Goal: Task Accomplishment & Management: Use online tool/utility

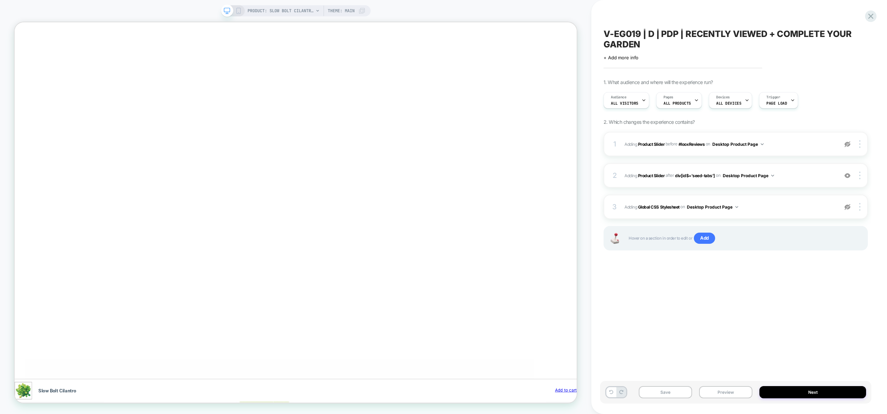
scroll to position [0, 305]
click at [725, 389] on button "Preview" at bounding box center [725, 392] width 53 height 12
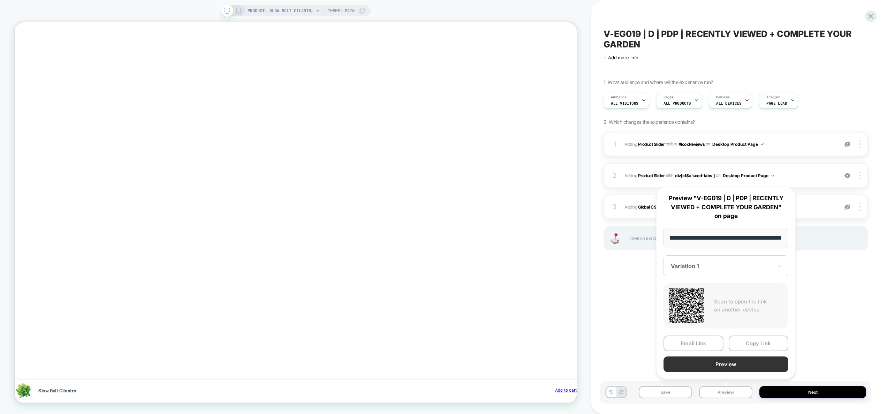
scroll to position [0, 0]
click at [0, 0] on button "Preview" at bounding box center [0, 0] width 0 height 0
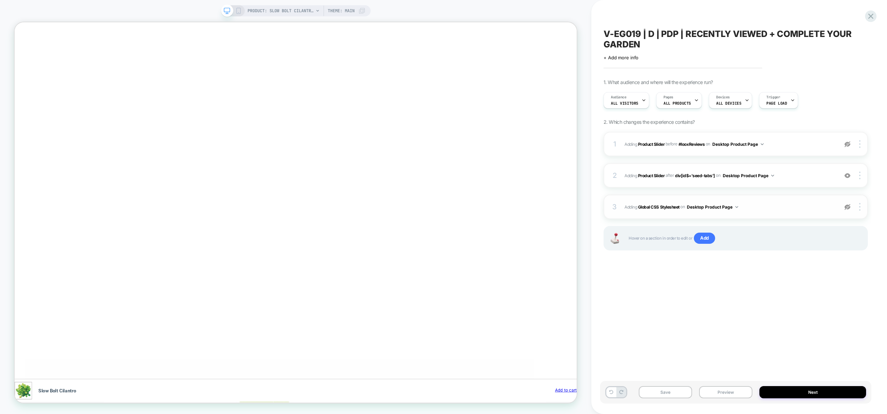
click at [0, 0] on span "Adding Global CSS Stylesheet on Desktop Product Page" at bounding box center [0, 0] width 0 height 0
drag, startPoint x: 846, startPoint y: 208, endPoint x: 791, endPoint y: 210, distance: 55.5
click at [0, 0] on img at bounding box center [0, 0] width 0 height 0
click at [0, 0] on span "Adding Global CSS Stylesheet on Desktop Product Page" at bounding box center [0, 0] width 0 height 0
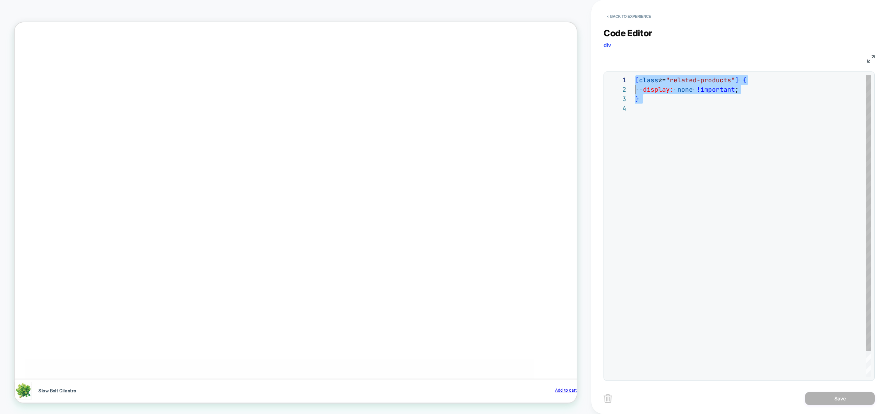
drag, startPoint x: 670, startPoint y: 116, endPoint x: 608, endPoint y: 62, distance: 82.1
click at [0, 0] on div "[ class *= "related-products" ] { display: none !important ; }" at bounding box center [0, 0] width 0 height 0
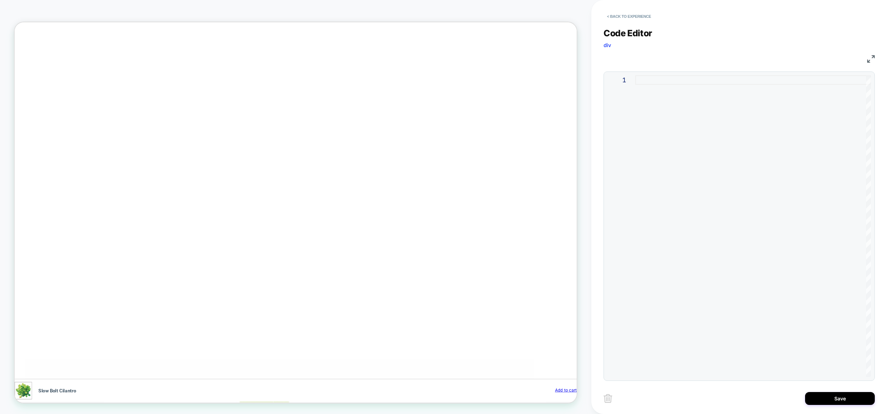
click at [643, 24] on div "Code Editor div CSS 1" at bounding box center [739, 200] width 271 height 362
click at [0, 0] on button "< Back to experience" at bounding box center [0, 0] width 0 height 0
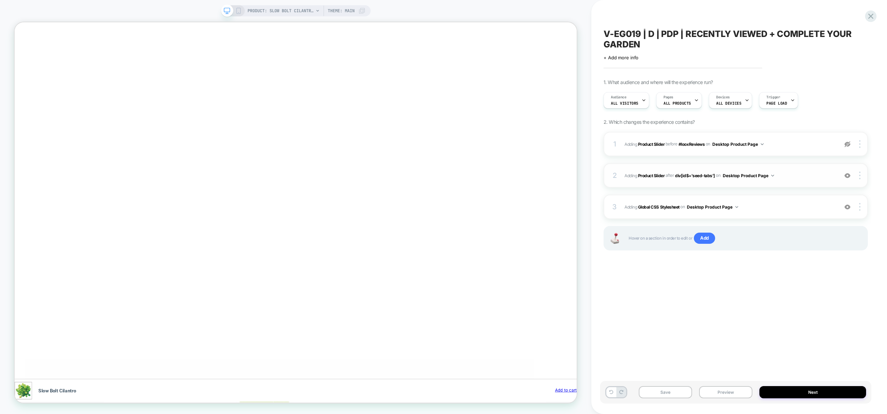
click at [863, 180] on div "2 #_loomi_addon_1717675669442_dup1723841195_dup1744151781_dup1755760179 Adding …" at bounding box center [736, 175] width 264 height 24
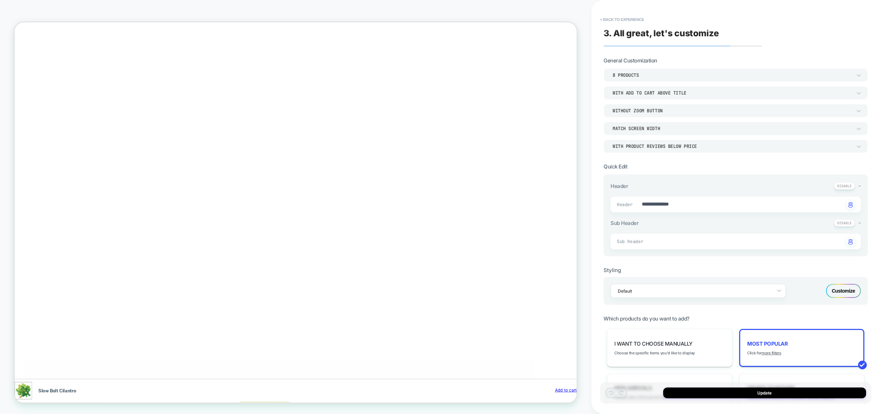
type textarea "*"
click at [0, 0] on button "< Back to experience" at bounding box center [0, 0] width 0 height 0
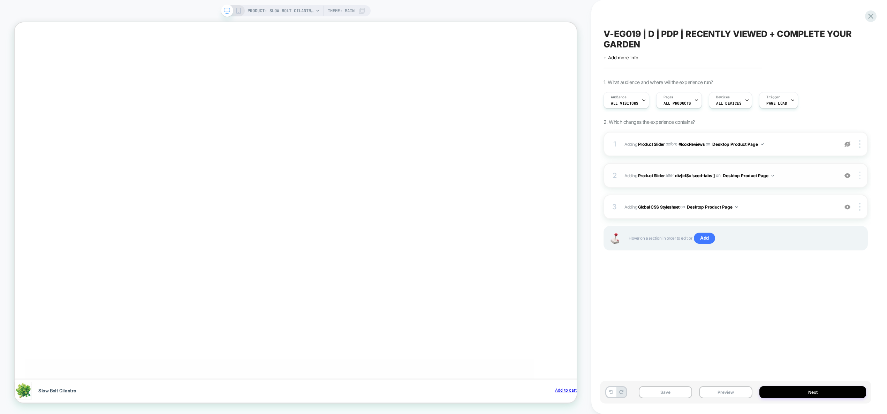
click at [0, 0] on div at bounding box center [0, 0] width 0 height 0
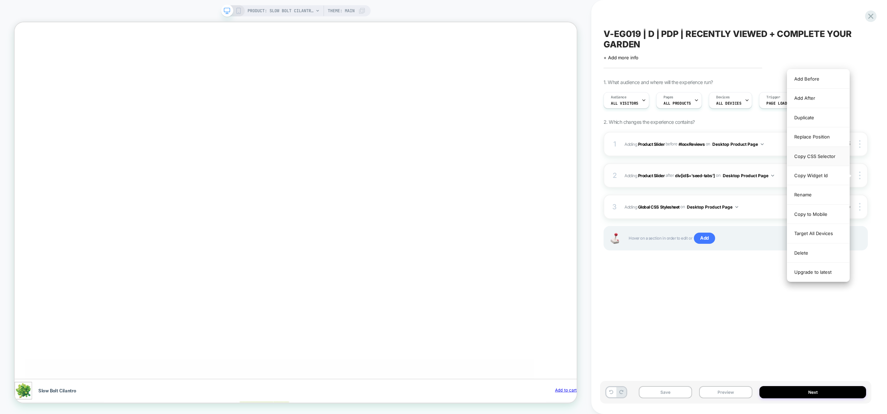
click at [823, 156] on div "Copy CSS Selector" at bounding box center [819, 156] width 62 height 19
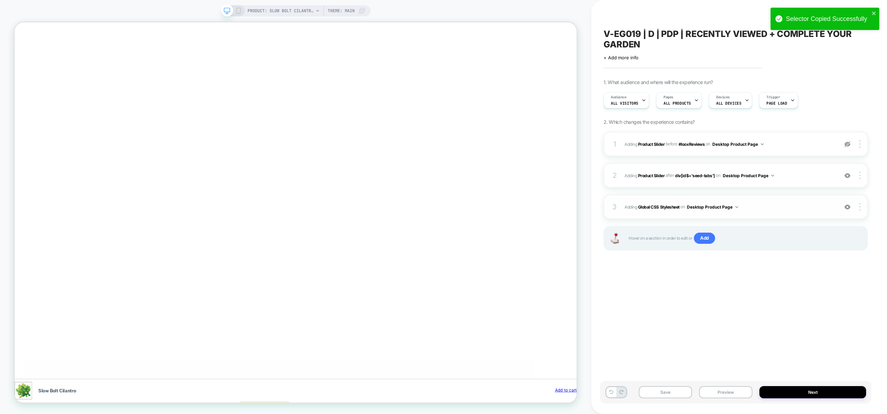
click at [0, 0] on span "Adding Global CSS Stylesheet on Desktop Product Page" at bounding box center [0, 0] width 0 height 0
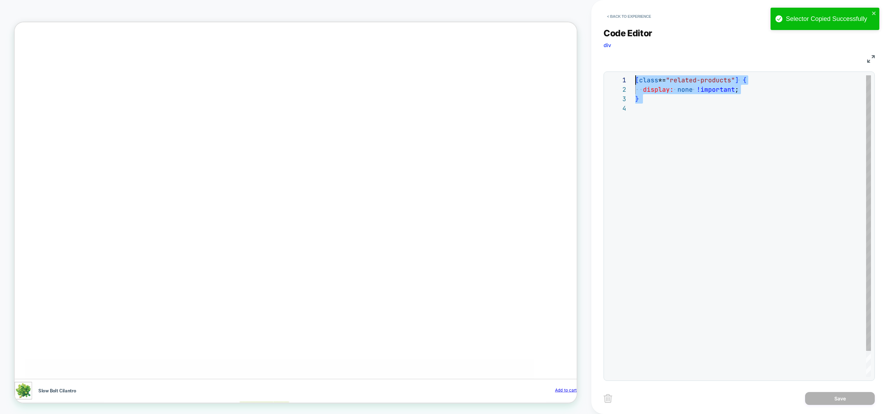
scroll to position [0, 0]
drag, startPoint x: 667, startPoint y: 134, endPoint x: 501, endPoint y: -40, distance: 240.5
click at [0, 0] on div "[ class *= "related-products" ] { display: none !important ; }" at bounding box center [0, 0] width 0 height 0
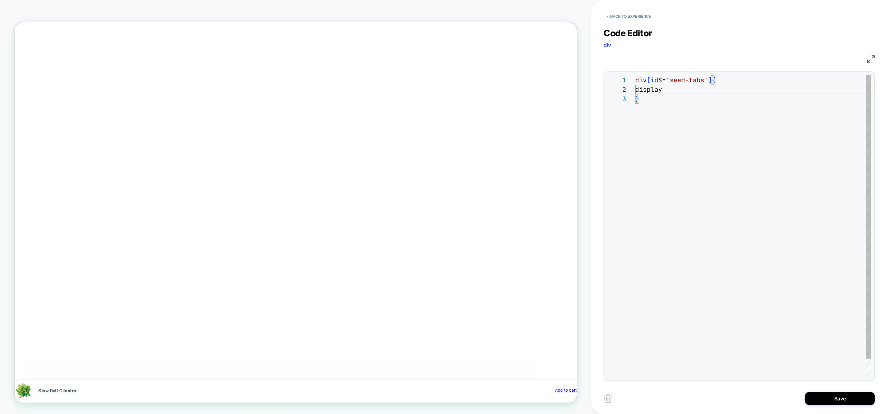
scroll to position [9, 8]
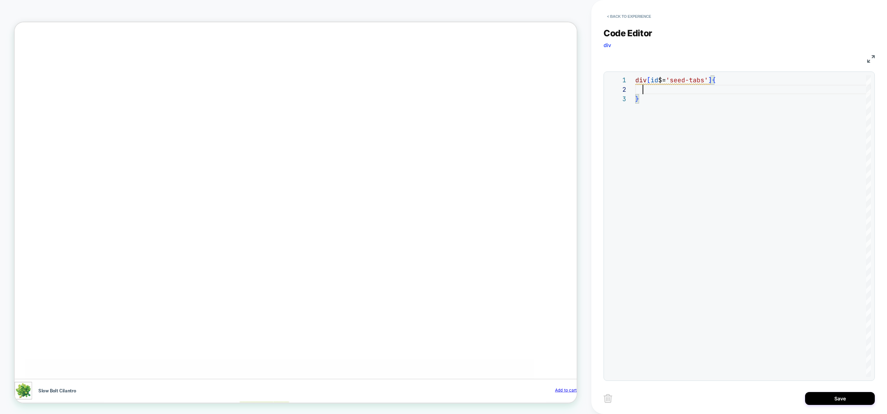
type textarea "**********"
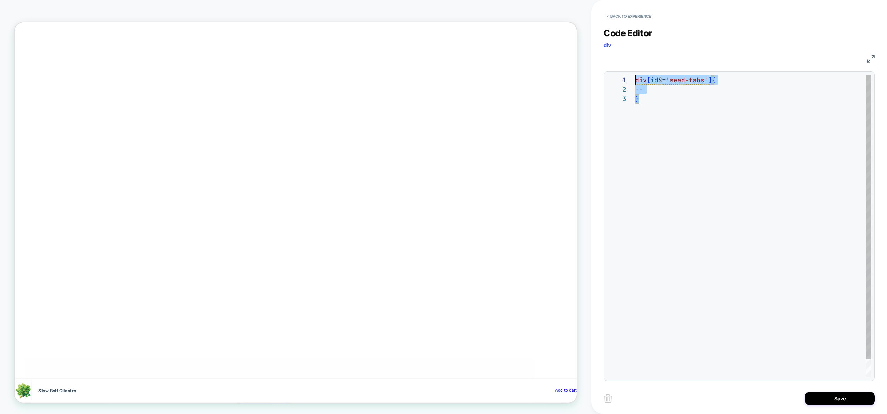
drag, startPoint x: 558, startPoint y: 18, endPoint x: 534, endPoint y: -2, distance: 31.4
click at [635, 75] on div "div [ id $= 'seed-tabs' ] { }" at bounding box center [753, 235] width 236 height 321
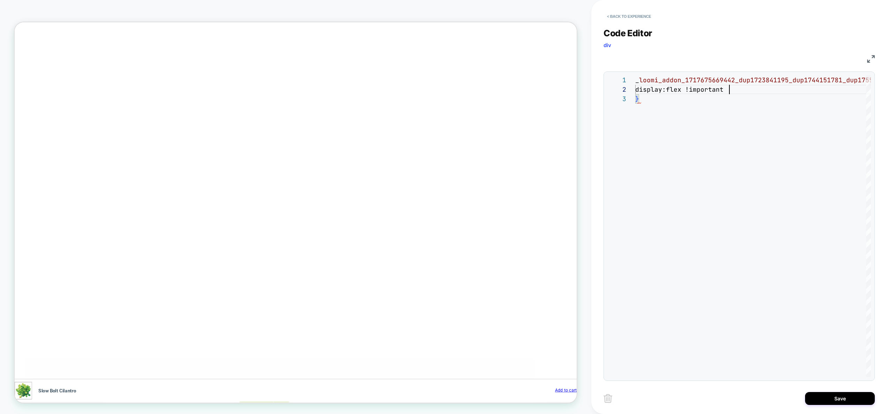
scroll to position [9, 98]
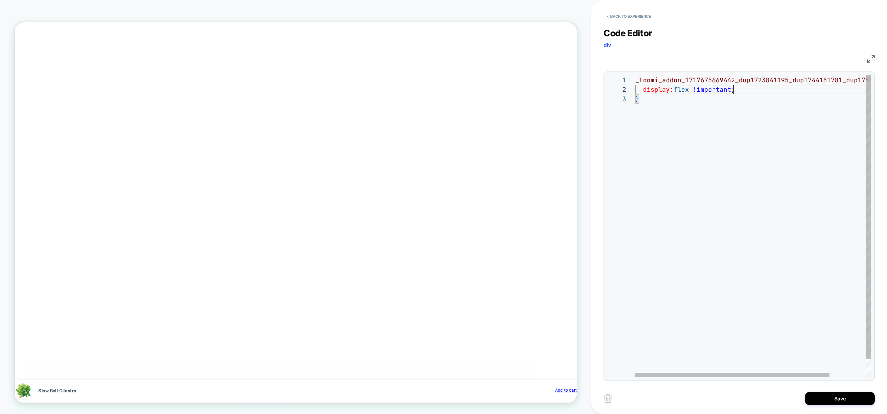
drag, startPoint x: 636, startPoint y: 82, endPoint x: 650, endPoint y: 90, distance: 16.7
click at [661, 97] on div "# _ loomi_addon_1717675669442_dup1723841195_dup1744151 781_dup1755760179 { disp…" at bounding box center [777, 235] width 284 height 321
click at [759, 89] on div "# _ loomi_addon_1717675669442_dup1723841195_dup1744151 781_dup1755760179 { disp…" at bounding box center [777, 235] width 284 height 321
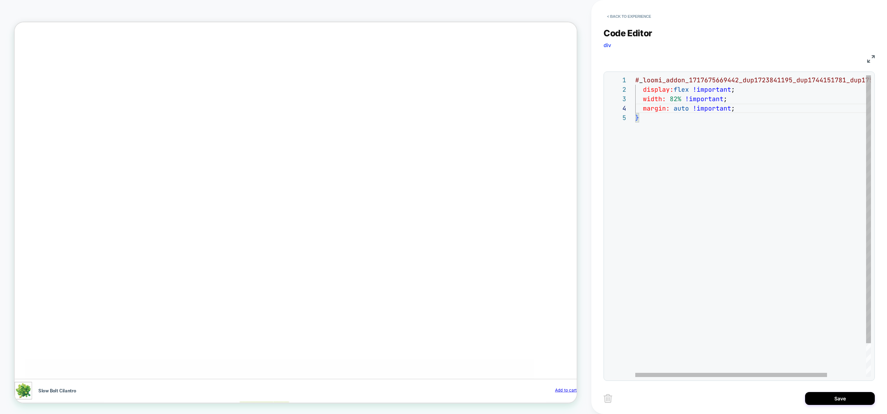
scroll to position [0, 109]
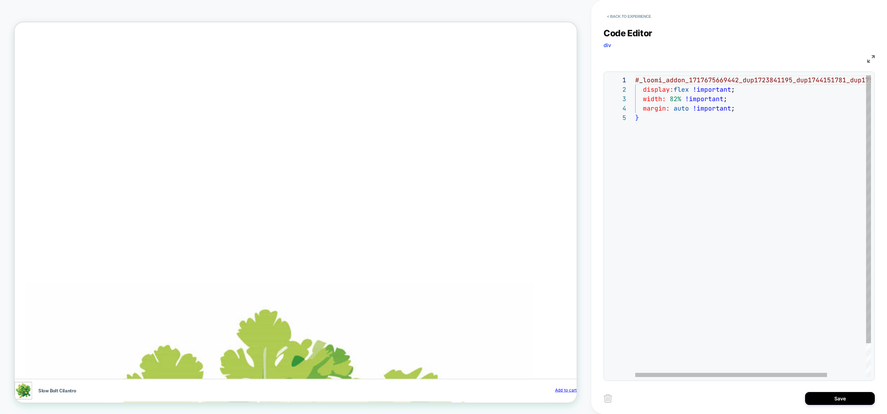
scroll to position [0, 1219]
click at [759, 105] on div "# _ loomi_addon_1717675669442_dup1723841195_dup1744151 781_dup1755760179 { disp…" at bounding box center [777, 244] width 284 height 339
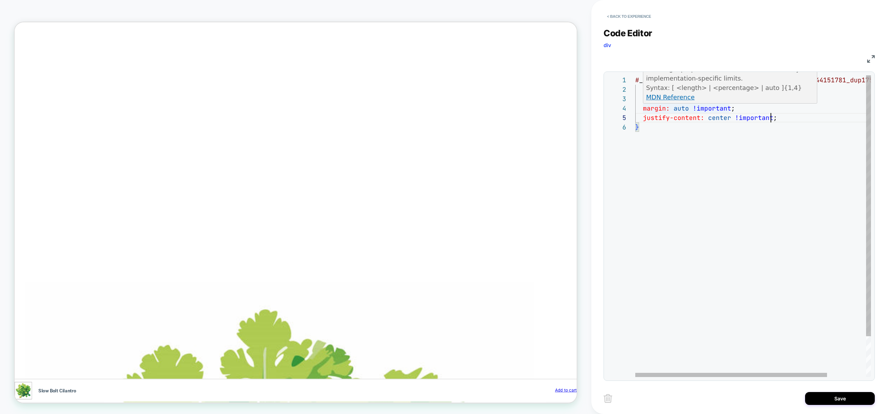
scroll to position [0, 0]
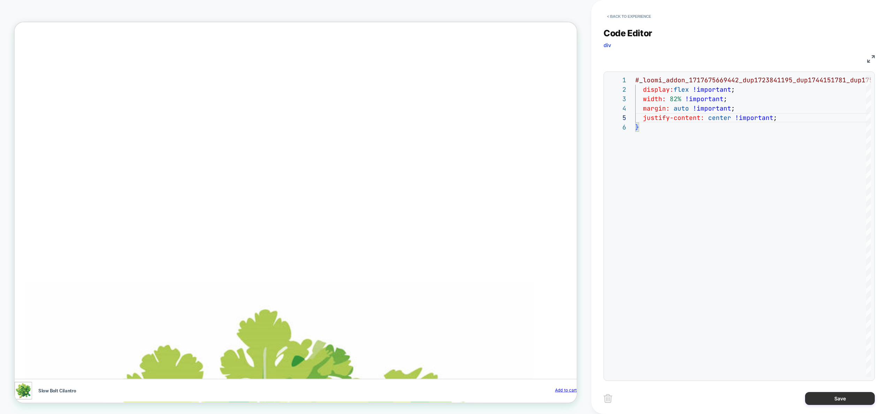
type textarea "**********"
click at [0, 0] on button "Save" at bounding box center [0, 0] width 0 height 0
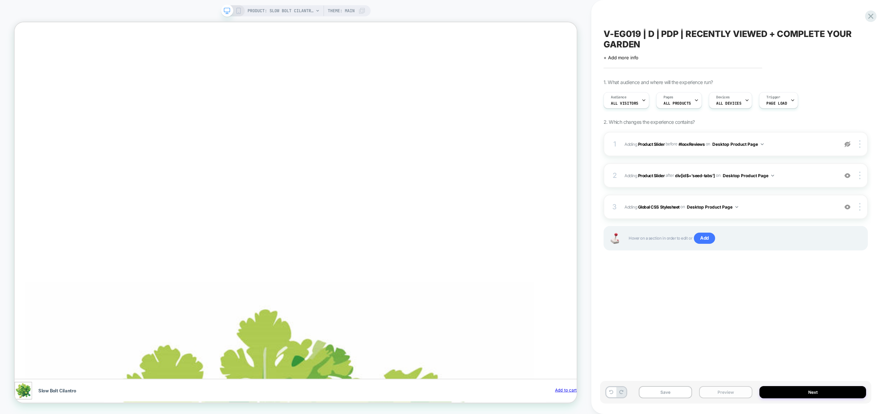
click at [0, 0] on button "Preview" at bounding box center [0, 0] width 0 height 0
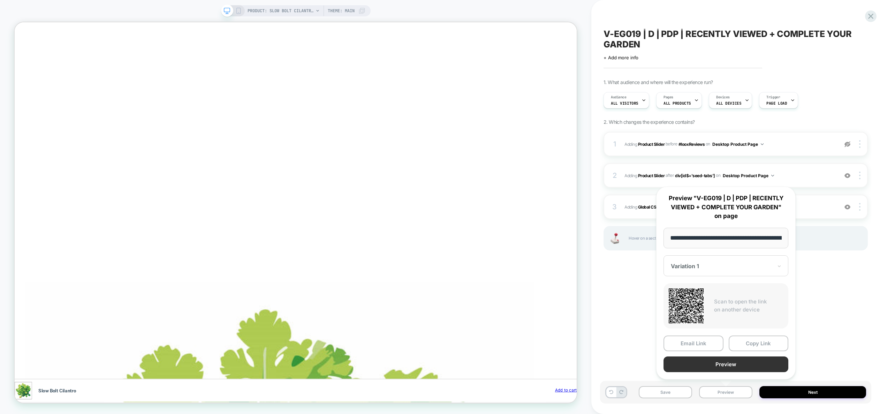
click at [0, 0] on button "Preview" at bounding box center [0, 0] width 0 height 0
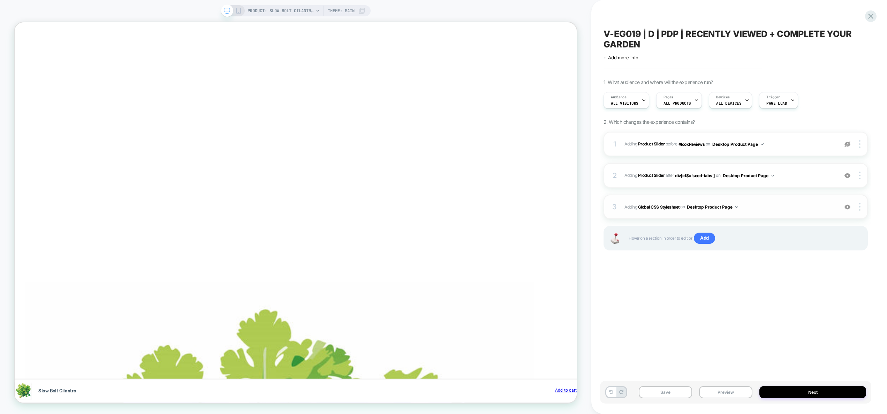
click at [0, 0] on span "Adding Global CSS Stylesheet on Desktop Product Page" at bounding box center [0, 0] width 0 height 0
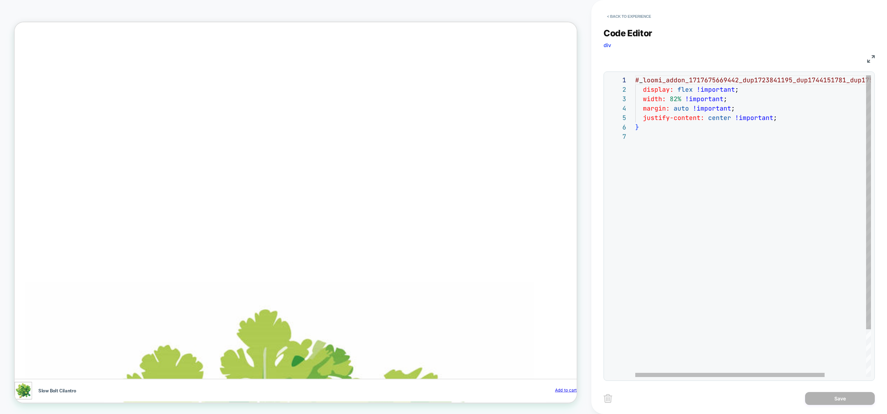
scroll to position [9, 102]
click at [0, 0] on div "# _ loomi_addon_1717675669442_dup1723841195_dup1744151 781_dup1755760179 { disp…" at bounding box center [0, 0] width 0 height 0
type textarea "**********"
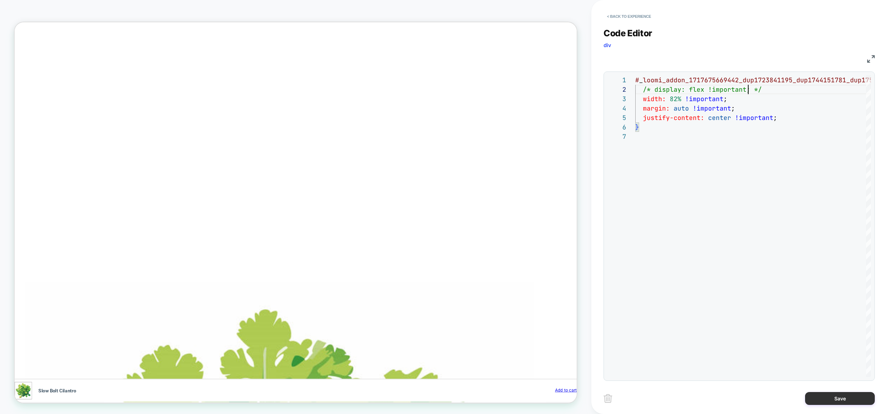
click at [827, 402] on button "Save" at bounding box center [840, 398] width 70 height 13
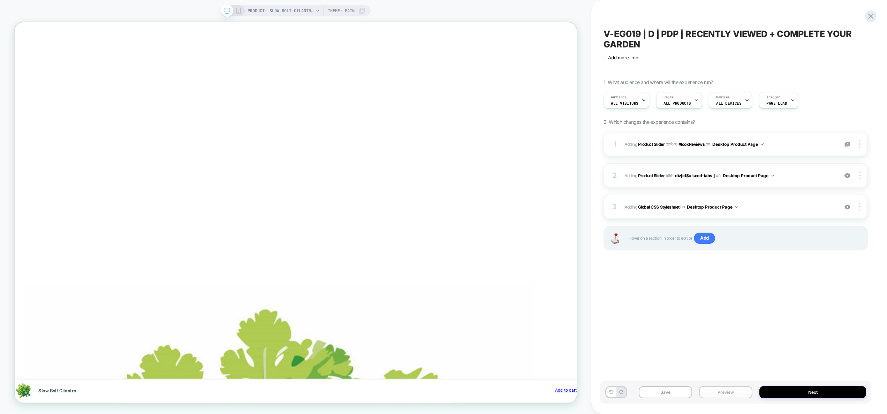
click at [731, 394] on button "Preview" at bounding box center [725, 392] width 53 height 12
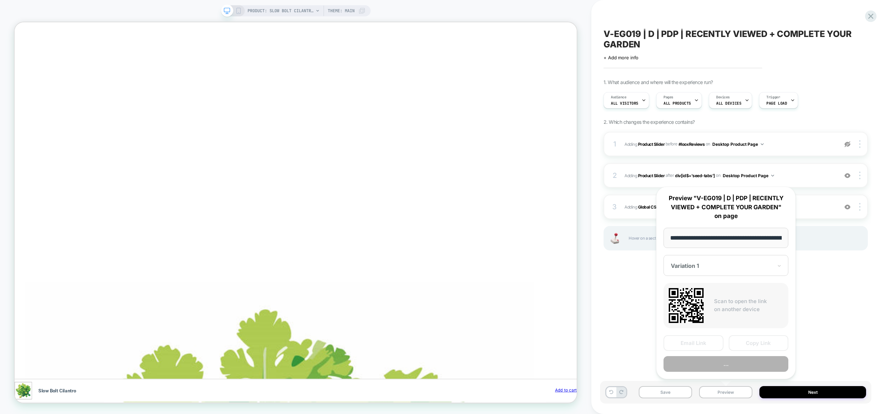
scroll to position [0, 120]
click at [0, 0] on button "Preview" at bounding box center [0, 0] width 0 height 0
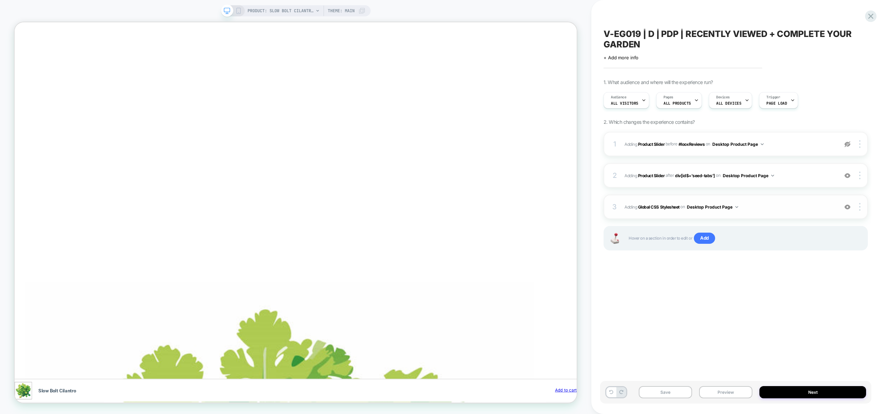
click at [0, 0] on span "Adding Global CSS Stylesheet on Desktop Product Page" at bounding box center [0, 0] width 0 height 0
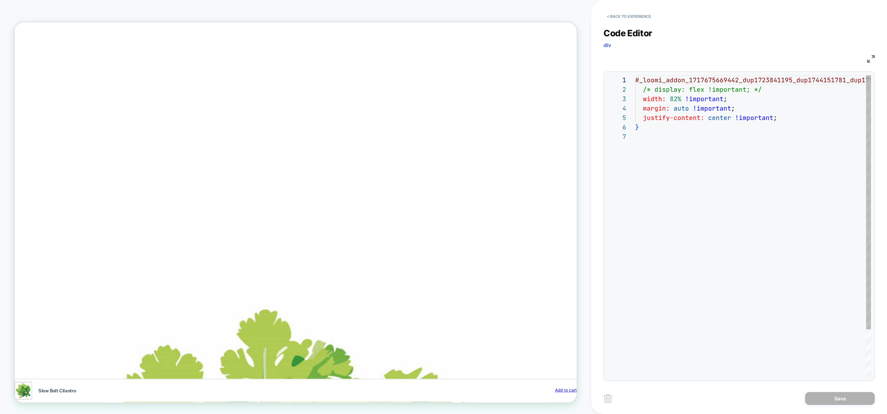
scroll to position [57, 0]
click at [0, 0] on div "# _ loomi_addon_1717675669442_dup1723841195_dup1744151 781_dup1755760179 { /* d…" at bounding box center [0, 0] width 0 height 0
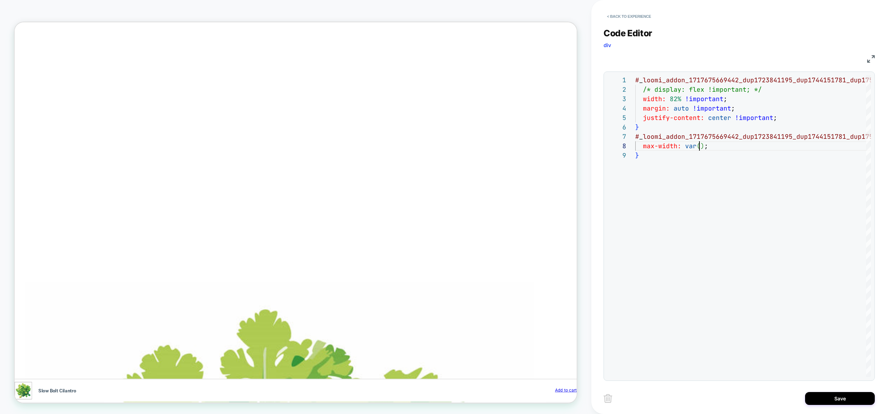
scroll to position [0, 914]
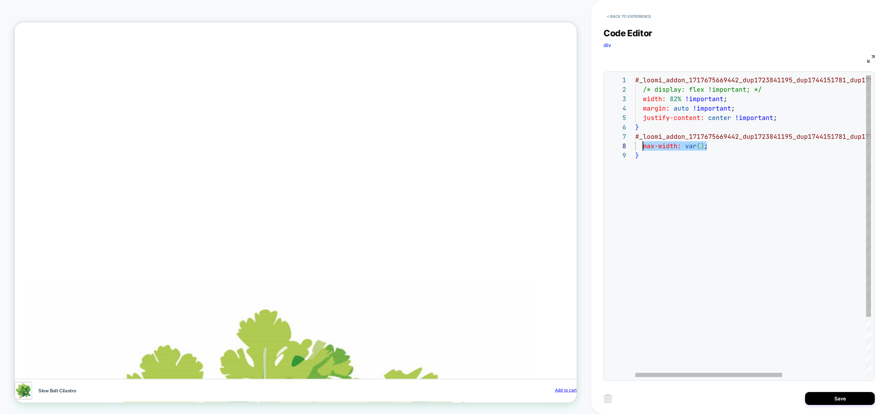
drag, startPoint x: 694, startPoint y: 146, endPoint x: 646, endPoint y: 145, distance: 48.5
type textarea "**********"
click at [0, 0] on div "# _ loomi_addon_1717675669442_dup1723841195_dup1744151 781_dup1755760179 { /* d…" at bounding box center [0, 0] width 0 height 0
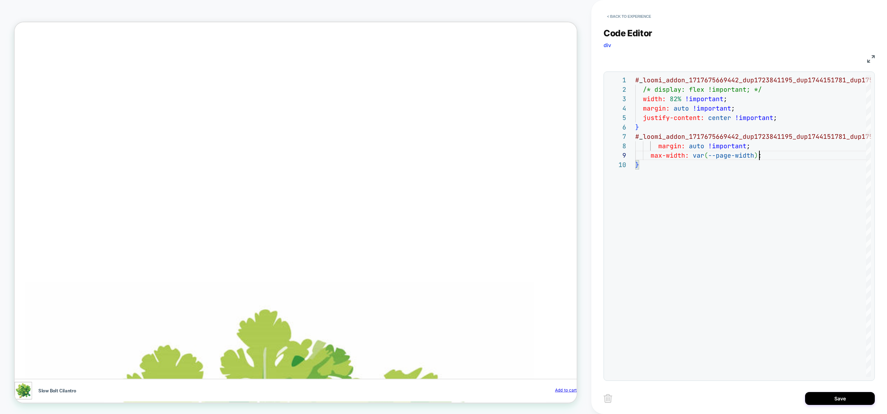
scroll to position [0, 305]
click at [0, 0] on button "Save" at bounding box center [0, 0] width 0 height 0
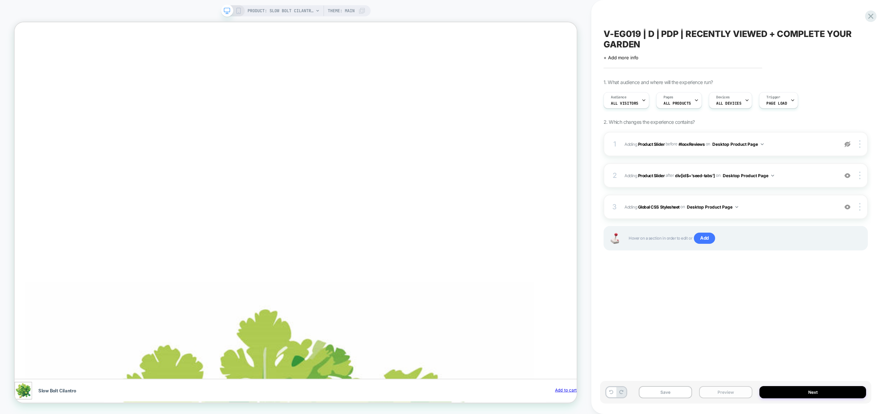
click at [730, 393] on button "Preview" at bounding box center [725, 392] width 53 height 12
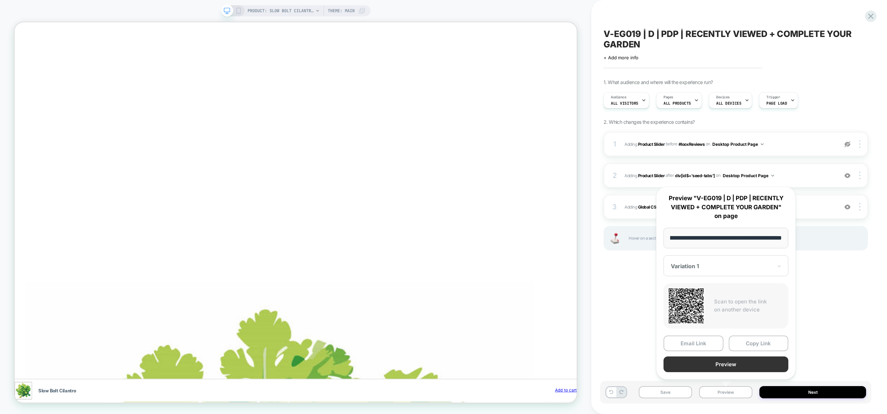
scroll to position [0, 0]
click at [0, 0] on button "Preview" at bounding box center [0, 0] width 0 height 0
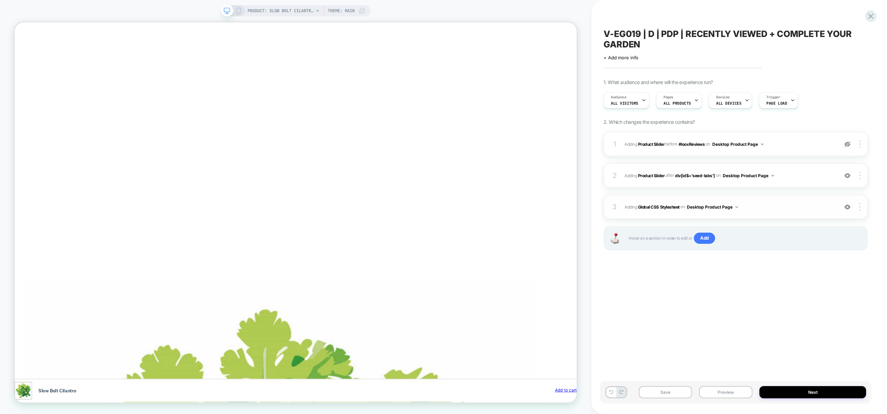
click at [0, 0] on span "Adding Global CSS Stylesheet on Desktop Product Page" at bounding box center [0, 0] width 0 height 0
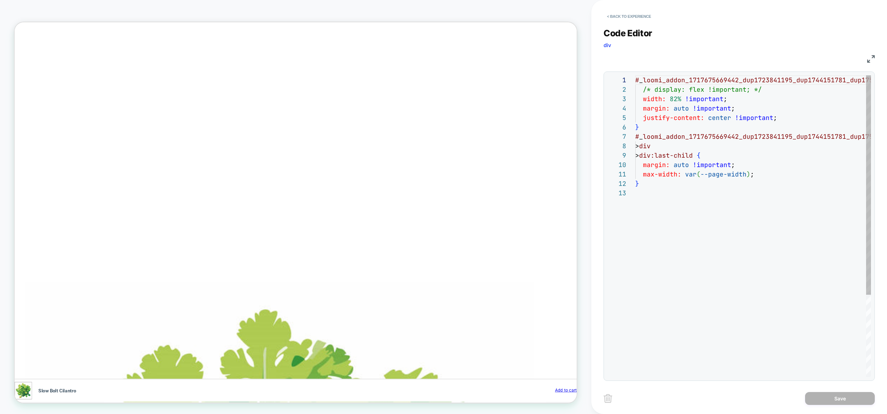
scroll to position [19, 0]
click at [0, 0] on div "# _ loomi_addon_1717675669442_dup1723841195_dup1744151 781_dup1755760179 { /* d…" at bounding box center [0, 0] width 0 height 0
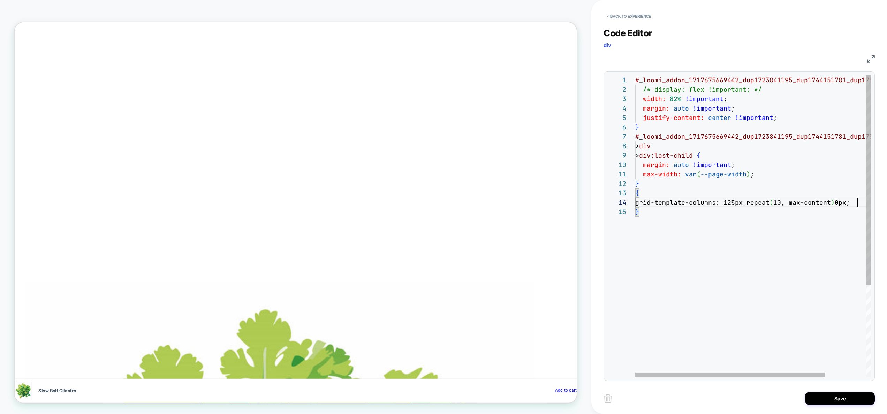
scroll to position [28, 222]
click at [0, 0] on div "# _ loomi_addon_1717675669442_dup1723841195_dup1744151 781_dup1755760179 { /* d…" at bounding box center [0, 0] width 0 height 0
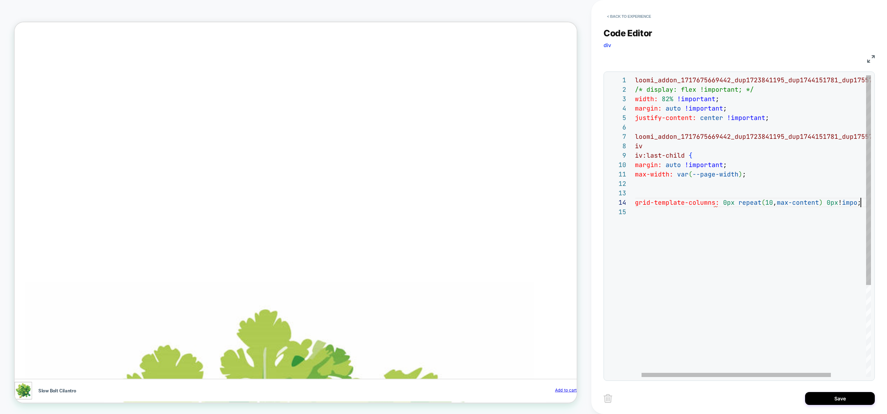
scroll to position [0, 609]
type textarea "**********"
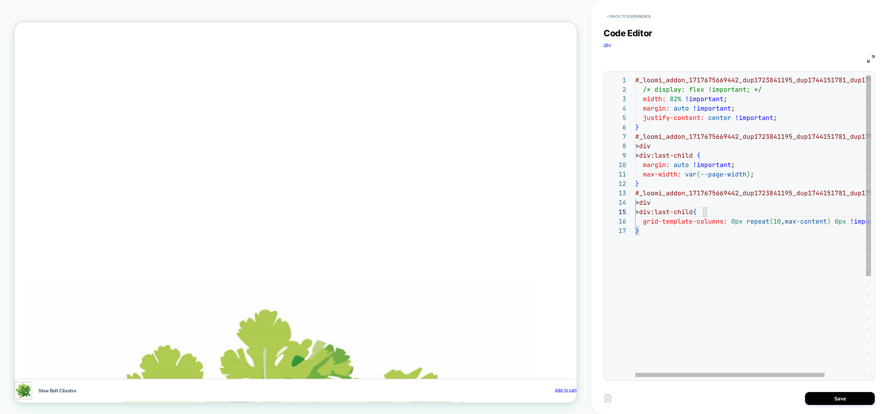
scroll to position [19, 259]
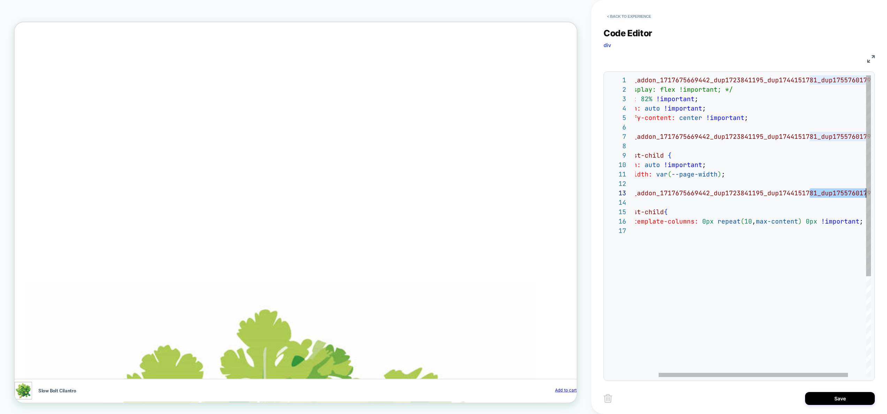
drag, startPoint x: 840, startPoint y: 195, endPoint x: 789, endPoint y: 193, distance: 51.3
click at [887, 194] on div "# _ loomi_addon_1717675669442_dup1723841195_dup1744151 781_dup1755760179 { /* d…" at bounding box center [750, 301] width 287 height 452
click at [804, 195] on div "# _ loomi_addon_1717675669442_dup1723841195_dup1744151 781_dup1755760179 { /* d…" at bounding box center [750, 301] width 287 height 452
click at [785, 194] on div "# _ loomi_addon_1717675669442_dup1723841195_dup1744151 781_dup1755760179 { /* d…" at bounding box center [750, 301] width 287 height 452
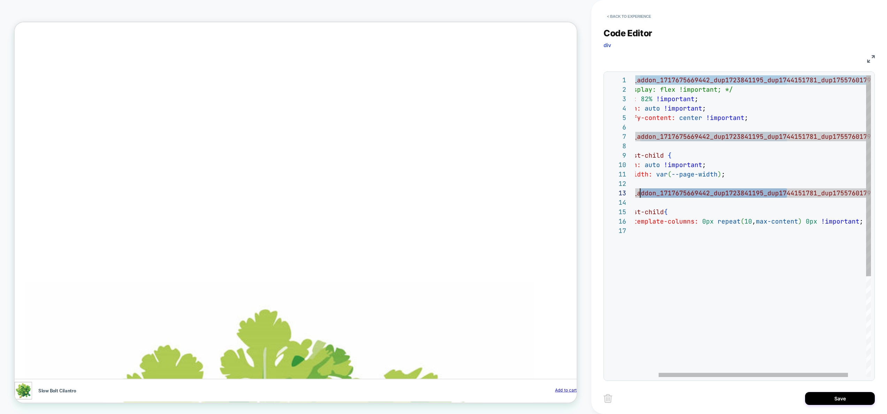
scroll to position [19, 0]
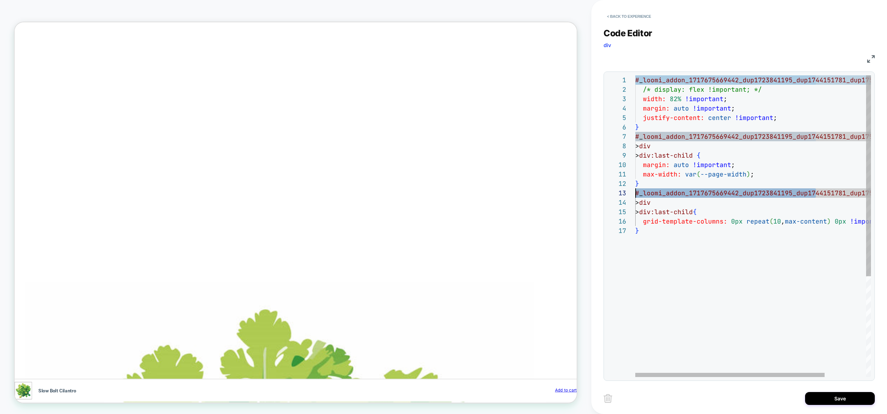
drag, startPoint x: 786, startPoint y: 193, endPoint x: 597, endPoint y: 201, distance: 188.8
click at [635, 198] on div "# _ loomi_addon_1717675669442_dup1723841195_dup1744151 781_dup1755760179 { /* d…" at bounding box center [778, 301] width 287 height 452
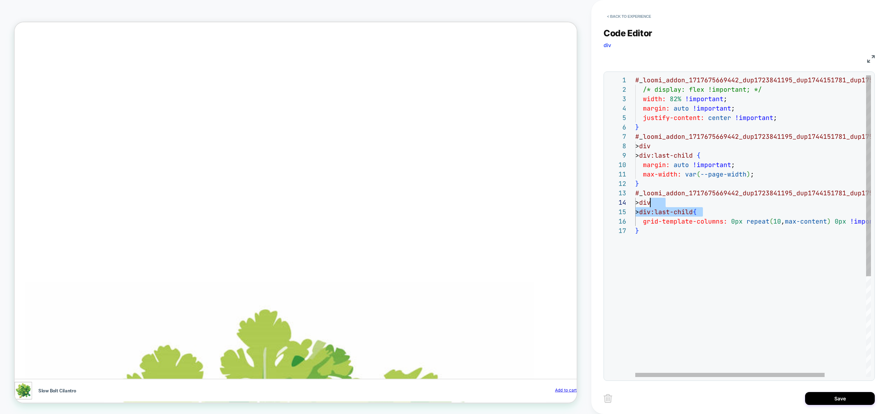
scroll to position [28, 8]
drag, startPoint x: 704, startPoint y: 212, endPoint x: 643, endPoint y: 203, distance: 61.8
click at [643, 203] on div "# _ loomi_addon_1717675669442_dup1723841195_dup1744151 781_dup1755760179 { /* d…" at bounding box center [778, 301] width 287 height 452
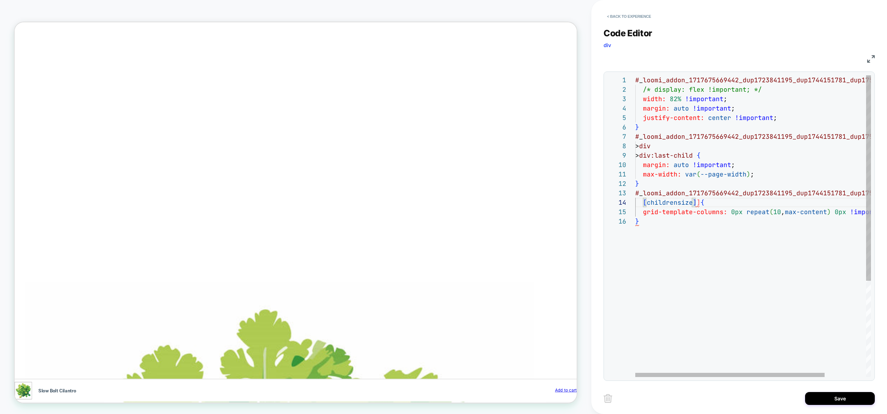
scroll to position [28, 57]
click at [825, 197] on div "# _ loomi_addon_1717675669442_dup1723841195_dup1744151 781_dup1755760179 { /* d…" at bounding box center [778, 296] width 287 height 443
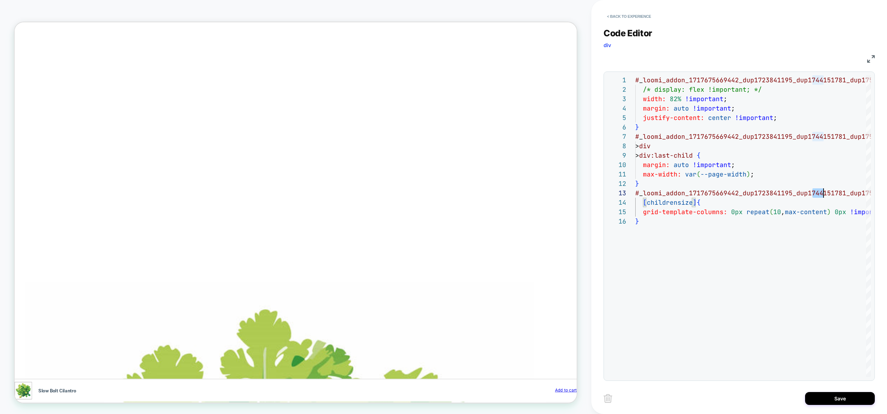
click at [825, 190] on div "# _ loomi_addon_1717675669442_dup1723841195_dup1744151 781_dup1755760179 { /* d…" at bounding box center [778, 296] width 287 height 443
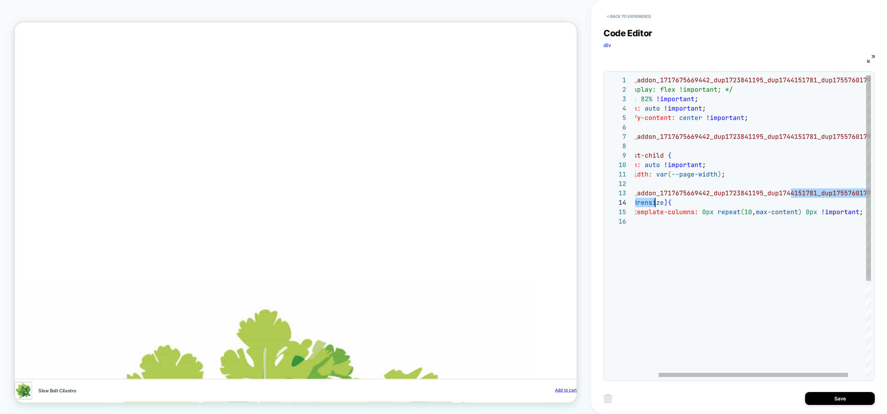
scroll to position [19, 0]
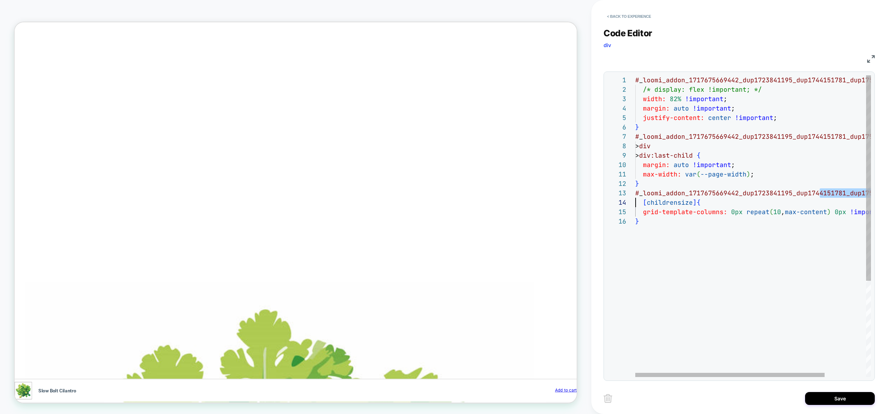
drag, startPoint x: 821, startPoint y: 191, endPoint x: 556, endPoint y: 198, distance: 265.5
click at [635, 198] on div "# _ loomi_addon_1717675669442_dup1723841195_dup1744151 781_dup1755760179 { /* d…" at bounding box center [778, 296] width 287 height 443
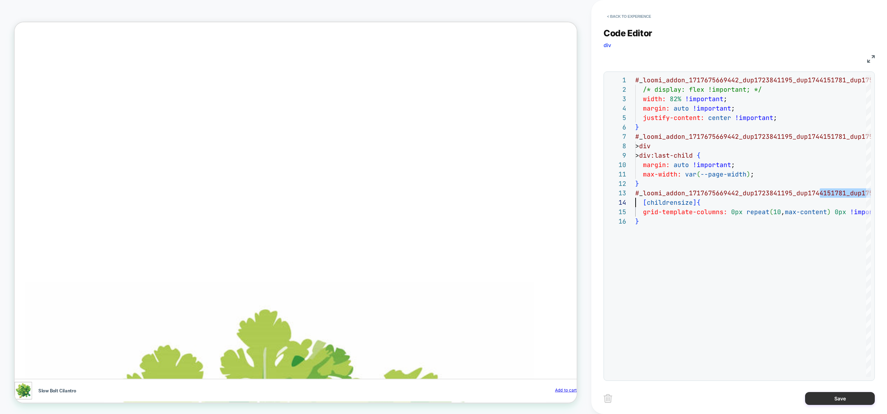
type textarea "**********"
click at [837, 404] on button "Save" at bounding box center [840, 398] width 70 height 13
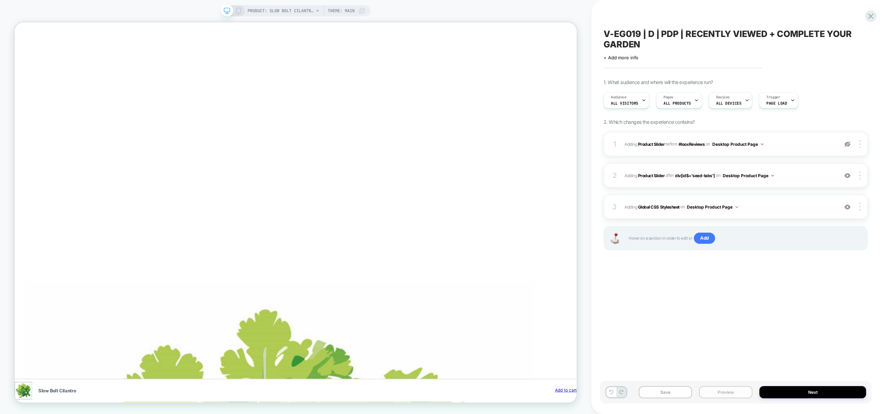
click at [732, 389] on button "Preview" at bounding box center [725, 392] width 53 height 12
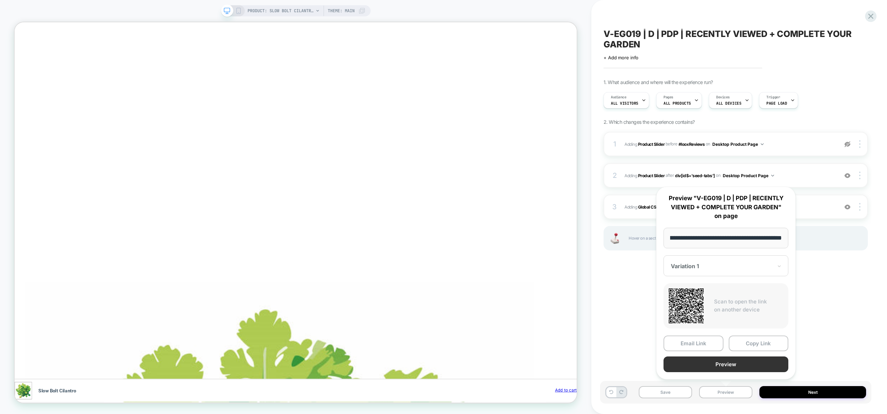
scroll to position [0, 0]
click at [0, 0] on button "Preview" at bounding box center [0, 0] width 0 height 0
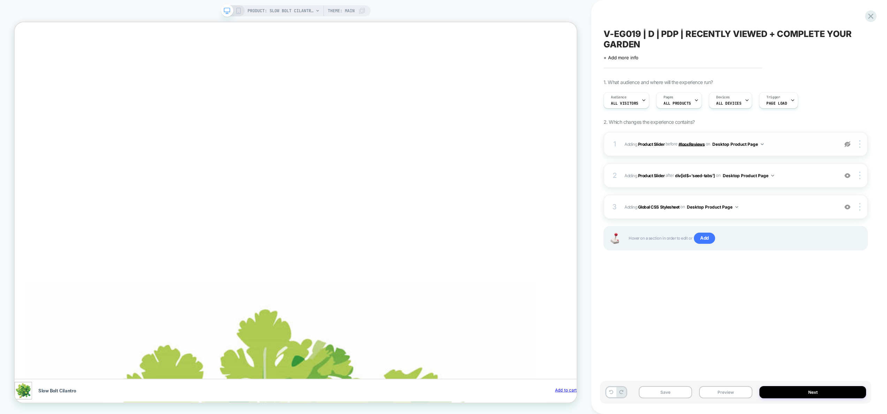
scroll to position [724, 0]
click at [804, 177] on span "#_loomi_addon_1717675669442_dup1723841195_dup1744151781_dup1755760179 Adding Pr…" at bounding box center [730, 175] width 210 height 9
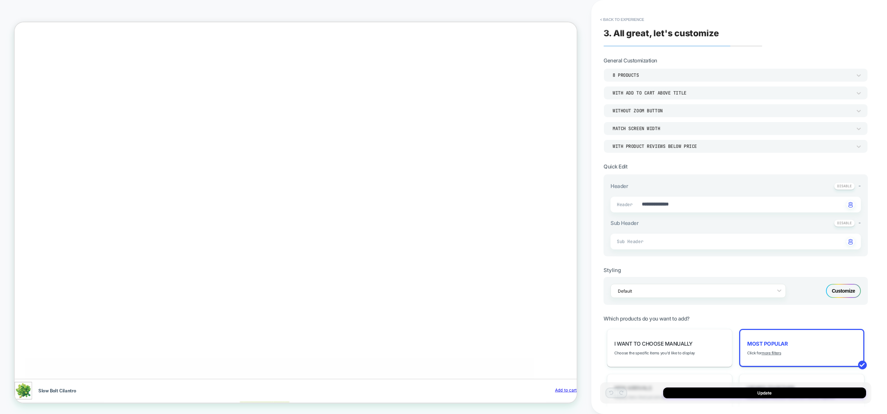
scroll to position [622, 0]
click at [0, 0] on button "< Back to experience" at bounding box center [0, 0] width 0 height 0
type textarea "*"
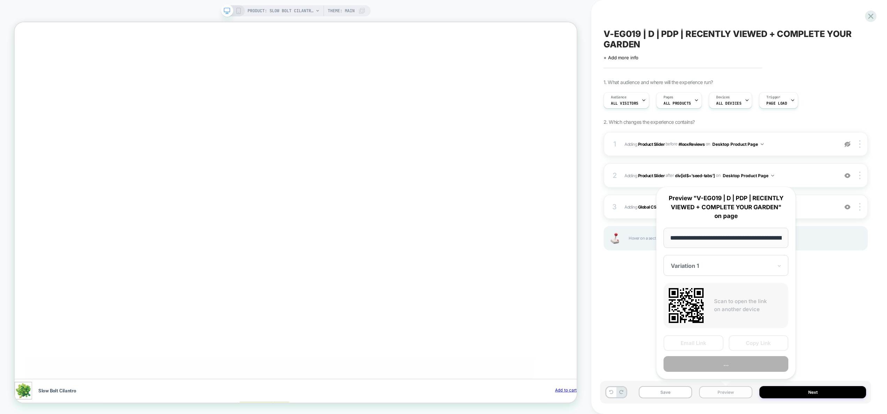
scroll to position [0, 0]
click at [0, 0] on button "Preview" at bounding box center [0, 0] width 0 height 0
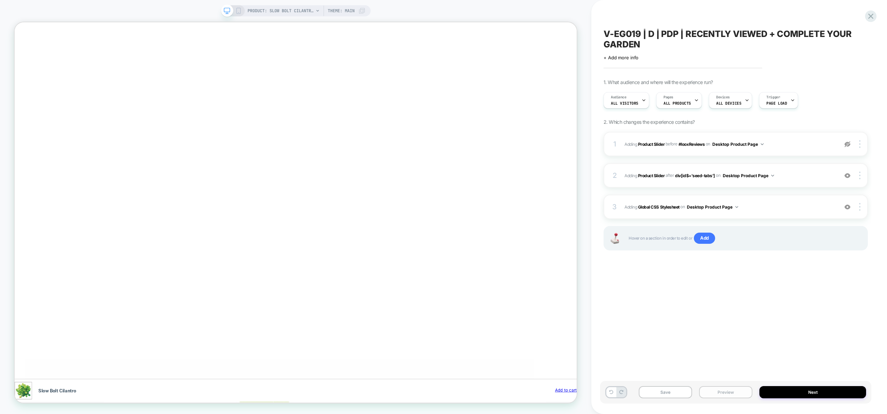
click at [0, 0] on button "Preview" at bounding box center [0, 0] width 0 height 0
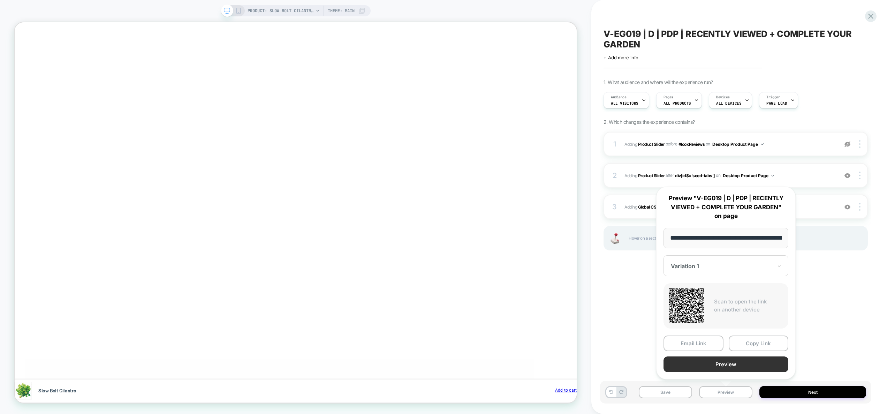
click at [737, 368] on button "Preview" at bounding box center [726, 364] width 125 height 16
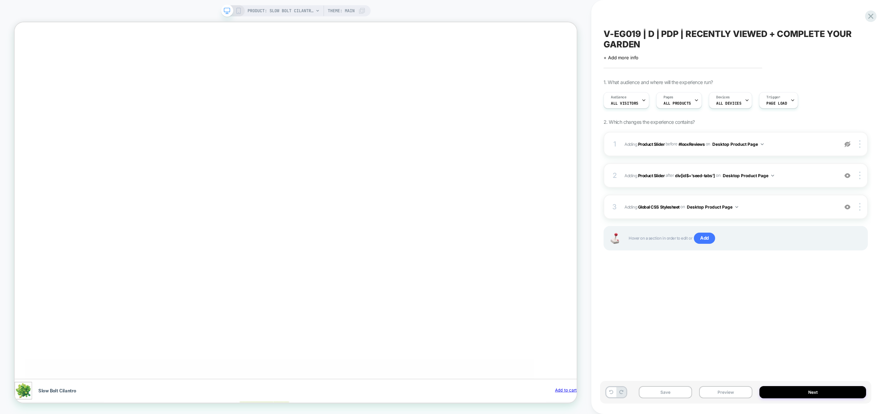
scroll to position [0, 1219]
click at [0, 0] on span "Adding Global CSS Stylesheet on Desktop Product Page" at bounding box center [0, 0] width 0 height 0
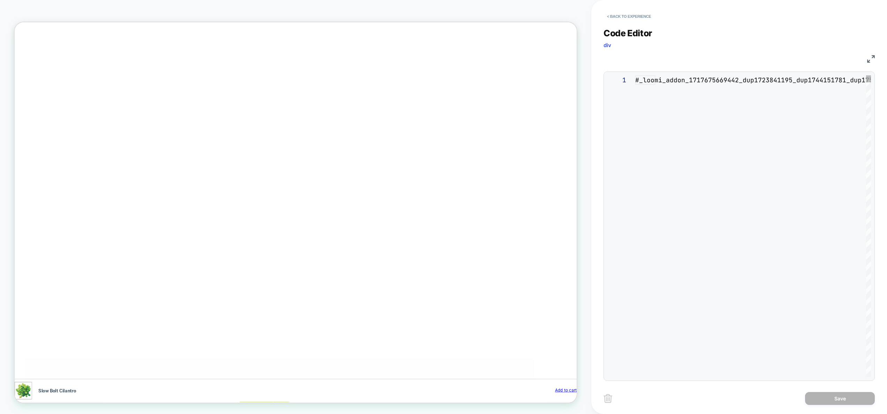
scroll to position [94, 0]
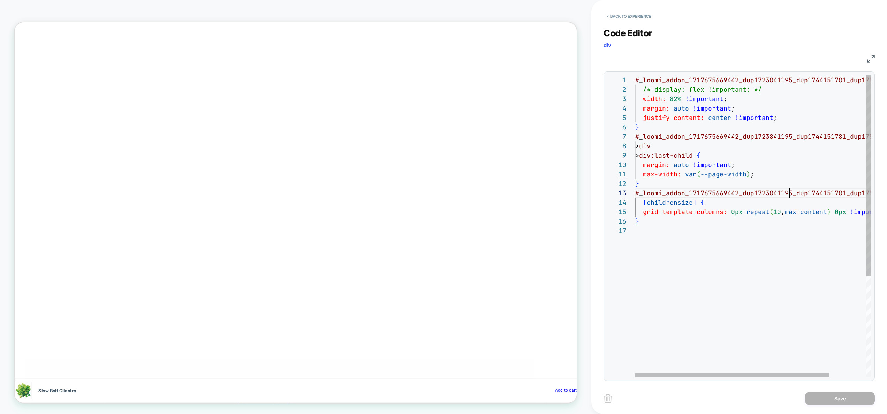
click at [789, 189] on div "# _ loomi_addon_1717675669442_dup1723841195_dup1744151 781_dup1755760179 { /* d…" at bounding box center [775, 301] width 280 height 452
type textarea "**********"
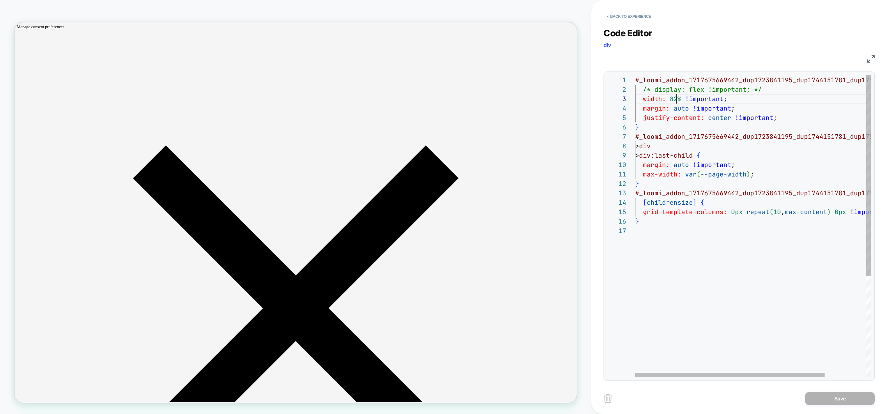
scroll to position [19, 42]
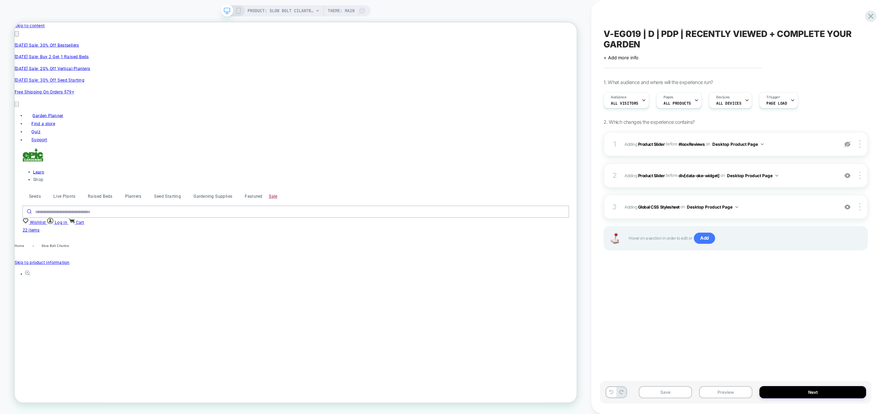
scroll to position [0, 305]
click at [766, 212] on div "3 Adding Global CSS Stylesheet on Desktop Product Page Add Before Add After Cop…" at bounding box center [736, 207] width 264 height 24
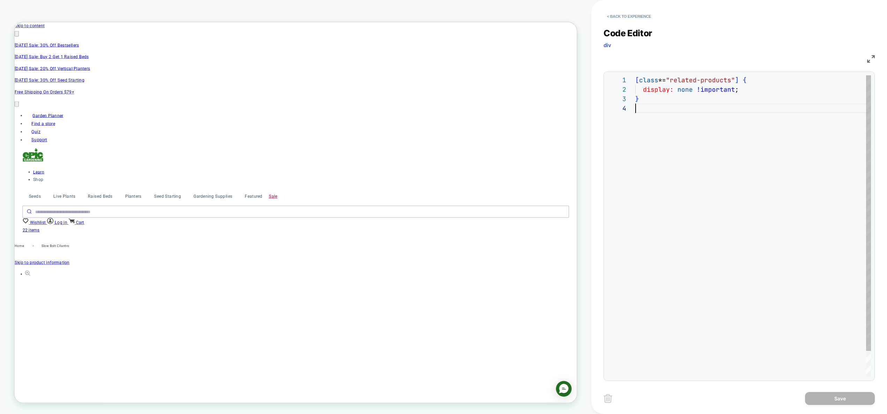
scroll to position [0, 0]
drag, startPoint x: 704, startPoint y: 158, endPoint x: 577, endPoint y: 53, distance: 164.8
click at [635, 75] on div "[ class *= "related-products" ] { display: none !important ; }" at bounding box center [753, 240] width 236 height 330
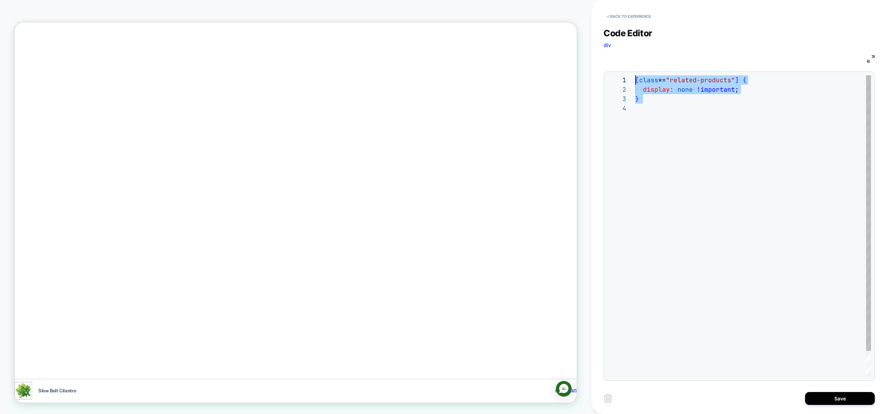
scroll to position [28, 0]
click at [664, 138] on div "[ class *= "related-products" ] { display: none !important ; }" at bounding box center [753, 240] width 236 height 330
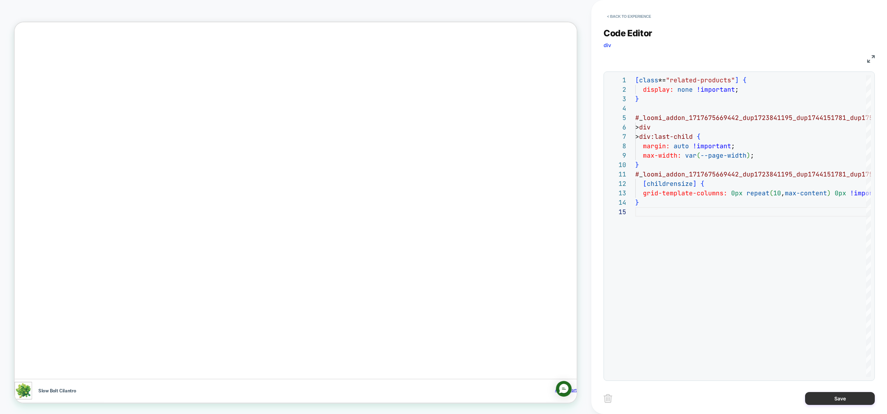
type textarea "**********"
click at [833, 396] on button "Save" at bounding box center [840, 398] width 70 height 13
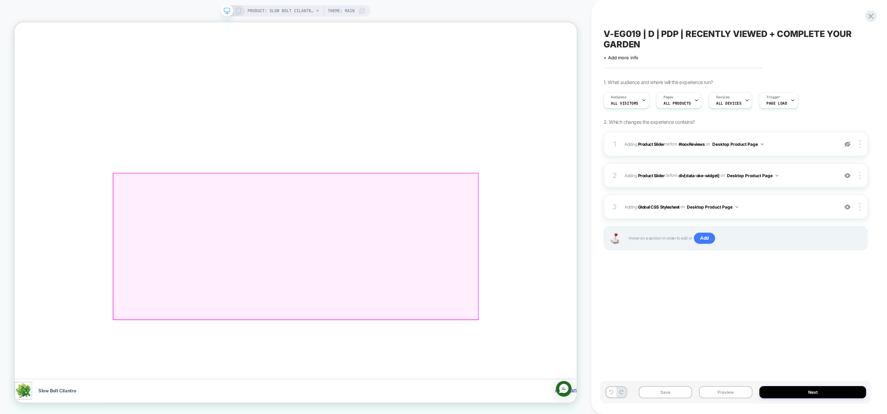
click button "ᐳ"
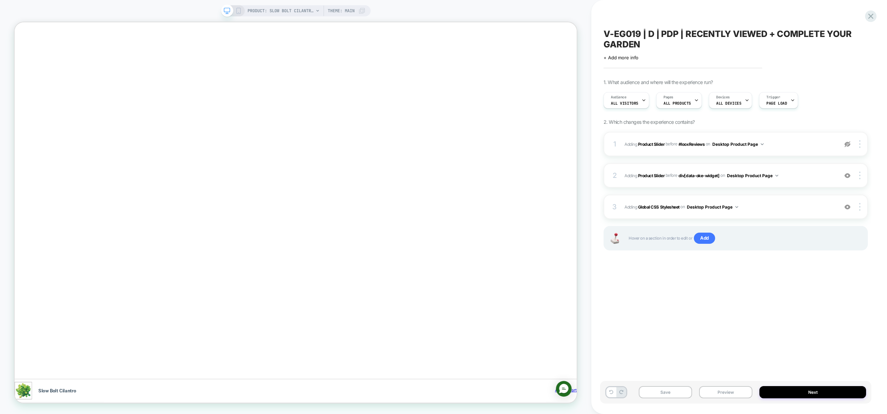
scroll to position [0, 1219]
click at [861, 176] on div at bounding box center [861, 176] width 13 height 8
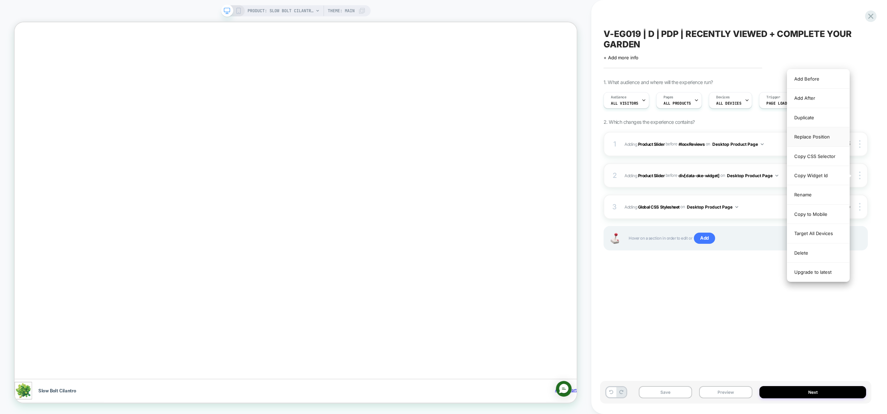
click at [818, 138] on div "Replace Position" at bounding box center [819, 136] width 62 height 19
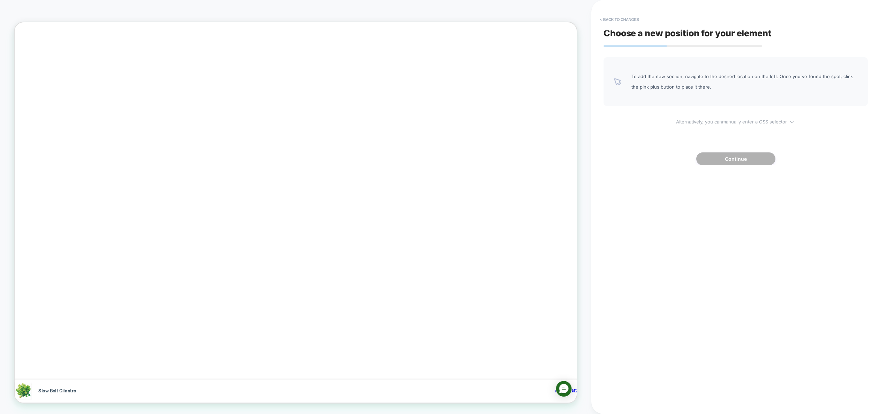
click at [762, 121] on u "manually enter a CSS selector" at bounding box center [754, 122] width 65 height 6
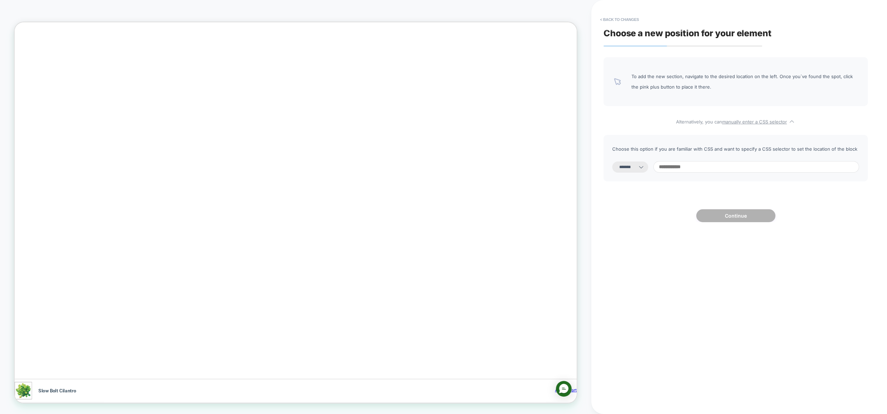
click at [638, 164] on select "**********" at bounding box center [630, 166] width 36 height 11
select select "*********"
click at [722, 167] on input at bounding box center [757, 167] width 206 height 12
paste input "**********"
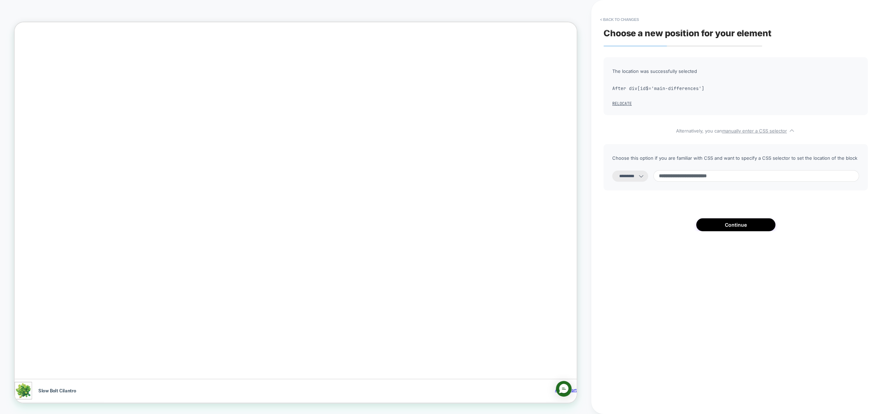
drag, startPoint x: 694, startPoint y: 176, endPoint x: 740, endPoint y: 176, distance: 46.0
click at [740, 176] on input "**********" at bounding box center [757, 176] width 206 height 12
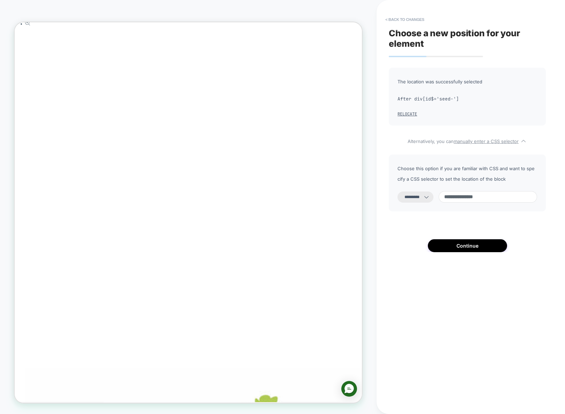
scroll to position [0, 979]
drag, startPoint x: 523, startPoint y: 196, endPoint x: 517, endPoint y: 197, distance: 6.4
click at [522, 196] on input "**********" at bounding box center [487, 197] width 98 height 12
drag, startPoint x: 494, startPoint y: 199, endPoint x: 479, endPoint y: 200, distance: 15.4
click at [479, 200] on input "**********" at bounding box center [487, 197] width 98 height 12
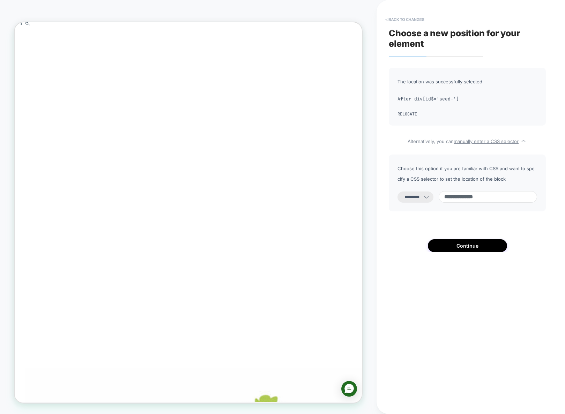
paste input "****"
type input "**********"
click at [475, 247] on button "Continue" at bounding box center [467, 245] width 79 height 13
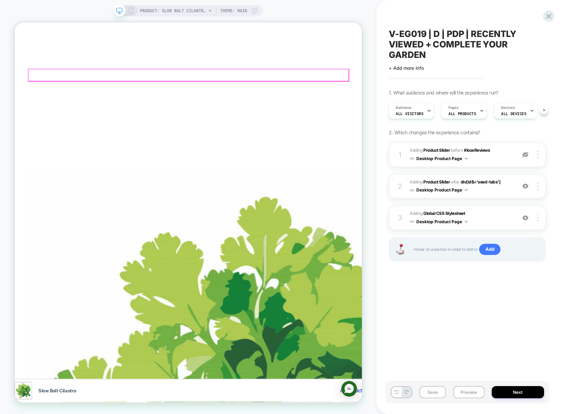
scroll to position [621, 0]
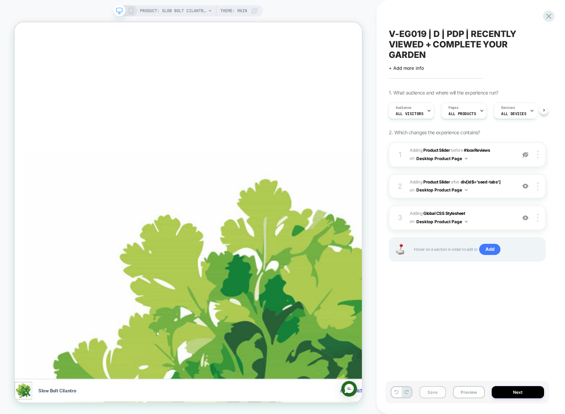
click at [432, 392] on button "Save" at bounding box center [432, 392] width 26 height 12
click at [462, 392] on button "Preview" at bounding box center [469, 392] width 32 height 12
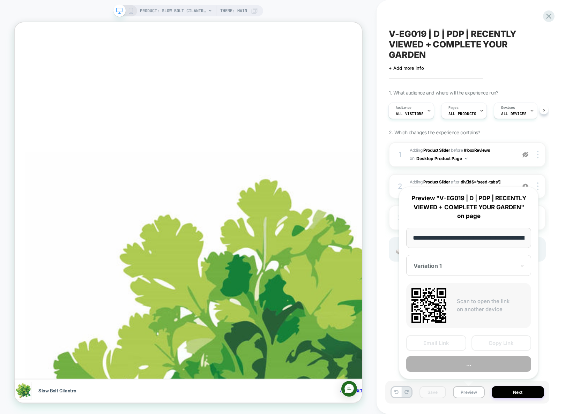
scroll to position [0, 120]
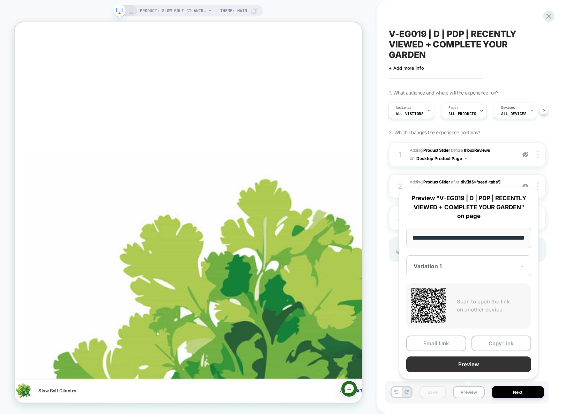
click at [473, 366] on button "Preview" at bounding box center [468, 364] width 125 height 16
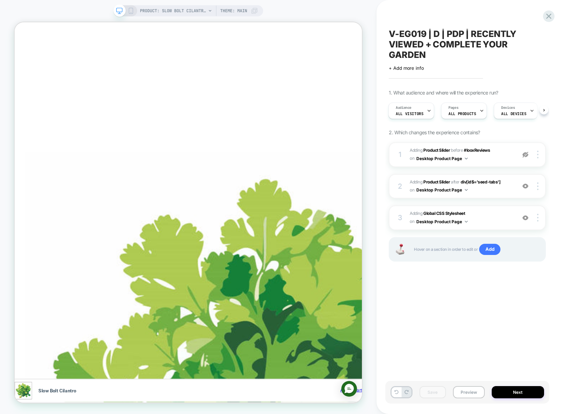
scroll to position [0, 245]
click at [491, 194] on span "#_loomi_addon_1717675669442_dup1723841195_dup1744151781_dup1755760179 Adding Pr…" at bounding box center [460, 186] width 103 height 16
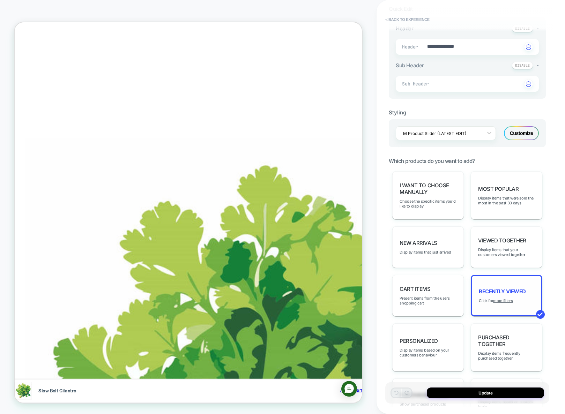
scroll to position [209, 0]
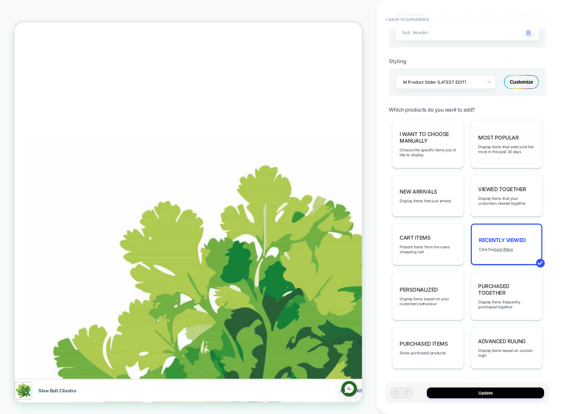
click at [509, 142] on div "Most Popular Display items that were sold the most in the past 30 days" at bounding box center [506, 144] width 71 height 48
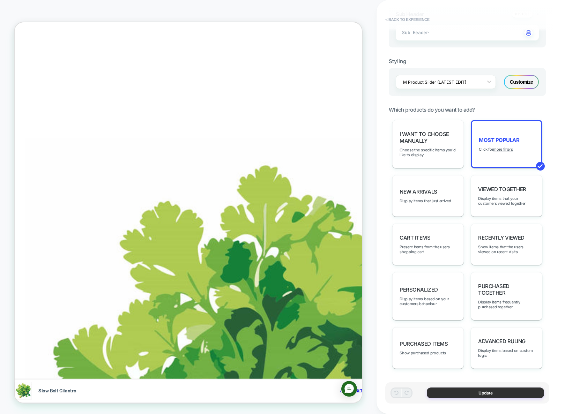
click at [489, 395] on button "Update" at bounding box center [485, 392] width 117 height 11
type textarea "*"
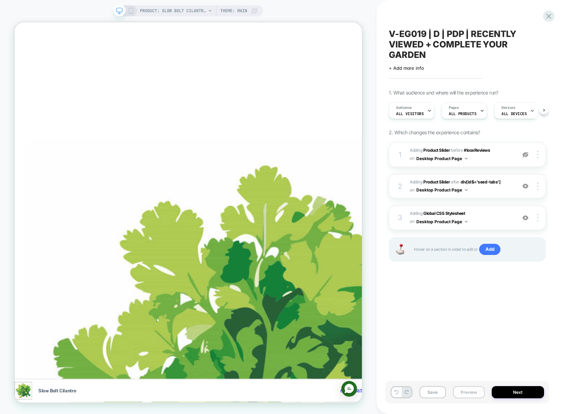
click at [473, 394] on button "Preview" at bounding box center [469, 392] width 32 height 12
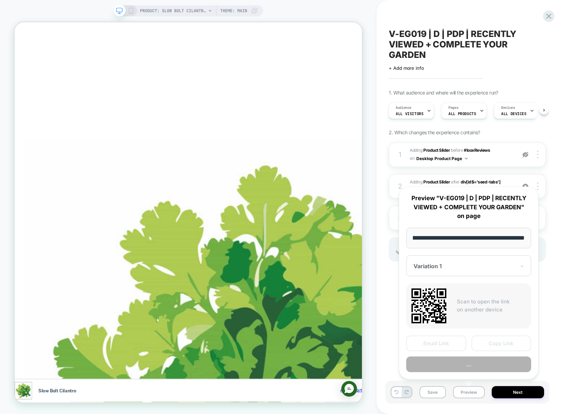
scroll to position [0, 489]
click at [471, 363] on button "..." at bounding box center [468, 364] width 125 height 16
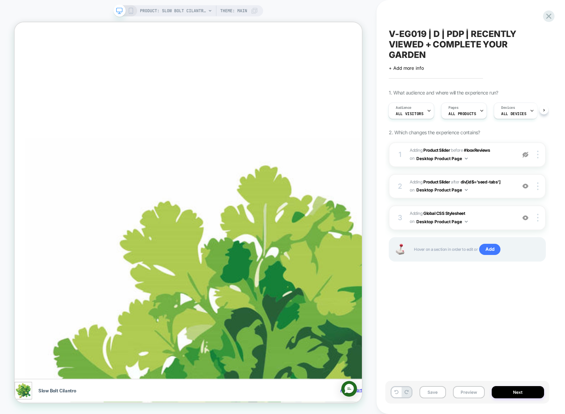
scroll to position [0, 734]
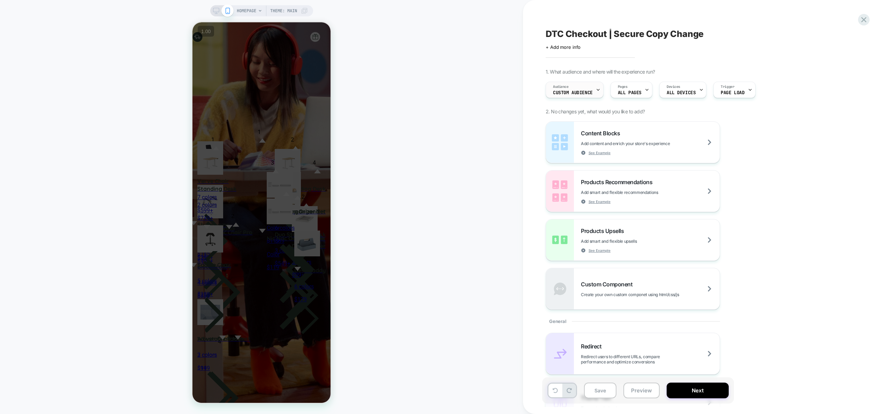
click at [0, 0] on div "Audience Custom Audience" at bounding box center [0, 0] width 0 height 0
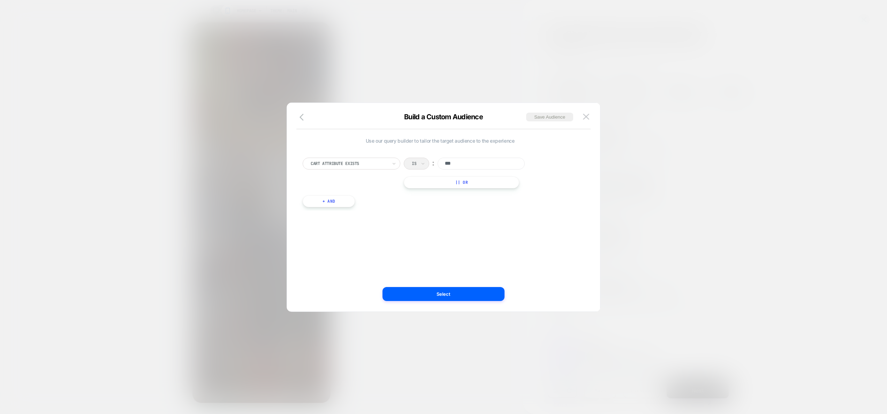
click at [138, 234] on input "***" at bounding box center [69, 237] width 138 height 7
click at [586, 117] on img at bounding box center [586, 117] width 6 height 6
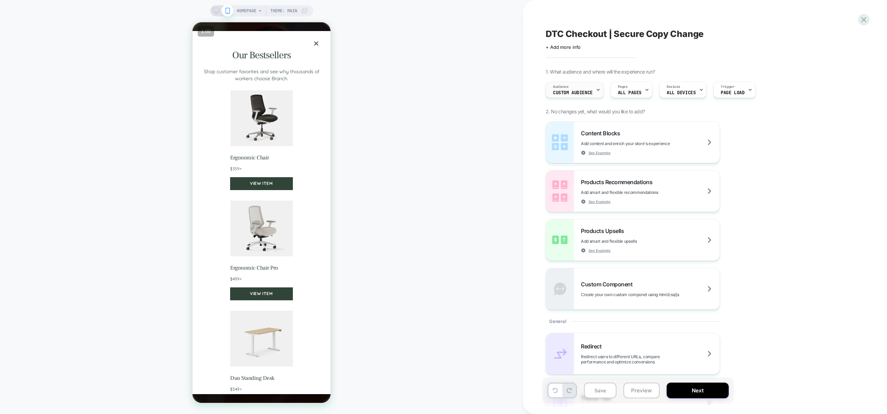
click at [588, 90] on span "Custom Audience" at bounding box center [573, 92] width 40 height 5
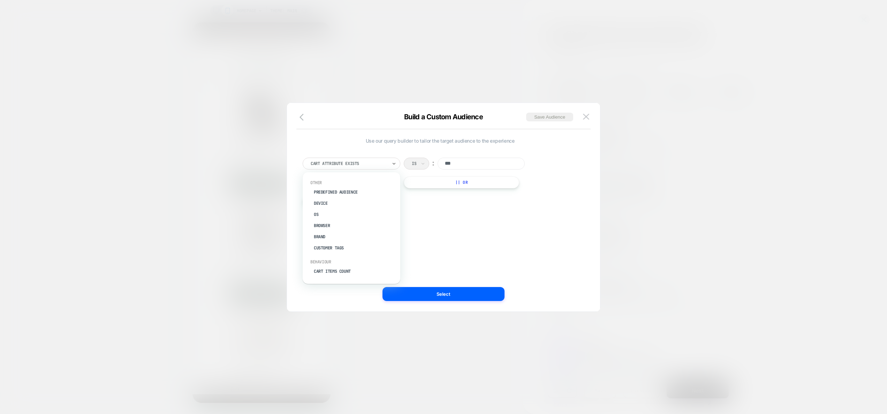
click at [340, 164] on div at bounding box center [349, 163] width 77 height 6
click at [138, 407] on div "Use our query builder to tailor the target audience to the experience Cart Attr…" at bounding box center [69, 410] width 138 height 7
click at [368, 160] on div at bounding box center [349, 163] width 77 height 6
type input "********"
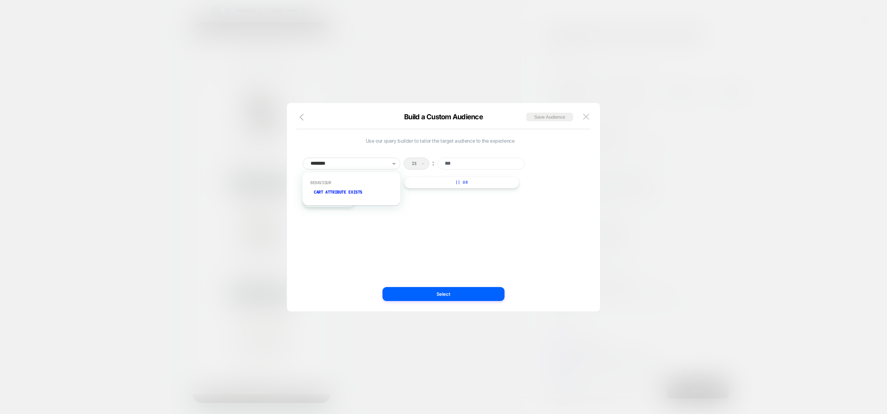
click at [367, 191] on div "Cart Attribute Exists" at bounding box center [355, 192] width 91 height 11
click at [411, 167] on div "Is ︰" at bounding box center [470, 164] width 133 height 12
click at [586, 116] on img at bounding box center [586, 117] width 6 height 6
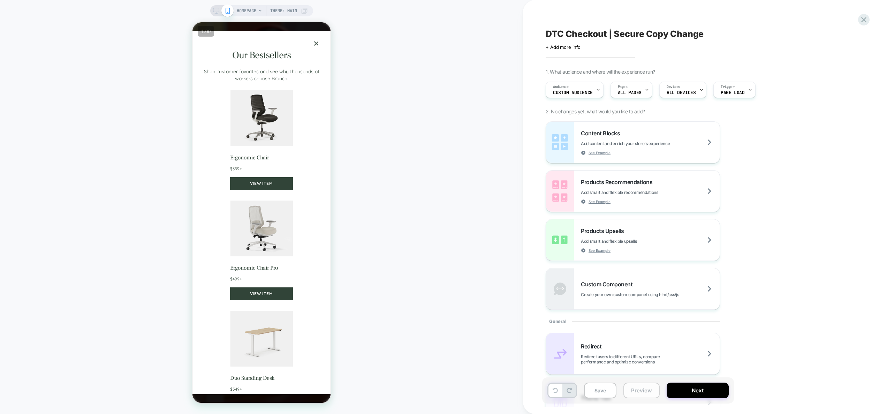
click at [650, 389] on button "Preview" at bounding box center [642, 391] width 36 height 16
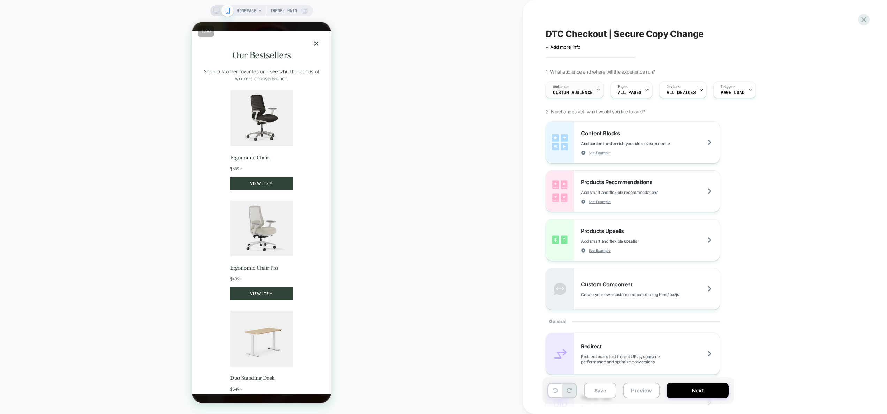
click at [0, 0] on div "Audience Custom Audience" at bounding box center [0, 0] width 0 height 0
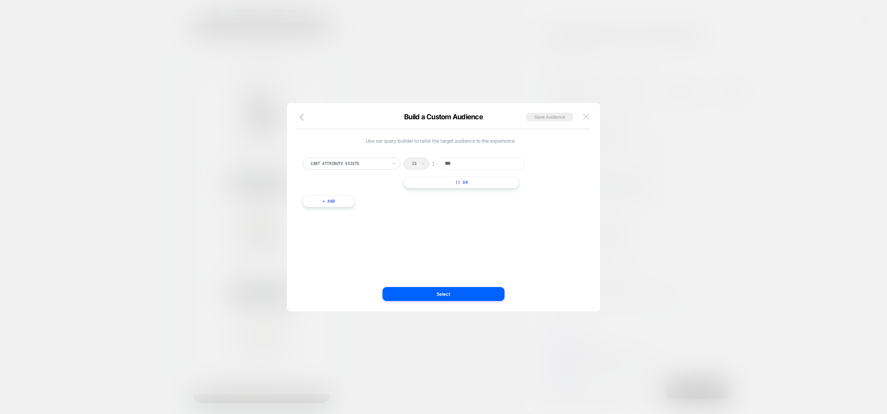
click at [584, 118] on img at bounding box center [586, 117] width 6 height 6
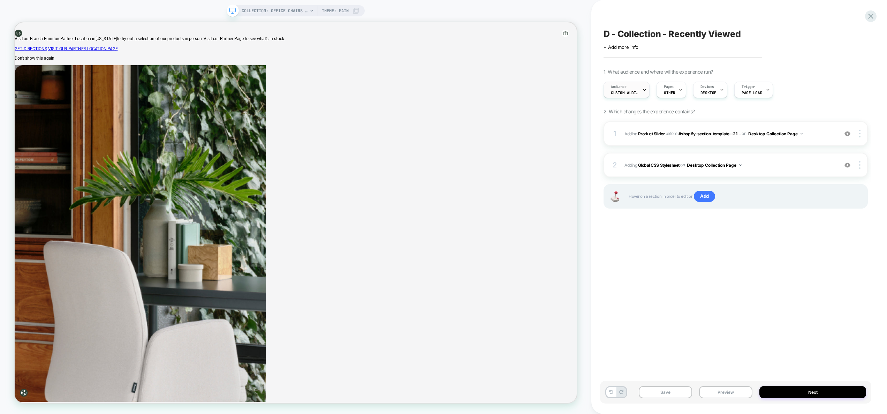
click at [625, 94] on span "Custom Audience" at bounding box center [625, 92] width 28 height 5
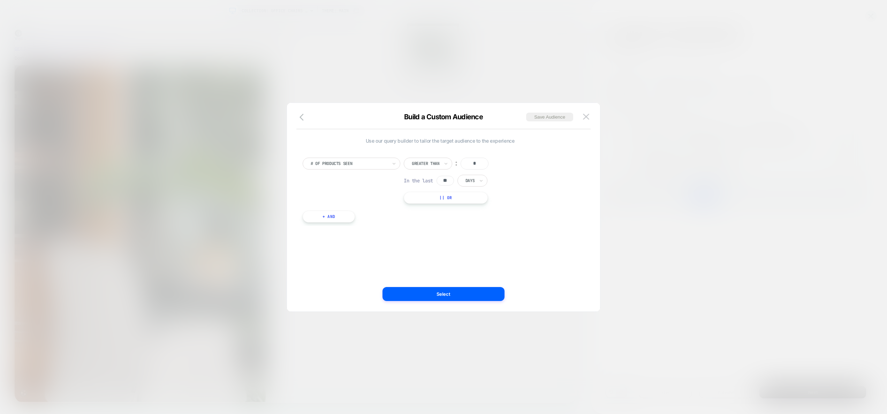
click at [337, 215] on button "+ And" at bounding box center [329, 217] width 52 height 12
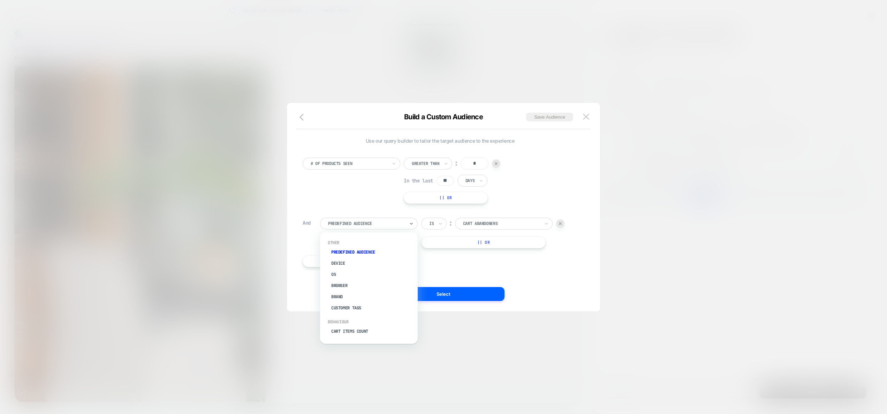
click at [592, 109] on div "Build a Custom Audience Save Audience Use our query builder to tailor the targe…" at bounding box center [444, 207] width 314 height 209
click at [586, 110] on div "Use our query builder to tailor the target audience to the experience # of Prod…" at bounding box center [444, 211] width 292 height 202
click at [586, 114] on img at bounding box center [586, 117] width 6 height 6
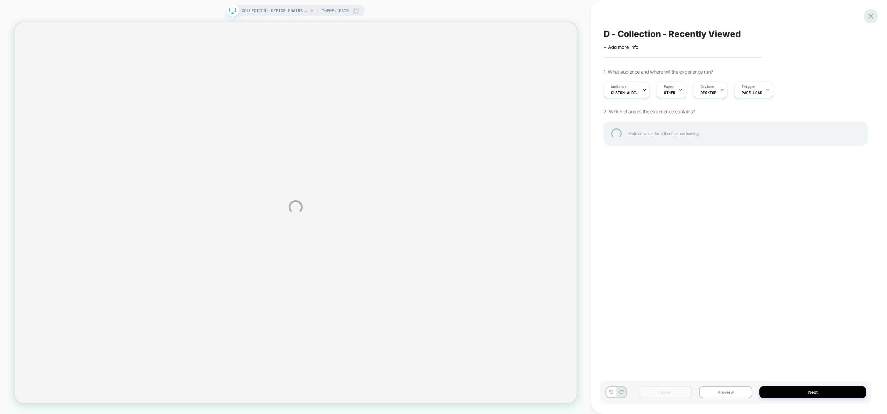
click at [866, 18] on div at bounding box center [871, 16] width 14 height 14
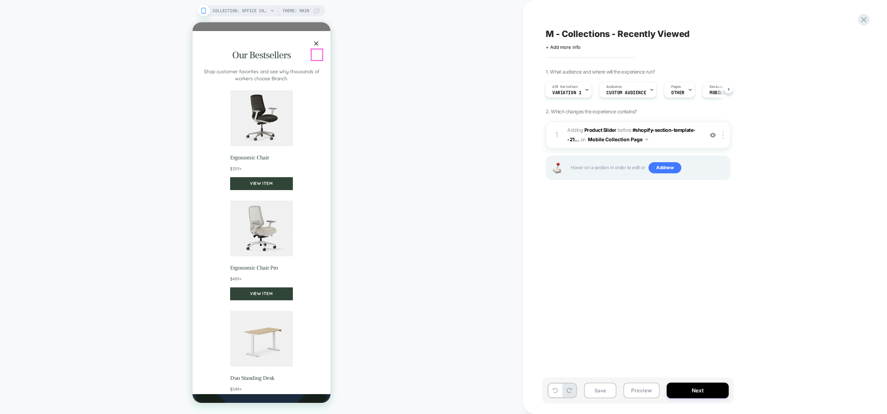
click at [317, 49] on button "×" at bounding box center [316, 43] width 11 height 11
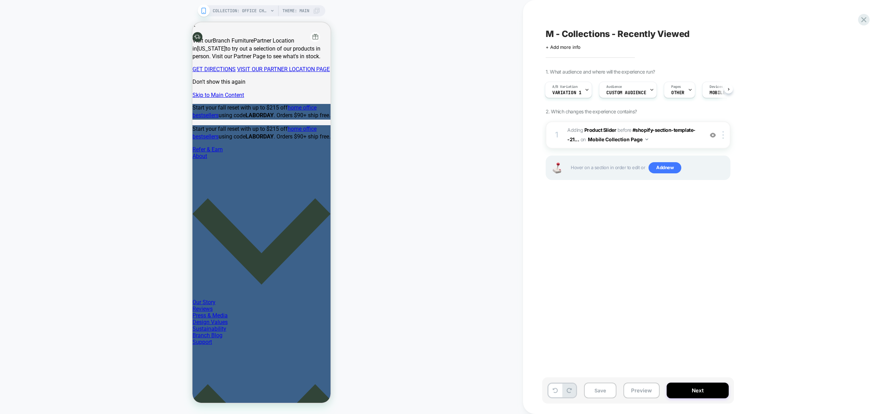
scroll to position [341, 0]
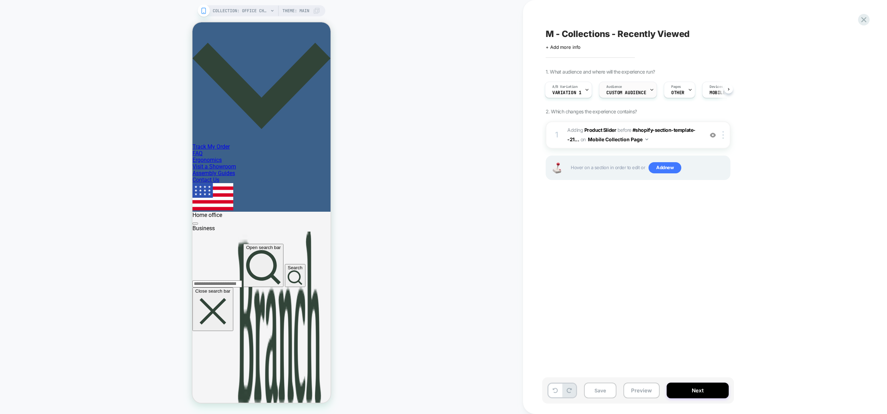
click at [631, 90] on span "Custom Audience" at bounding box center [627, 92] width 40 height 5
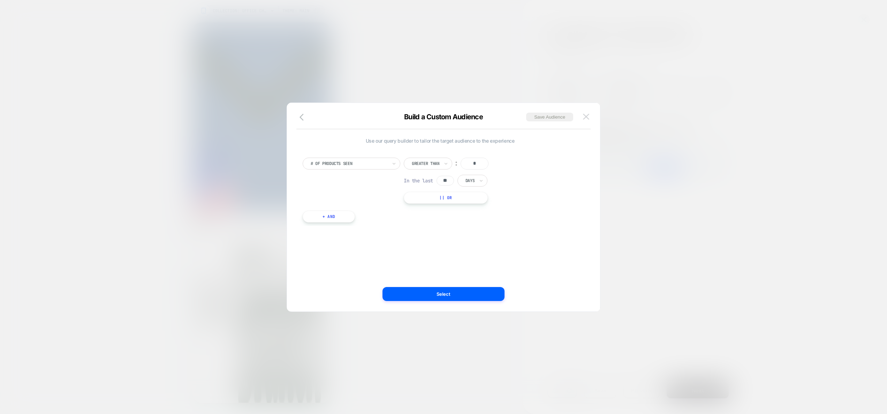
click at [589, 113] on button at bounding box center [586, 117] width 10 height 10
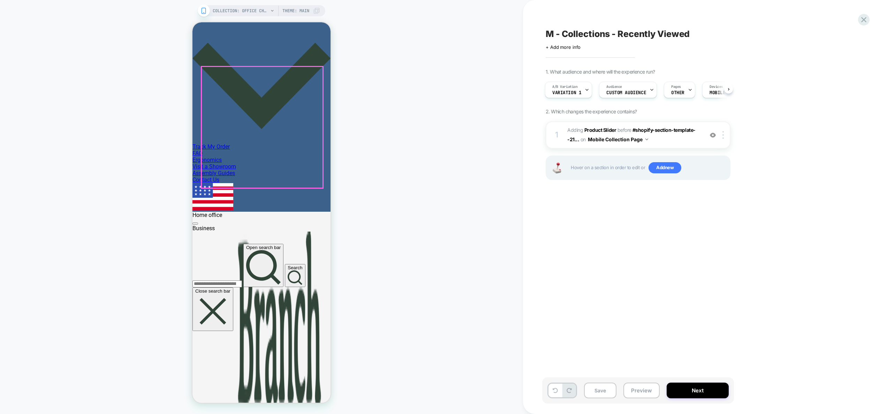
scroll to position [555, 0]
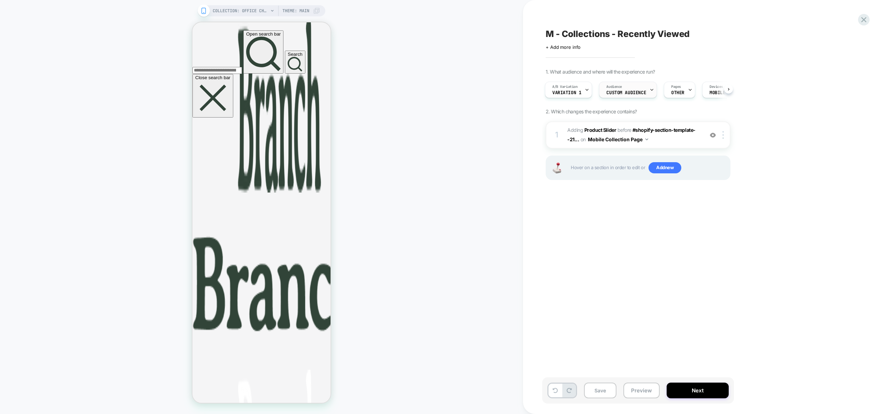
click at [615, 95] on span "Custom Audience" at bounding box center [627, 92] width 40 height 5
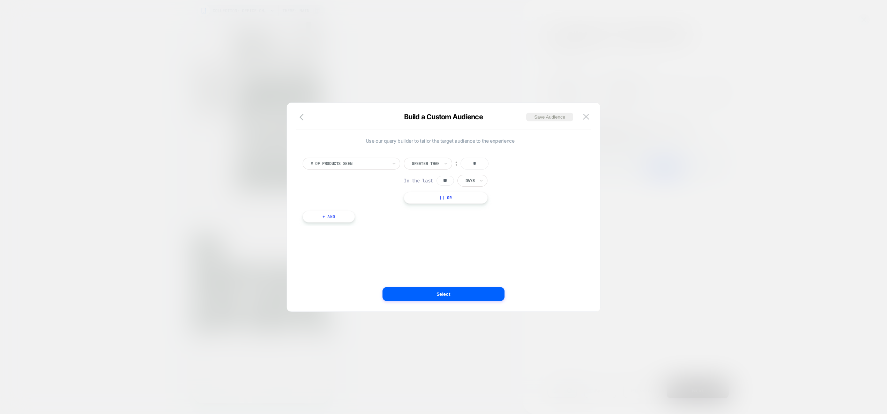
click at [614, 112] on div at bounding box center [443, 207] width 887 height 414
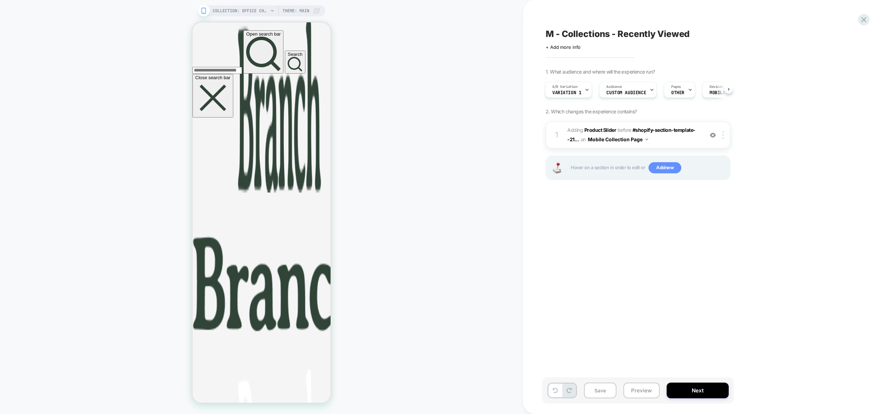
click at [666, 170] on span "Add new" at bounding box center [665, 167] width 33 height 11
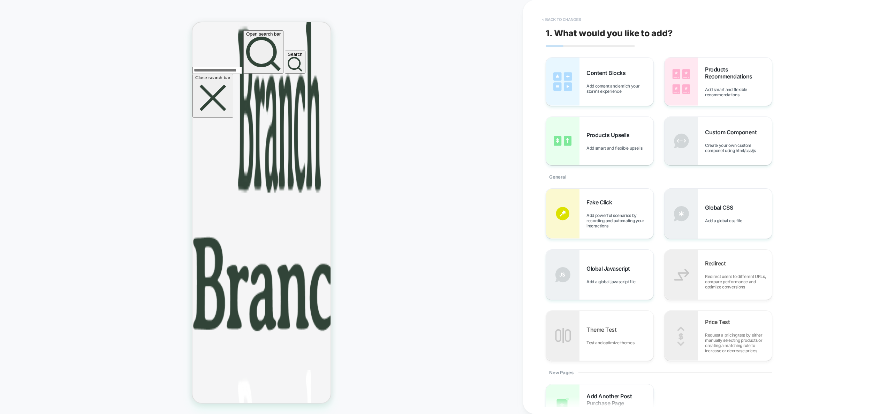
click at [138, 18] on button "< Back to changes" at bounding box center [69, 277] width 138 height 602
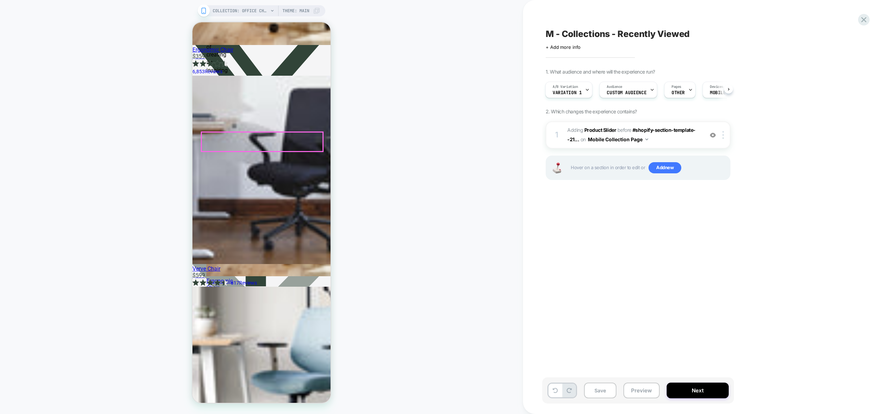
scroll to position [2601, 0]
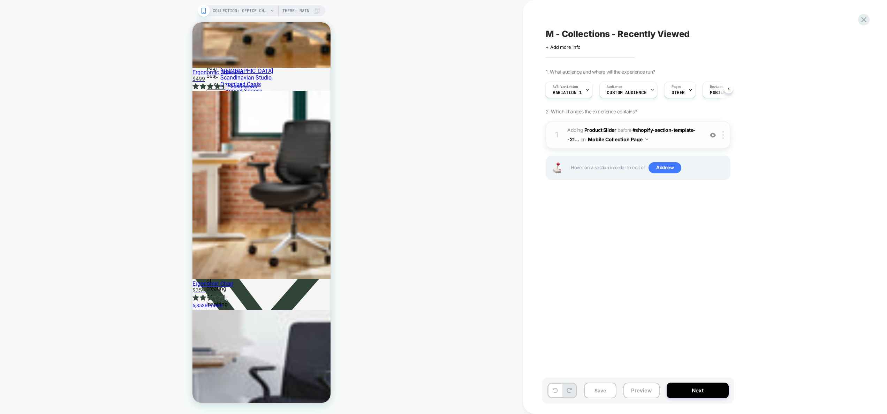
click at [713, 136] on img at bounding box center [713, 135] width 6 height 6
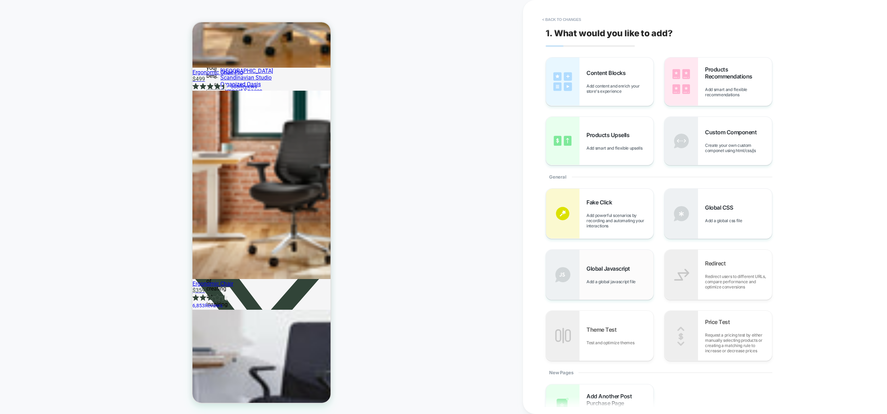
click at [624, 278] on div "Global Javascript Add a global javascript file" at bounding box center [620, 274] width 67 height 19
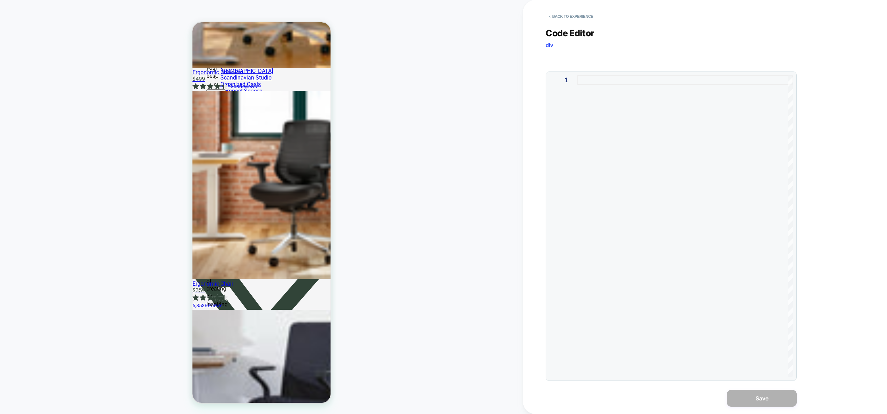
click at [643, 231] on div at bounding box center [686, 226] width 216 height 302
type textarea "**********"
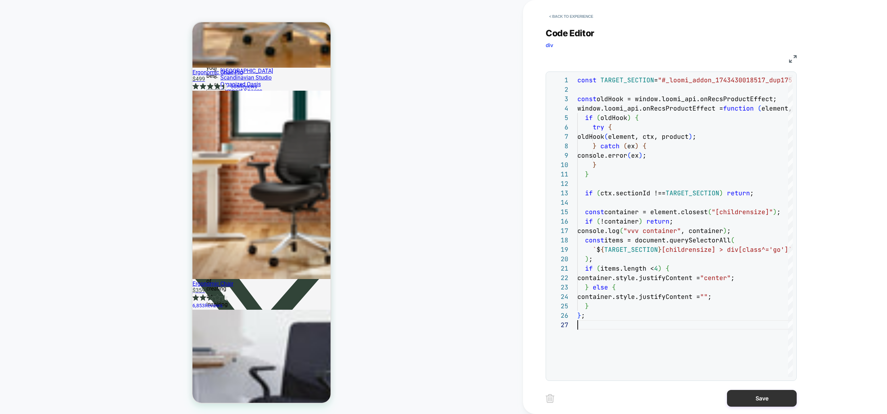
click at [759, 399] on button "Save" at bounding box center [762, 398] width 70 height 17
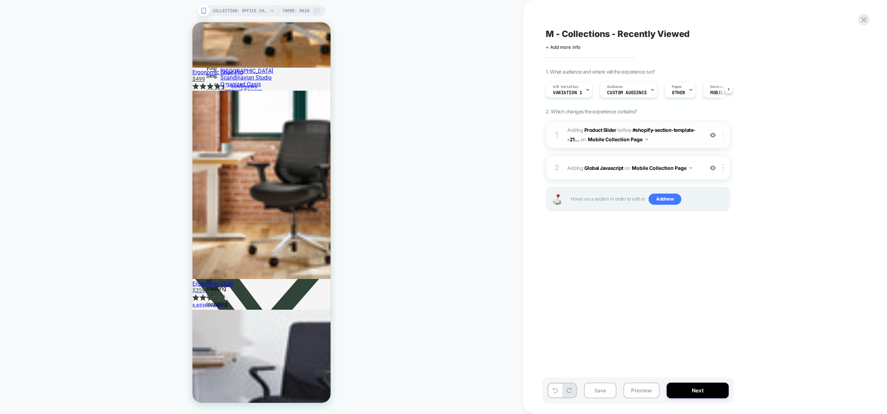
scroll to position [0, 0]
click at [723, 135] on img at bounding box center [723, 135] width 1 height 8
click at [725, 131] on div at bounding box center [725, 135] width 12 height 8
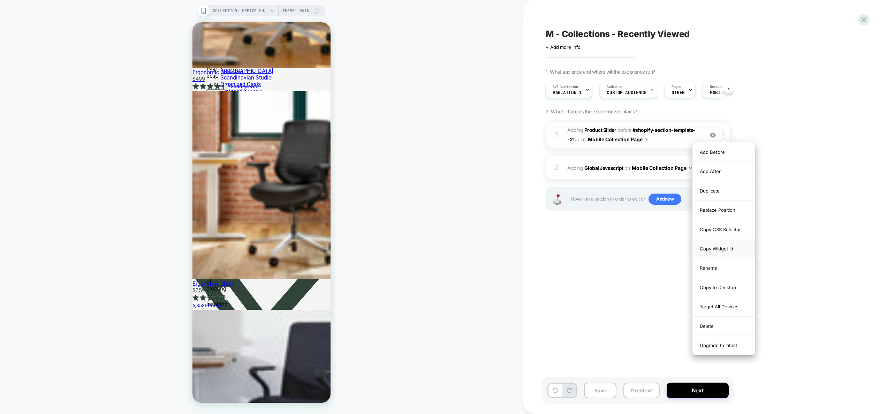
click at [716, 248] on div "Copy Widget Id" at bounding box center [724, 248] width 62 height 19
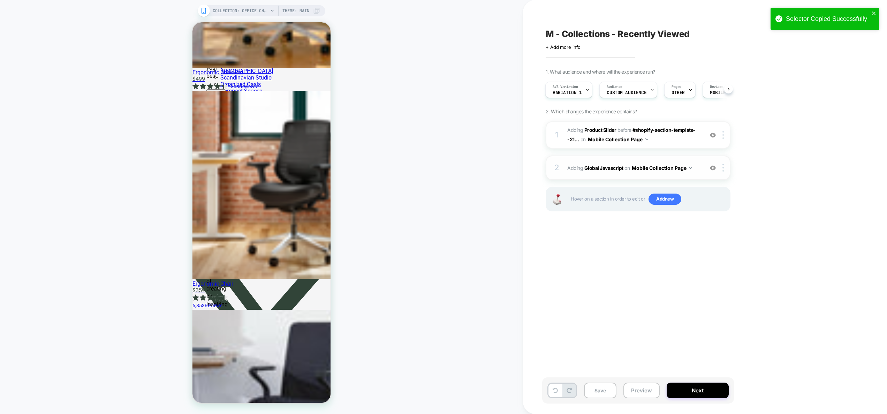
click at [669, 175] on div "2 Adding Global Javascript on Mobile Collection Page Add Before Add After Copy …" at bounding box center [638, 168] width 185 height 24
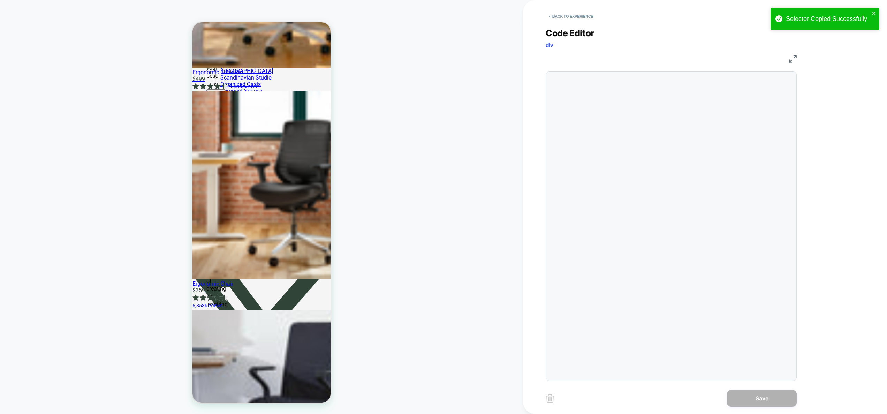
scroll to position [94, 0]
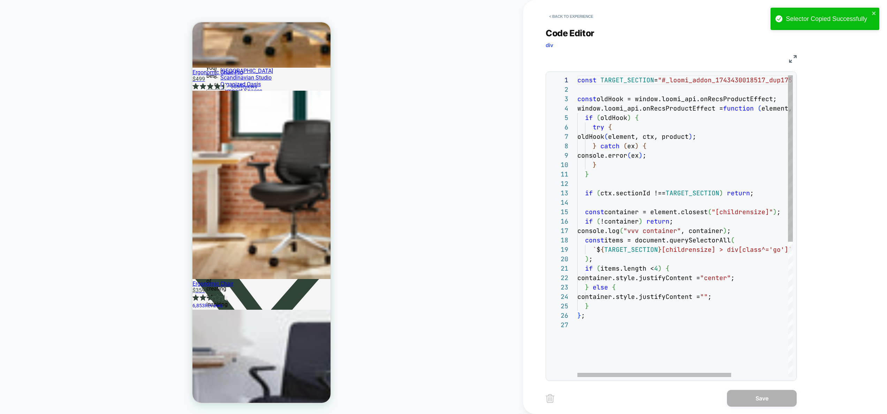
click at [716, 74] on div "1 2 3 4 5 6 7 8 9 10 11 12 13 14 15 16 17 18 19 20 21 22 23 24 25 26 27 const T…" at bounding box center [671, 225] width 251 height 309
click at [720, 82] on div "const TARGET_SECTION = "#_loomi_addon_1743430018517_dup1755695453" ; const oldH…" at bounding box center [725, 348] width 295 height 547
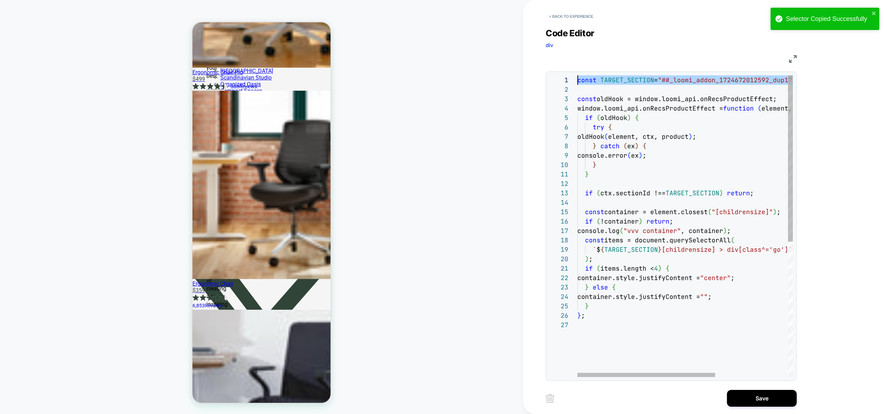
drag, startPoint x: 724, startPoint y: 89, endPoint x: 607, endPoint y: 72, distance: 118.4
click at [596, 75] on div "const TARGET_SECTION = "##_loomi_addon_1724672012592_dup1724672678_dup175 56957…" at bounding box center [742, 348] width 329 height 547
click at [684, 79] on div "const TARGET_SECTION = "##_loomi_addon_1724672012592_dup1724672678_dup175 56957…" at bounding box center [742, 348] width 329 height 547
click at [674, 81] on div "const TARGET_SECTION = "##_loomi_addon_1724672012592_dup1724672678_dup175 56957…" at bounding box center [742, 348] width 329 height 547
type textarea "**********"
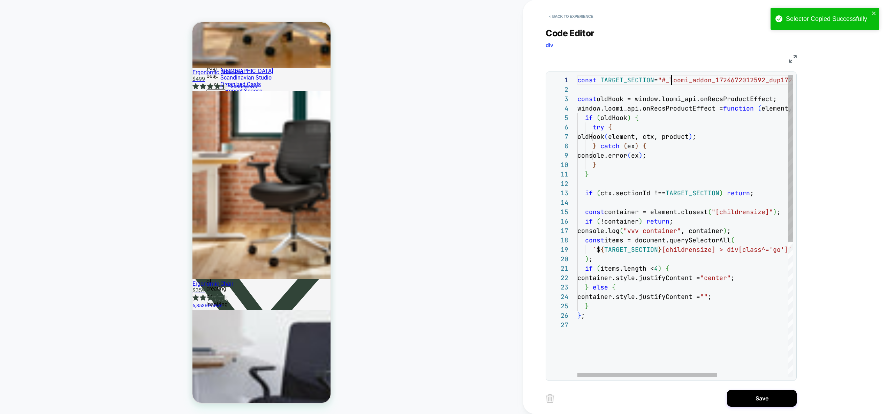
scroll to position [0, 94]
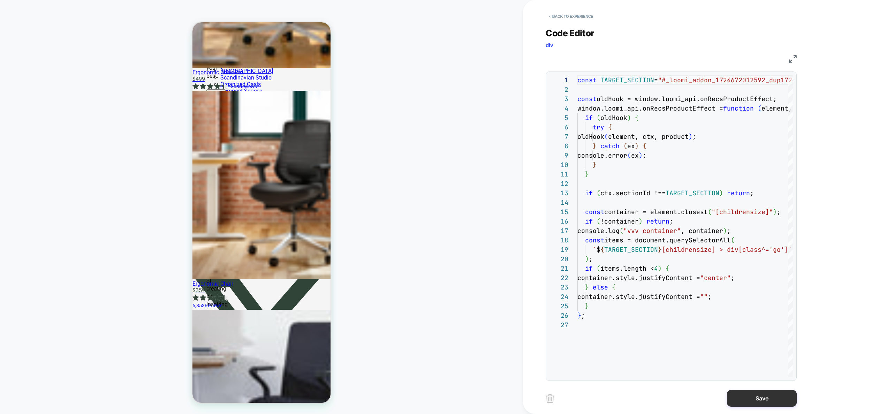
click at [745, 396] on button "Save" at bounding box center [762, 398] width 70 height 17
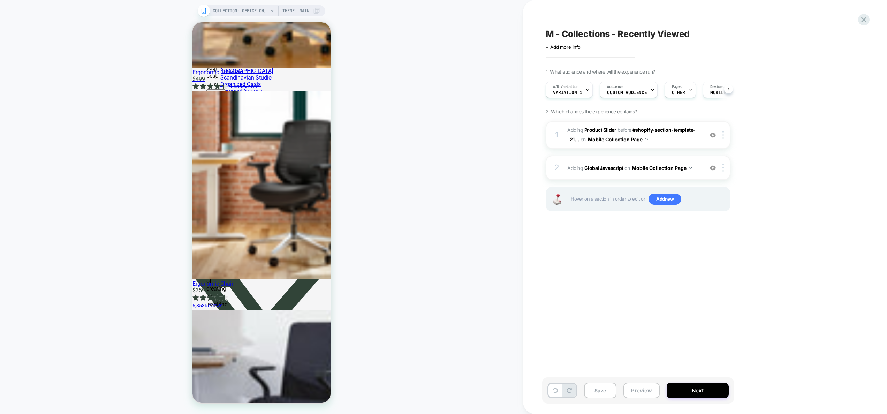
scroll to position [0, 0]
click at [636, 388] on button "Preview" at bounding box center [642, 391] width 36 height 16
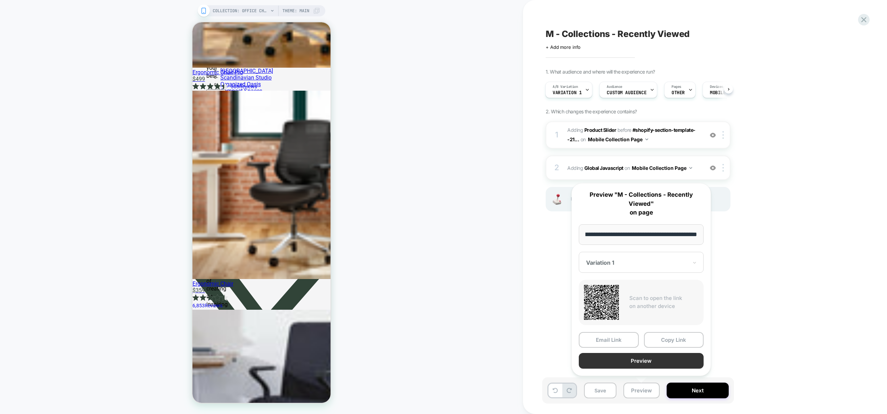
scroll to position [0, 0]
click at [653, 363] on button "Preview" at bounding box center [641, 361] width 125 height 16
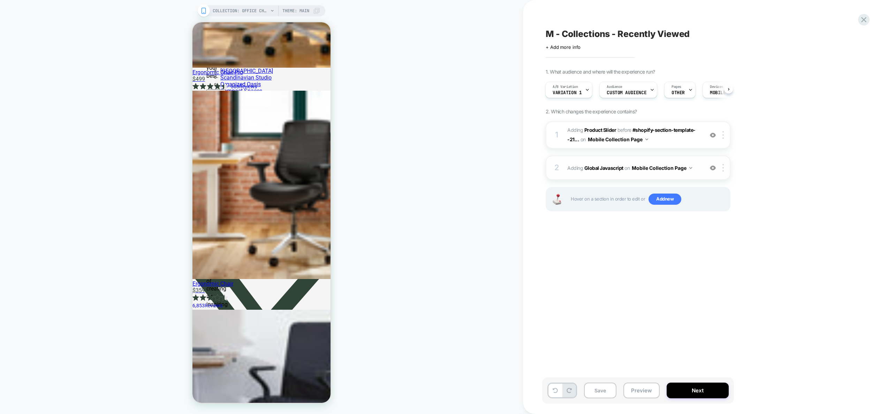
click at [699, 171] on span "Adding Global Javascript on Mobile Collection Page" at bounding box center [633, 168] width 133 height 10
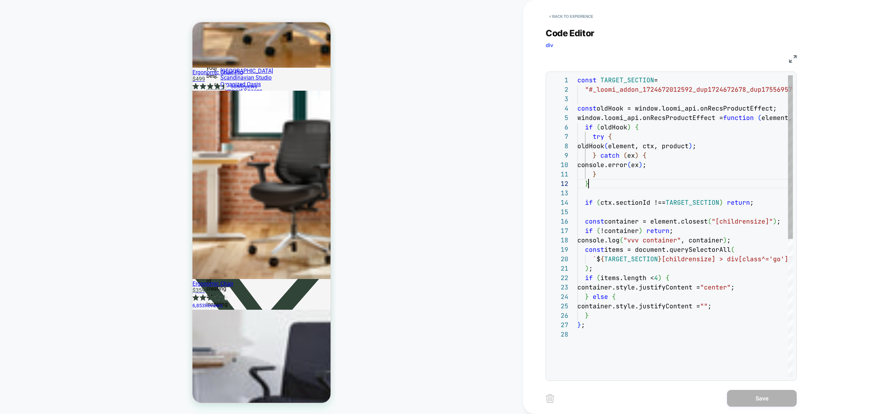
click at [703, 186] on div "const TARGET_SECTION = "#_loomi_addon_1724672012592_dup1724672678_dup1755 69579…" at bounding box center [686, 353] width 216 height 556
click at [625, 265] on div "const TARGET_SECTION = "#_loomi_addon_1724672012592_dup1724672678_dup1755 69579…" at bounding box center [725, 353] width 295 height 556
click at [601, 312] on div "const TARGET_SECTION = "#_loomi_addon_1724672012592_dup1724672678_dup1755 69579…" at bounding box center [725, 353] width 295 height 556
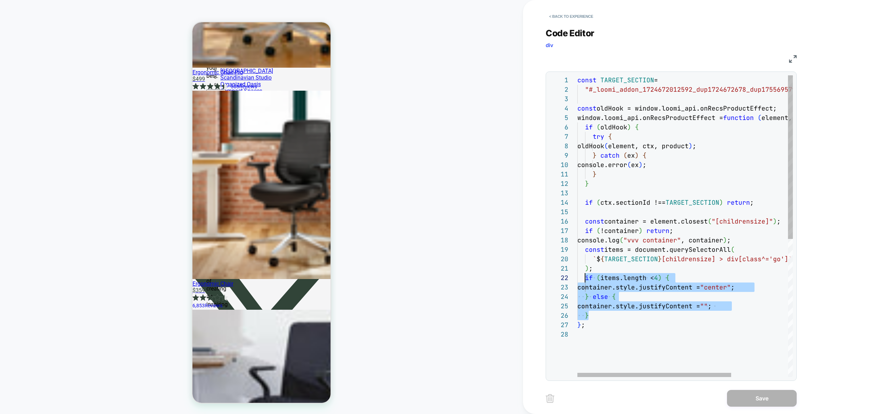
drag, startPoint x: 597, startPoint y: 314, endPoint x: 586, endPoint y: 277, distance: 38.7
click at [586, 277] on div "const TARGET_SECTION = "#_loomi_addon_1724672012592_dup1724672678_dup1755 69579…" at bounding box center [725, 353] width 295 height 556
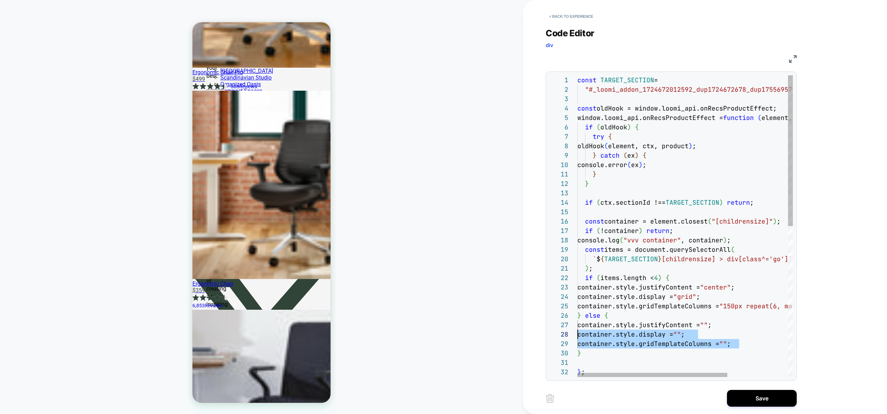
scroll to position [57, 0]
drag, startPoint x: 747, startPoint y: 344, endPoint x: 525, endPoint y: 325, distance: 222.6
click at [578, 325] on div "const TARGET_SECTION = "#_loomi_addon_1724672012592_dup1724672678_dup1755 69579…" at bounding box center [729, 376] width 302 height 603
click at [743, 326] on div "const TARGET_SECTION = "#_loomi_addon_1724672012592_dup1724672678_dup1755 69579…" at bounding box center [729, 376] width 302 height 603
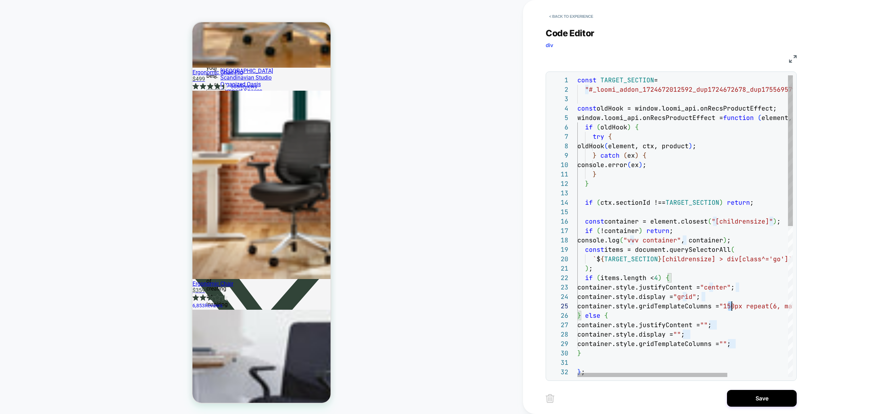
scroll to position [38, 282]
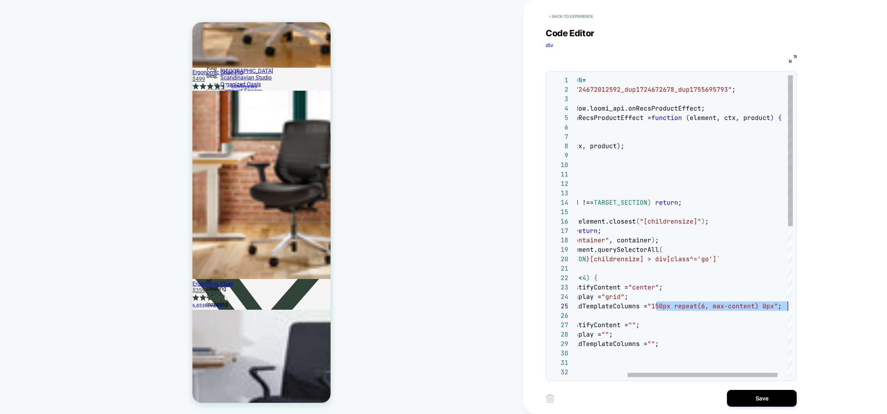
drag, startPoint x: 729, startPoint y: 305, endPoint x: 811, endPoint y: 307, distance: 82.0
click at [808, 307] on div "const TARGET_SECTION = "#_loomi_addon_1724672012592_dup1724672678_dup1755 69579…" at bounding box center [657, 376] width 302 height 603
drag, startPoint x: 704, startPoint y: 330, endPoint x: 694, endPoint y: 342, distance: 15.6
click at [704, 331] on div "const TARGET_SECTION = "#_loomi_addon_1724672012592_dup1724672678_dup1755 69579…" at bounding box center [657, 376] width 302 height 603
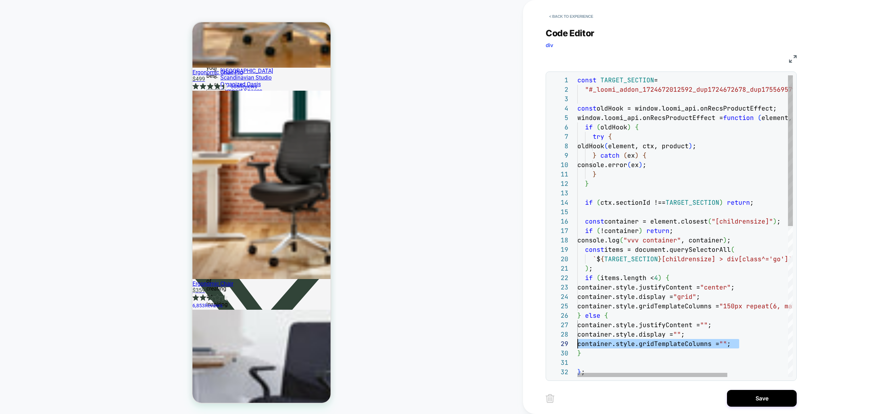
drag, startPoint x: 695, startPoint y: 346, endPoint x: 717, endPoint y: 337, distance: 23.9
click at [578, 344] on div "const TARGET_SECTION = "#_loomi_addon_1724672012592_dup1724672678_dup1755 69579…" at bounding box center [729, 376] width 302 height 603
click at [724, 338] on div "const TARGET_SECTION = "#_loomi_addon_1724672012592_dup1724672678_dup1755 69579…" at bounding box center [729, 376] width 302 height 603
drag, startPoint x: 728, startPoint y: 346, endPoint x: 737, endPoint y: 347, distance: 9.6
click at [737, 347] on div "const TARGET_SECTION = "#_loomi_addon_1724672012592_dup1724672678_dup1755 69579…" at bounding box center [729, 376] width 302 height 603
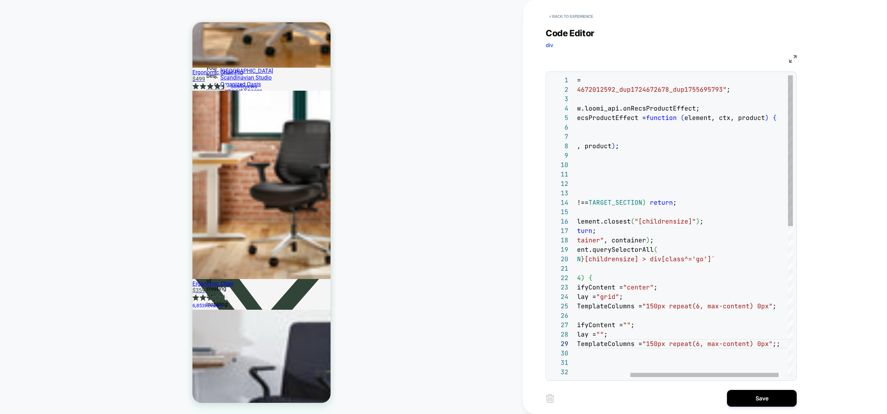
click at [663, 343] on div "const TARGET_SECTION = "#_loomi_addon_1724672012592_dup1724672678_dup1755 69579…" at bounding box center [653, 376] width 306 height 603
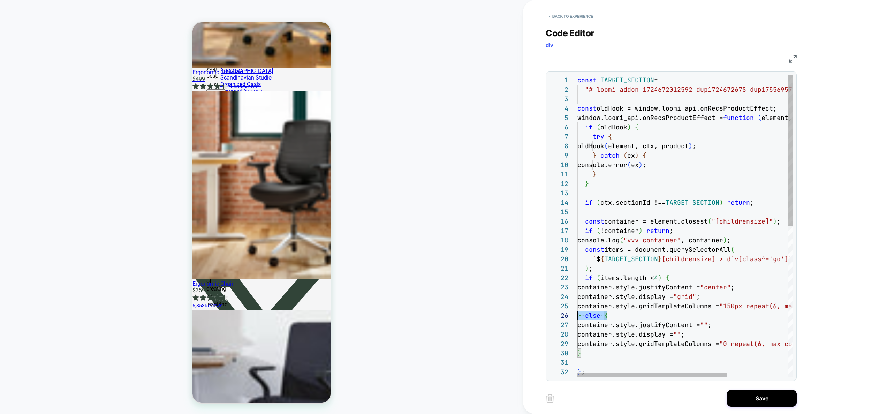
scroll to position [47, 0]
drag, startPoint x: 684, startPoint y: 320, endPoint x: 553, endPoint y: 316, distance: 130.5
click at [578, 316] on div "const TARGET_SECTION = "#_loomi_addon_1724672012592_dup1724672678_dup1755 69579…" at bounding box center [729, 376] width 302 height 603
click at [727, 323] on div "const TARGET_SECTION = "#_loomi_addon_1724672012592_dup1724672678_dup1755 69579…" at bounding box center [729, 376] width 302 height 603
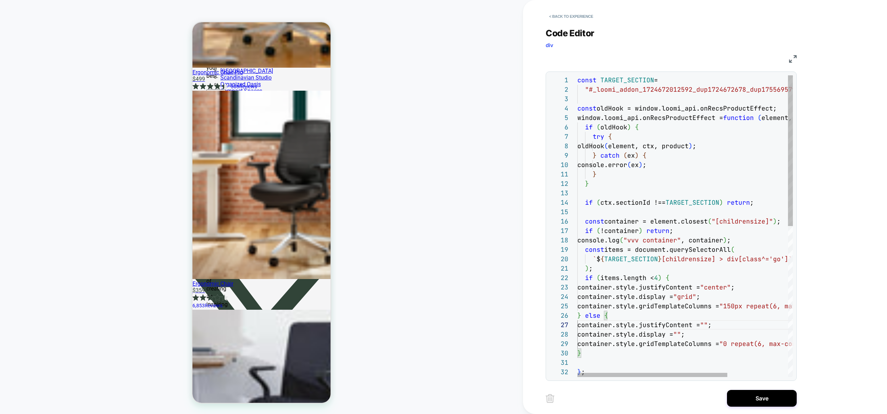
click at [718, 296] on div "const TARGET_SECTION = "#_loomi_addon_1724672012592_dup1724672678_dup1755 69579…" at bounding box center [729, 376] width 302 height 603
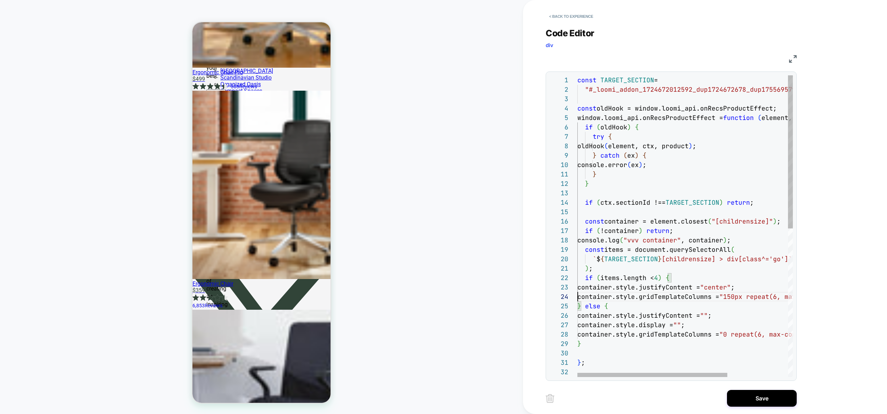
scroll to position [57, 117]
click at [703, 325] on div "const TARGET_SECTION = "#_loomi_addon_1724672012592_dup1724672678_dup1755 69579…" at bounding box center [729, 372] width 302 height 594
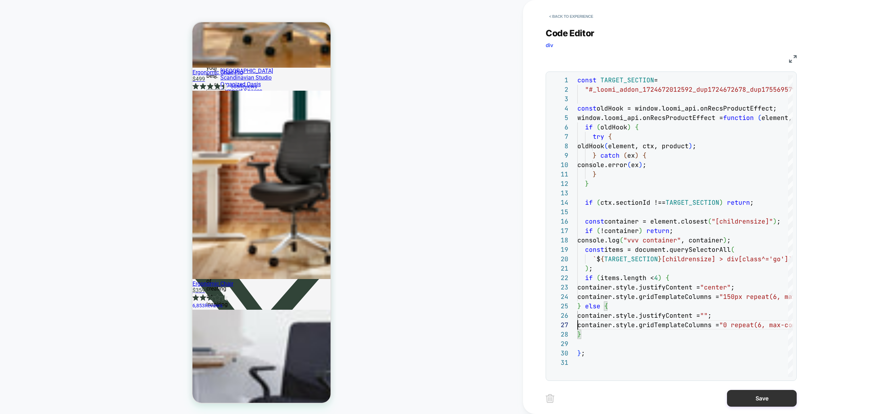
type textarea "**********"
click at [749, 397] on button "Save" at bounding box center [762, 398] width 70 height 17
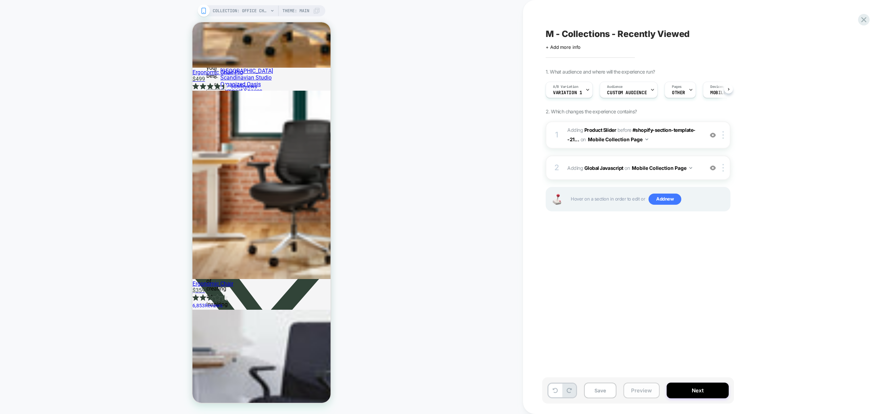
click at [642, 389] on button "Preview" at bounding box center [642, 391] width 36 height 16
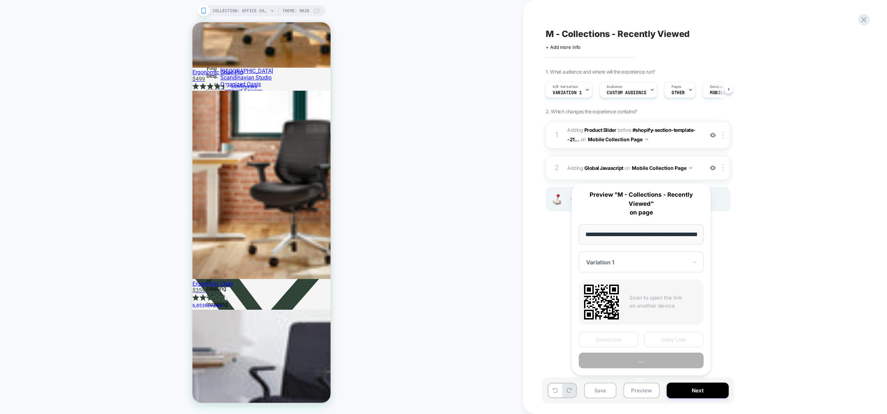
scroll to position [0, 103]
click at [641, 364] on button "Preview" at bounding box center [641, 361] width 125 height 16
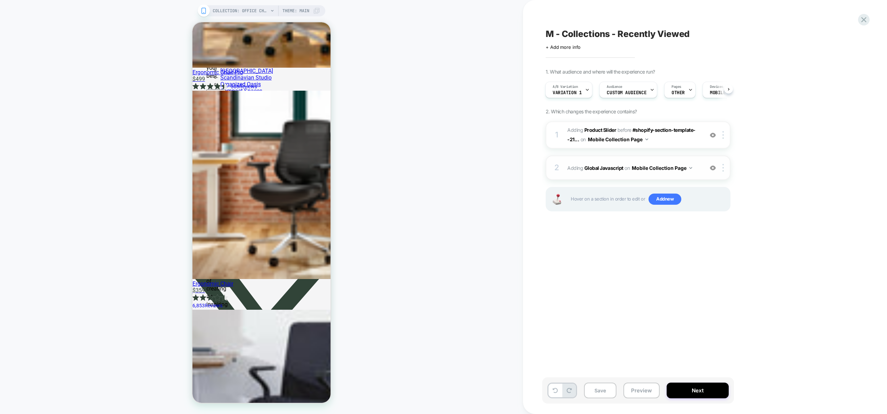
click at [695, 178] on div "2 Adding Global Javascript on Mobile Collection Page Add Before Add After Copy …" at bounding box center [638, 168] width 185 height 24
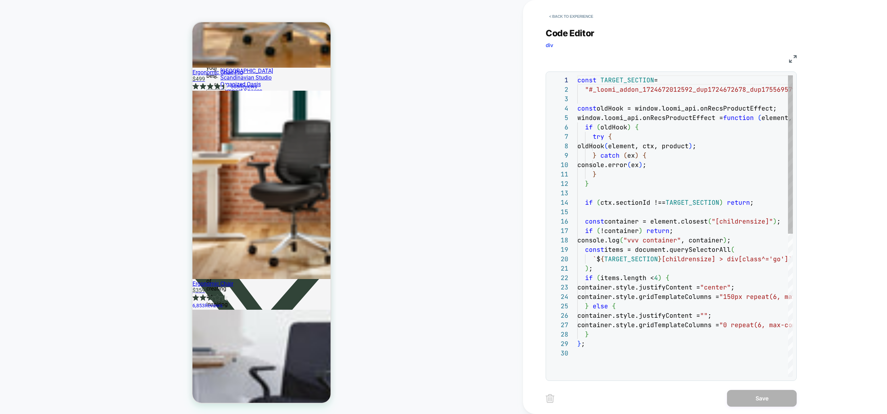
scroll to position [94, 0]
drag, startPoint x: 662, startPoint y: 279, endPoint x: 658, endPoint y: 278, distance: 3.6
click at [658, 278] on div "const TARGET_SECTION = "#_loomi_addon_1724672012592_dup1724672678_dup1755 69579…" at bounding box center [733, 362] width 310 height 575
click at [661, 279] on div "const TARGET_SECTION = "#_loomi_addon_1724672012592_dup1724672678_dup1755 69579…" at bounding box center [733, 362] width 310 height 575
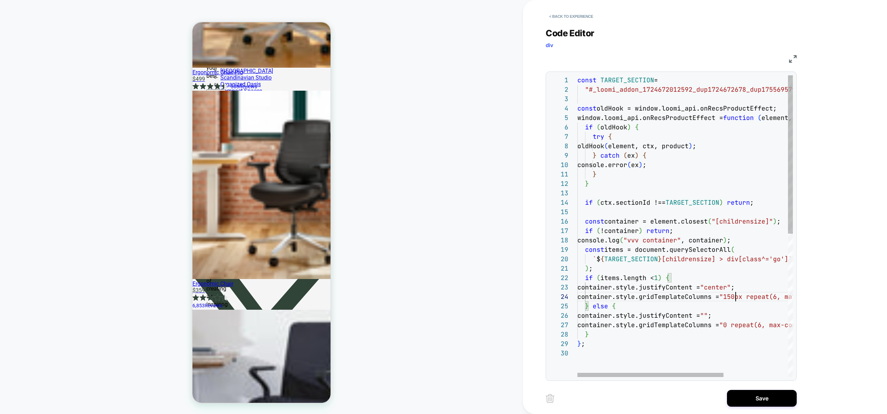
click at [736, 299] on div "const TARGET_SECTION = "#_loomi_addon_1724672012592_dup1724672678_dup1755 69579…" at bounding box center [733, 362] width 310 height 575
click at [731, 327] on div "const TARGET_SECTION = "#_loomi_addon_1724672012592_dup1724672678_dup1755 69579…" at bounding box center [738, 362] width 321 height 575
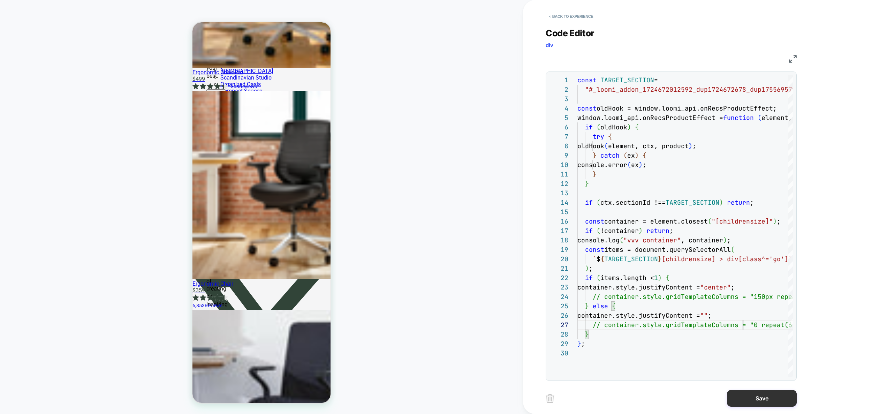
type textarea "**********"
click at [767, 397] on button "Save" at bounding box center [762, 398] width 70 height 17
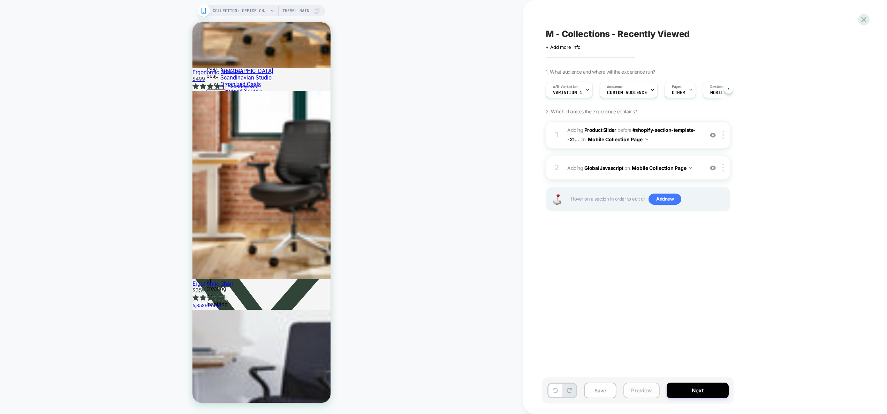
click at [642, 391] on button "Preview" at bounding box center [642, 391] width 36 height 16
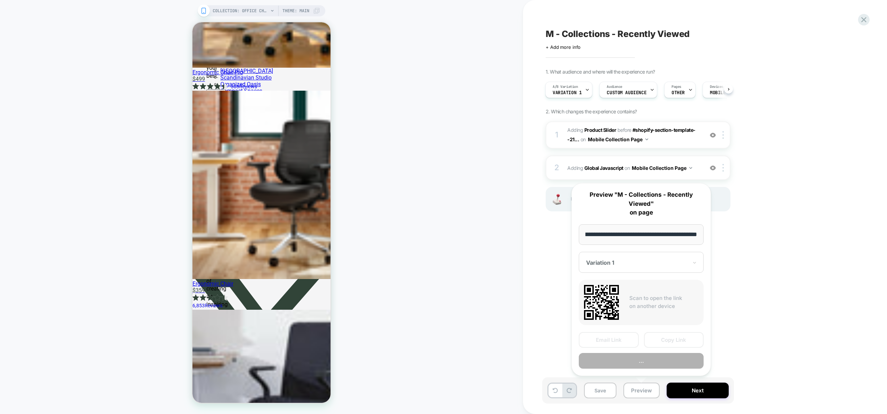
scroll to position [0, 0]
click at [639, 364] on button "..." at bounding box center [641, 361] width 125 height 16
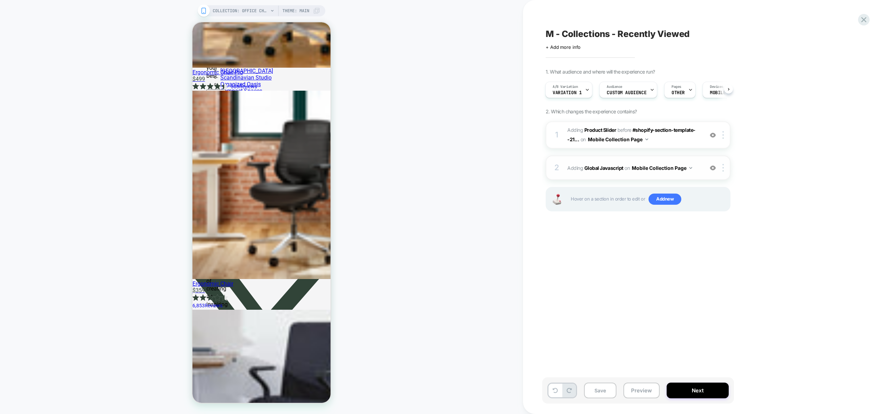
drag, startPoint x: 650, startPoint y: 181, endPoint x: 647, endPoint y: 177, distance: 5.2
click at [649, 180] on div "1 #_loomi_addon_1724672012592_dup1724672678_dup1755695793 Adding Product Slider…" at bounding box center [638, 174] width 185 height 107
click at [647, 177] on div "2 Adding Global Javascript on Mobile Collection Page Add Before Add After Copy …" at bounding box center [638, 168] width 185 height 24
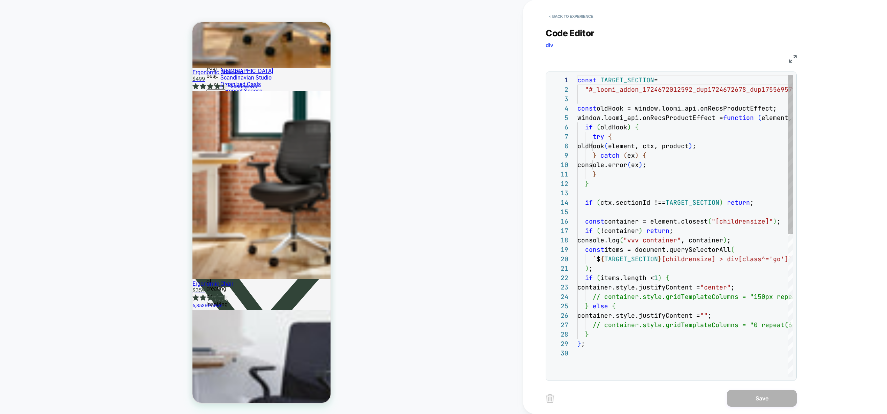
scroll to position [94, 0]
click at [658, 277] on div "const TARGET_SECTION = "#_loomi_addon_1724672012592_dup1724672678_dup1755 69579…" at bounding box center [738, 362] width 321 height 575
click at [686, 277] on div "const TARGET_SECTION = "#_loomi_addon_1724672012592_dup1724672678_dup1755 69579…" at bounding box center [738, 362] width 321 height 575
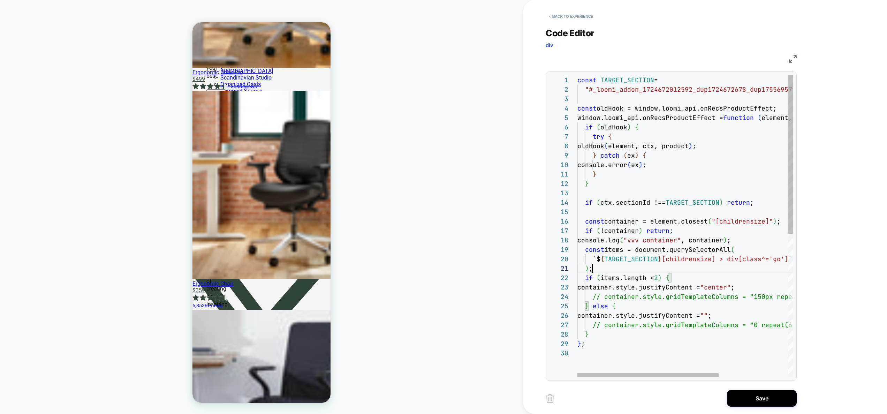
click at [619, 269] on div "const TARGET_SECTION = "#_loomi_addon_1724672012592_dup1724672678_dup1755 69579…" at bounding box center [738, 362] width 321 height 575
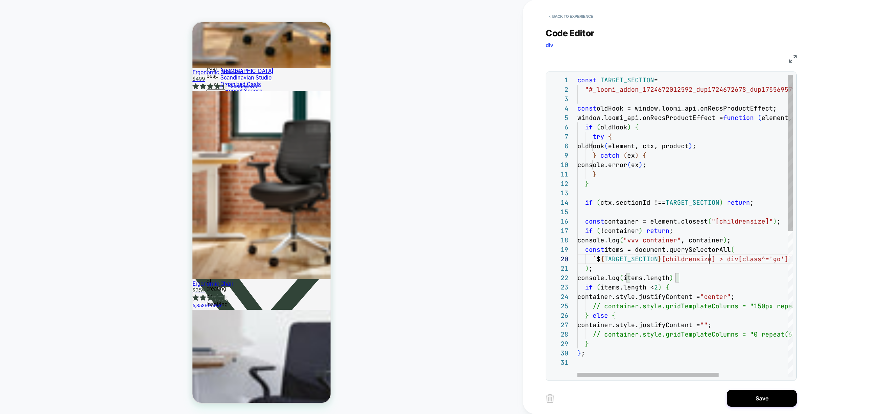
scroll to position [85, 132]
click at [711, 255] on div "const TARGET_SECTION = "#_loomi_addon_1724672012592_dup1724672678_dup1755 69579…" at bounding box center [738, 367] width 321 height 584
type textarea "**********"
click at [754, 396] on button "Save" at bounding box center [762, 398] width 70 height 17
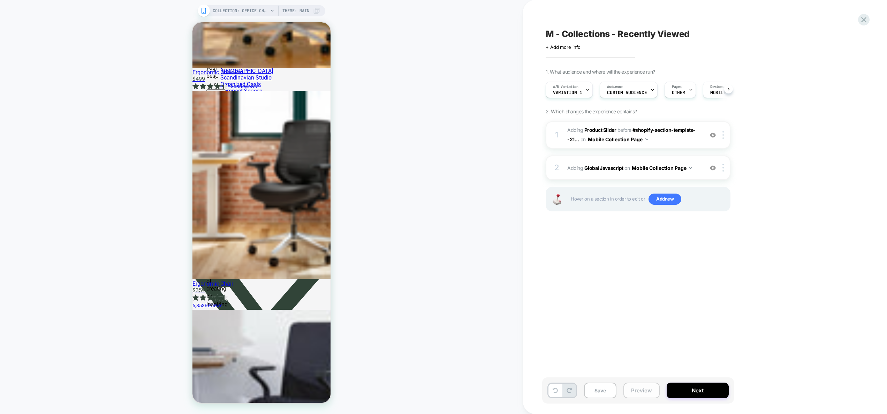
click at [635, 391] on button "Preview" at bounding box center [642, 391] width 36 height 16
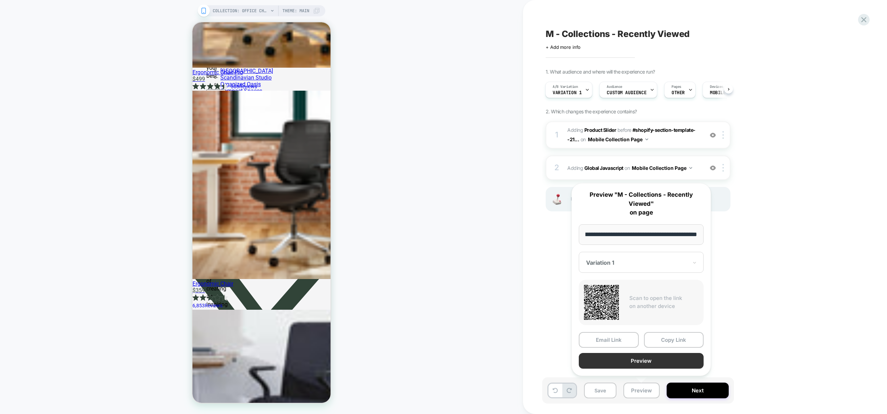
scroll to position [0, 0]
click at [629, 357] on button "Preview" at bounding box center [641, 361] width 125 height 16
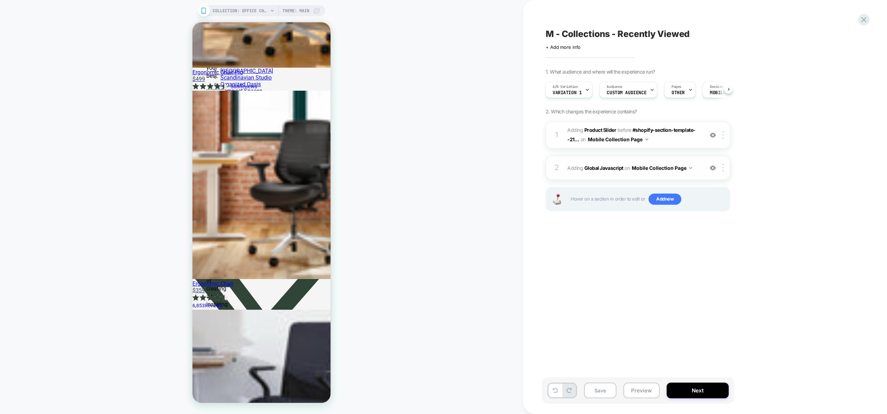
click at [699, 174] on div "2 Adding Global Javascript on Mobile Collection Page Add Before Add After Copy …" at bounding box center [638, 168] width 185 height 24
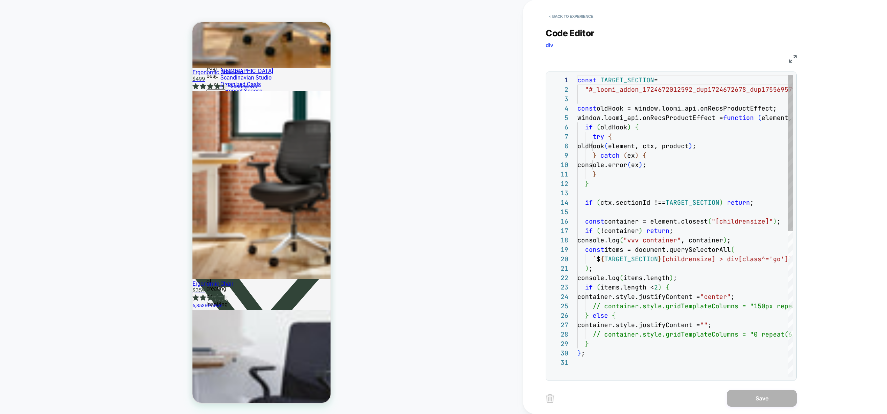
scroll to position [94, 0]
click at [629, 280] on div "const TARGET_SECTION = "#_loomi_addon_1724672012592_dup1724672678_dup1755 69579…" at bounding box center [738, 367] width 321 height 584
type textarea "**********"
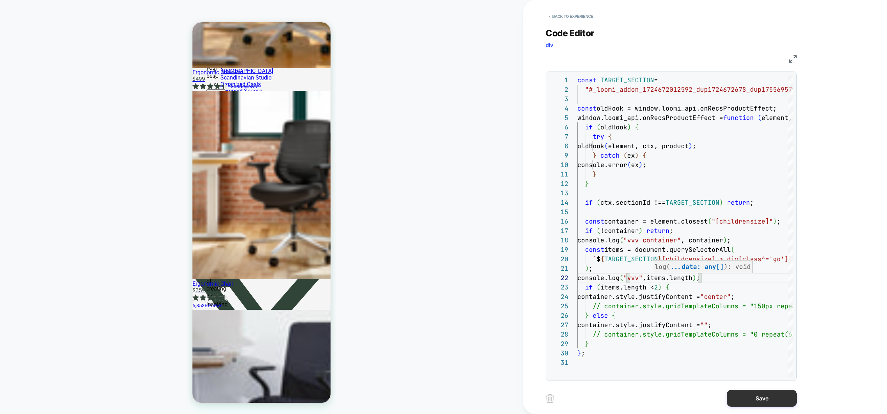
click at [761, 392] on button "Save" at bounding box center [762, 398] width 70 height 17
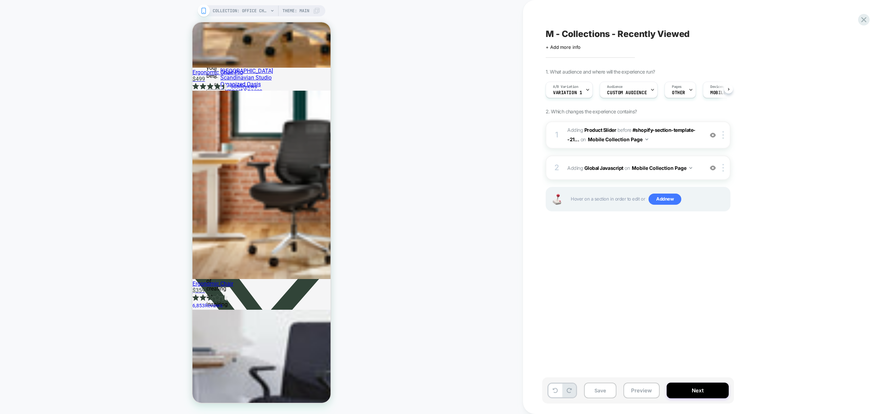
drag, startPoint x: 635, startPoint y: 389, endPoint x: 637, endPoint y: 378, distance: 10.9
click at [635, 389] on button "Preview" at bounding box center [642, 391] width 36 height 16
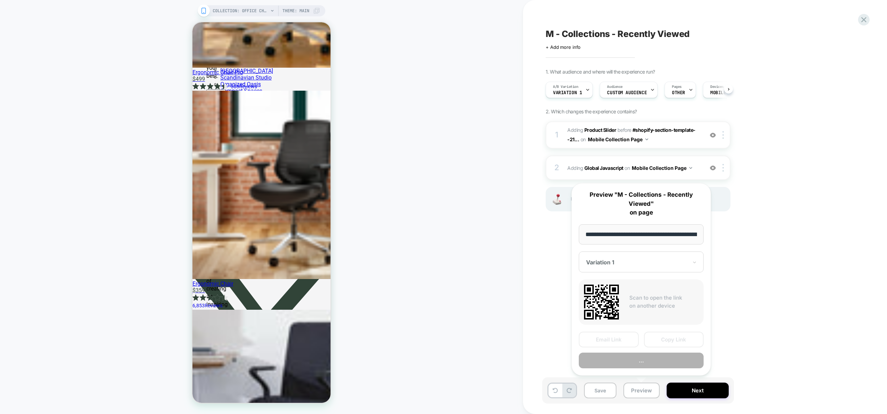
scroll to position [0, 103]
click at [633, 363] on button "Preview" at bounding box center [641, 361] width 125 height 16
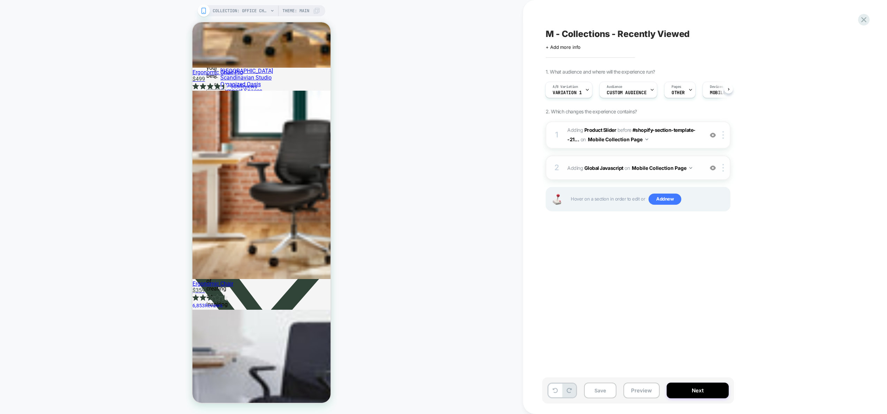
click at [700, 166] on div "2 Adding Global Javascript on Mobile Collection Page Add Before Add After Copy …" at bounding box center [638, 168] width 185 height 24
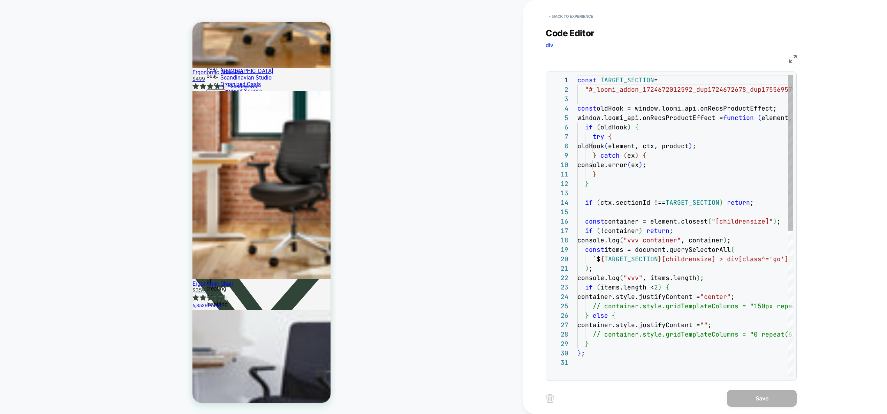
scroll to position [94, 0]
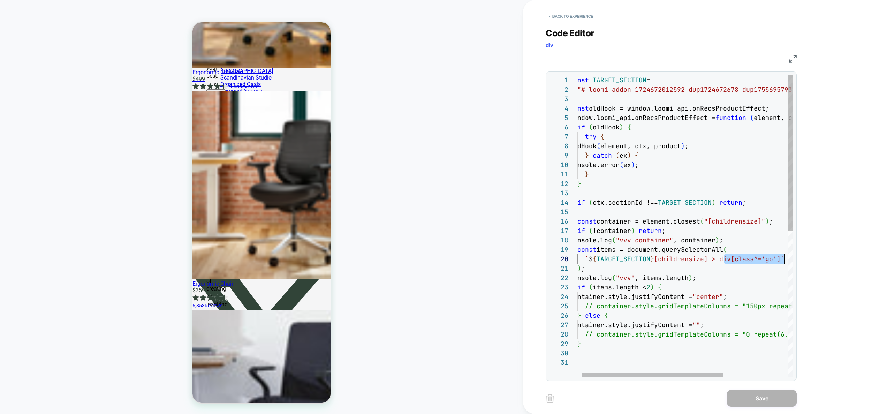
drag, startPoint x: 732, startPoint y: 261, endPoint x: 783, endPoint y: 260, distance: 50.9
click at [783, 260] on div "const TARGET_SECTION = "#_loomi_addon_1724672012592_dup1724672678_dup1755 69579…" at bounding box center [730, 367] width 321 height 584
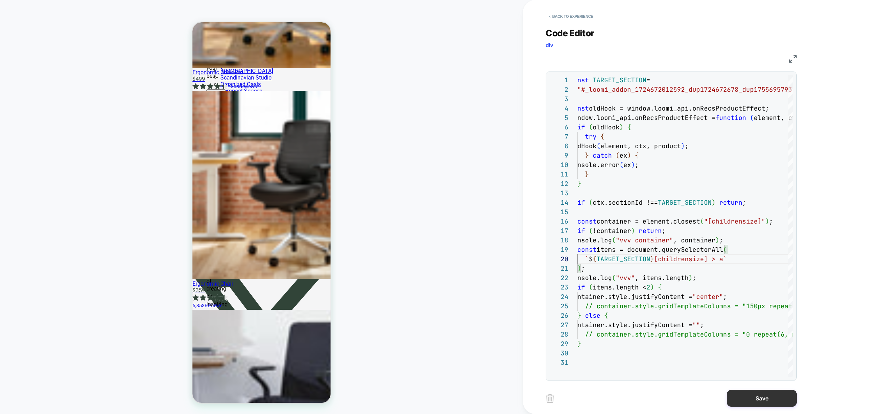
type textarea "**********"
click at [748, 398] on button "Save" at bounding box center [762, 398] width 70 height 17
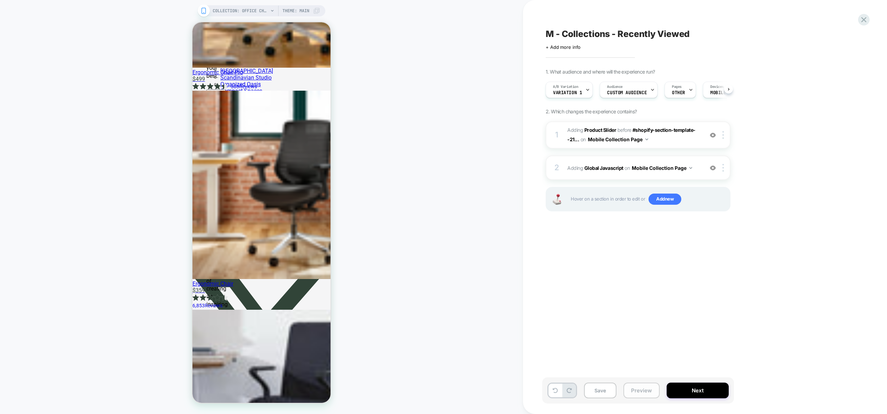
click at [638, 387] on button "Preview" at bounding box center [642, 391] width 36 height 16
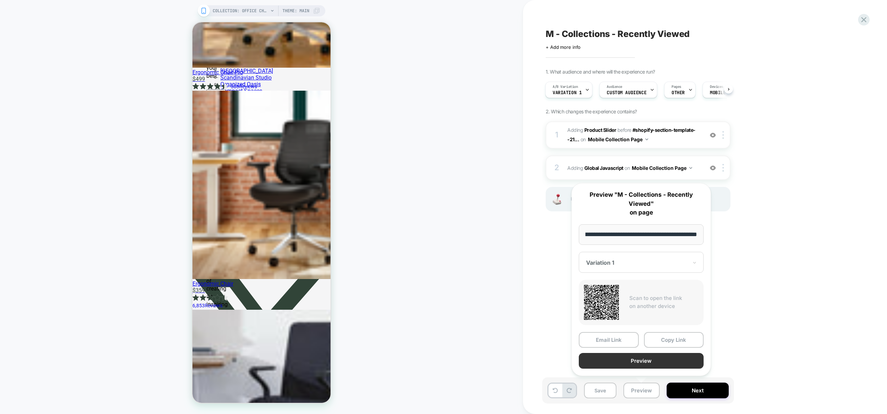
scroll to position [0, 0]
click at [635, 365] on button "Preview" at bounding box center [641, 361] width 125 height 16
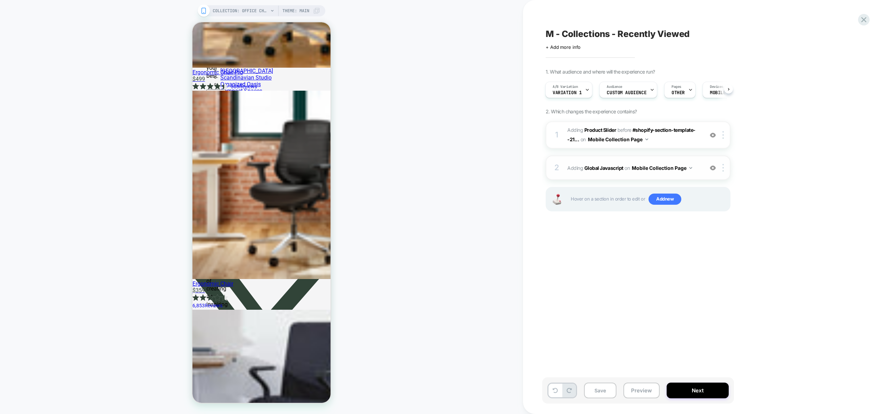
click at [694, 170] on span "Adding Global Javascript on Mobile Collection Page" at bounding box center [633, 168] width 133 height 10
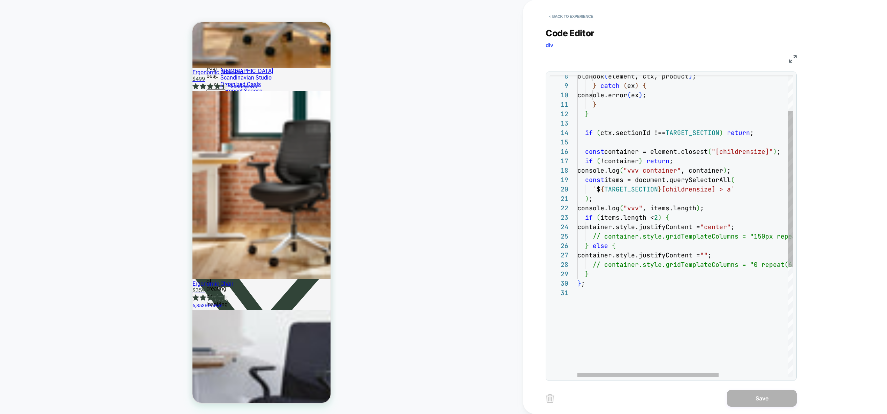
scroll to position [0, 32]
type textarea "**********"
click at [730, 238] on div "oldHook ( element, ctx, product ) ; } catch ( ex ) { console.error ( ex ) ; } }…" at bounding box center [738, 298] width 321 height 584
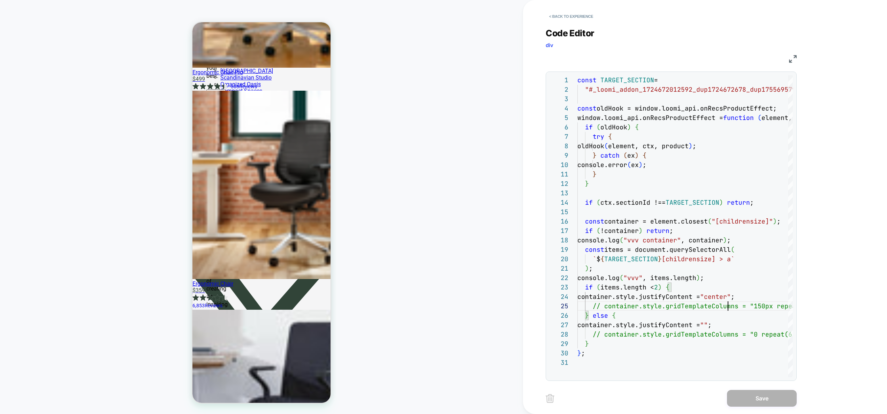
click at [554, 9] on div "< Back to experience" at bounding box center [728, 10] width 364 height 21
click at [561, 16] on button "< Back to experience" at bounding box center [571, 16] width 51 height 11
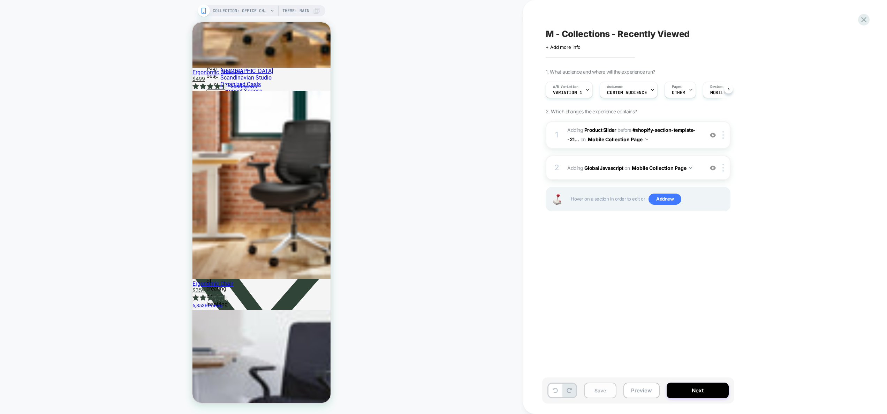
scroll to position [0, 0]
click at [609, 388] on button "Save" at bounding box center [600, 391] width 32 height 16
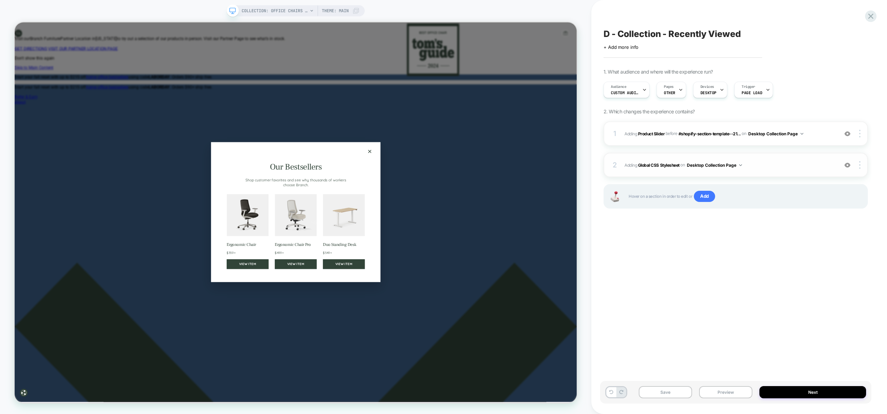
click at [0, 0] on div "2 Adding Global CSS Stylesheet on Desktop Collection Page Add Before Add After …" at bounding box center [0, 0] width 0 height 0
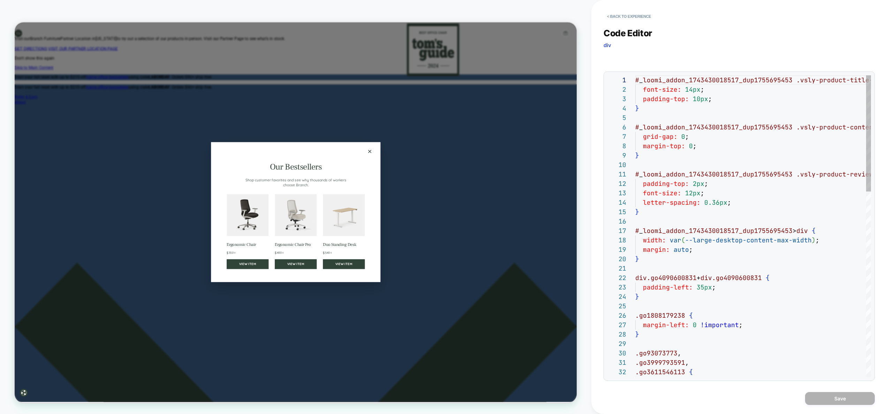
scroll to position [94, 0]
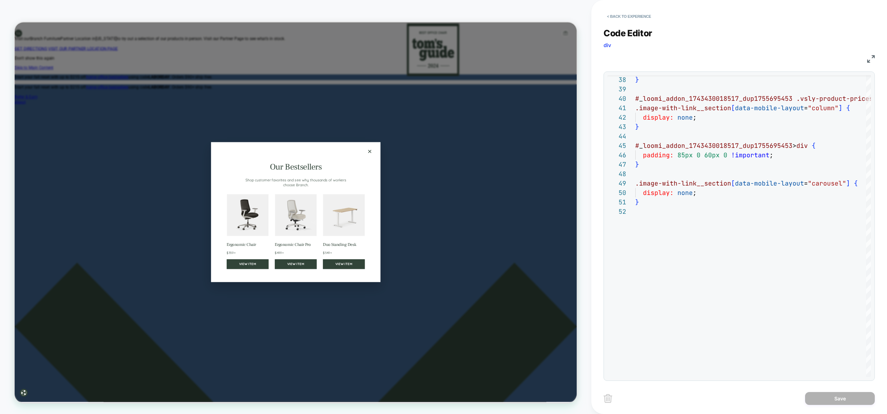
click at [490, 200] on button "×" at bounding box center [488, 194] width 11 height 11
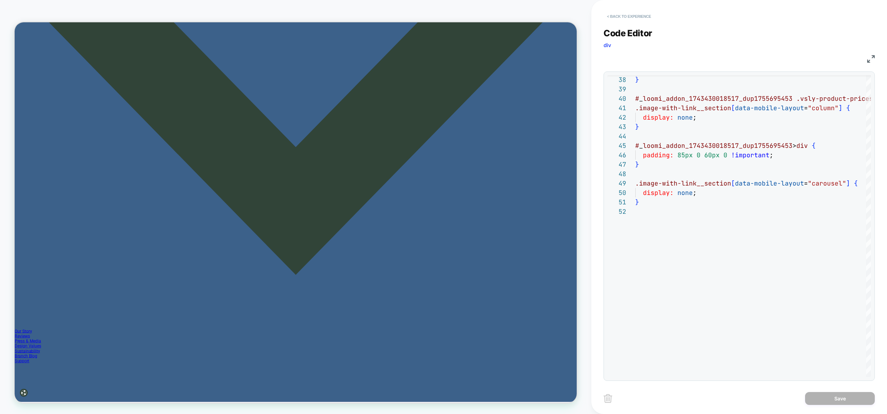
scroll to position [7, 0]
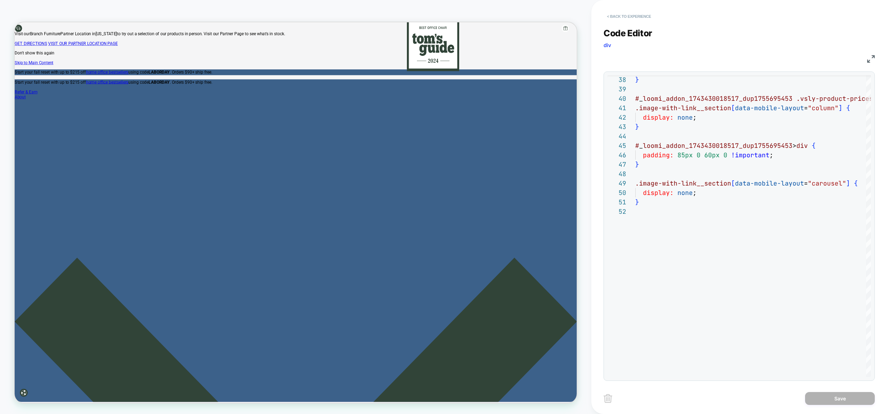
click at [622, 19] on button "< Back to experience" at bounding box center [629, 16] width 51 height 11
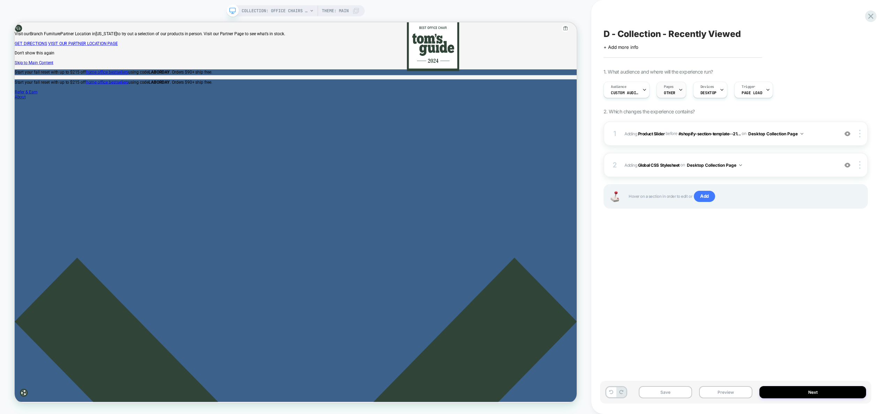
click at [671, 88] on span "Pages" at bounding box center [669, 86] width 10 height 5
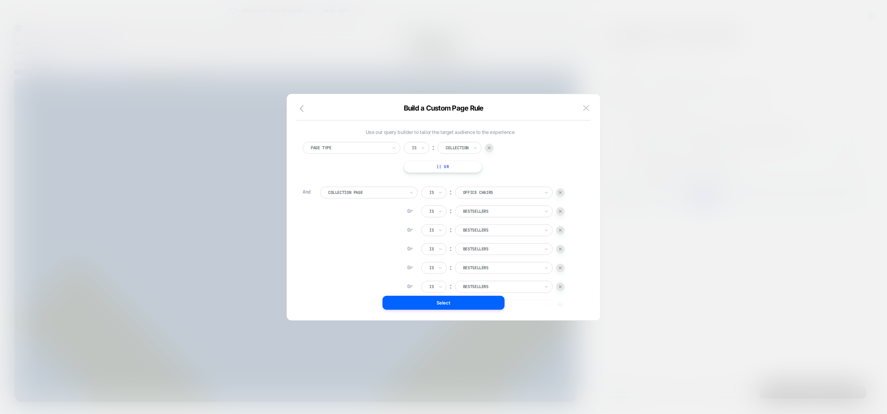
scroll to position [228, 0]
click at [586, 110] on img at bounding box center [586, 108] width 6 height 6
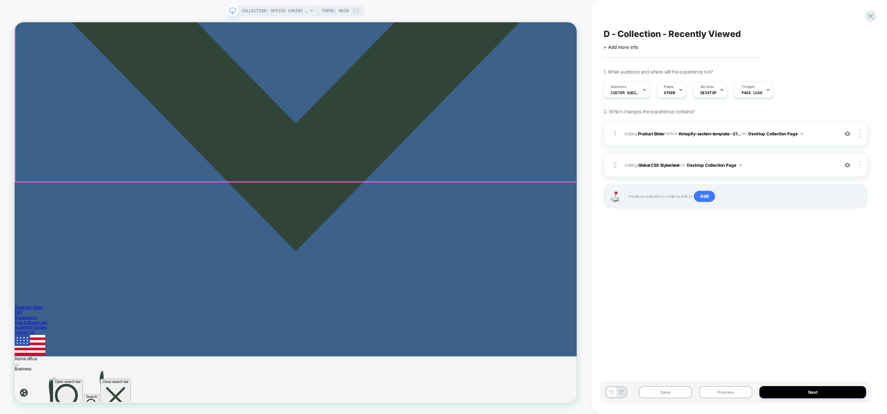
scroll to position [1267, 0]
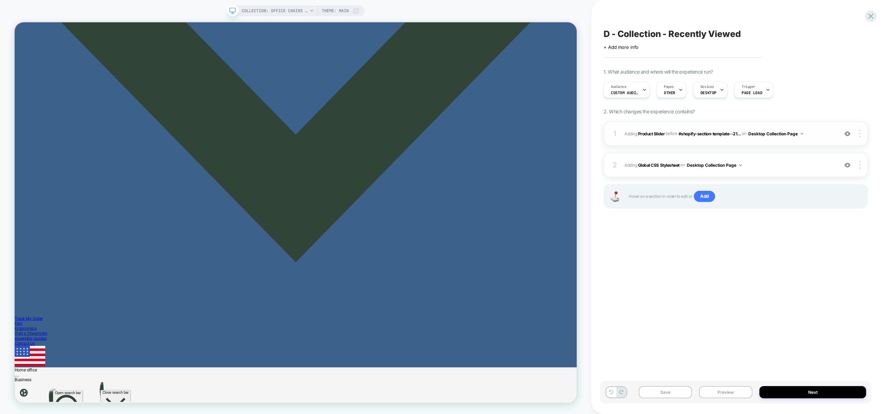
click at [847, 134] on img at bounding box center [848, 134] width 6 height 6
click at [730, 393] on button "Preview" at bounding box center [725, 392] width 53 height 12
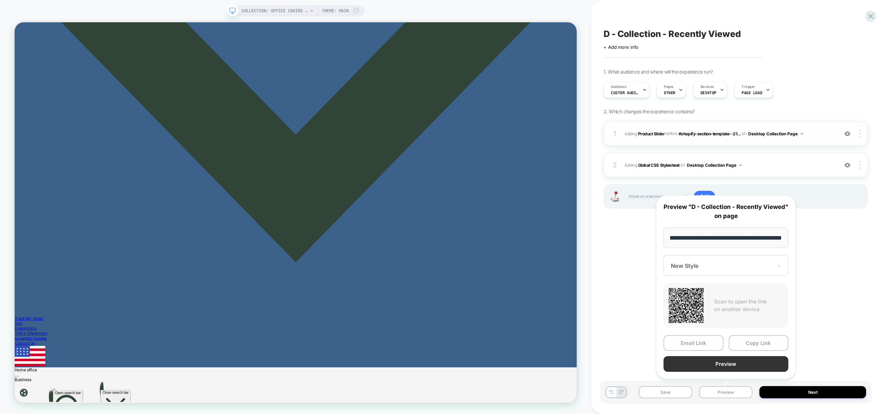
scroll to position [0, 0]
click at [723, 366] on button "Preview" at bounding box center [726, 364] width 125 height 16
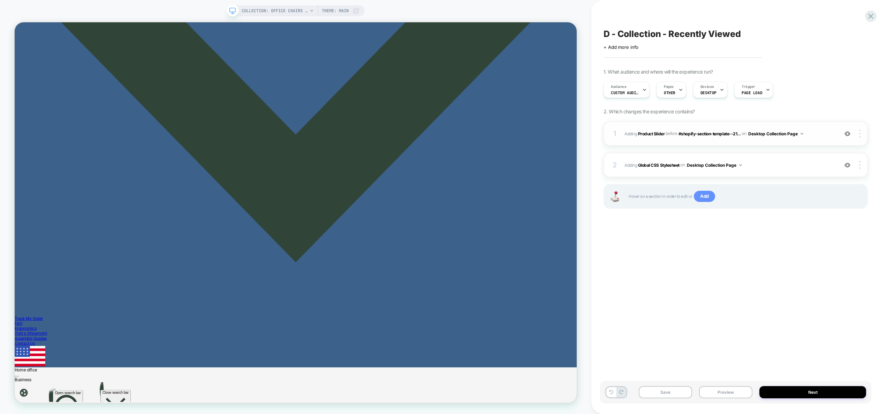
click at [709, 196] on span "Add" at bounding box center [704, 196] width 21 height 11
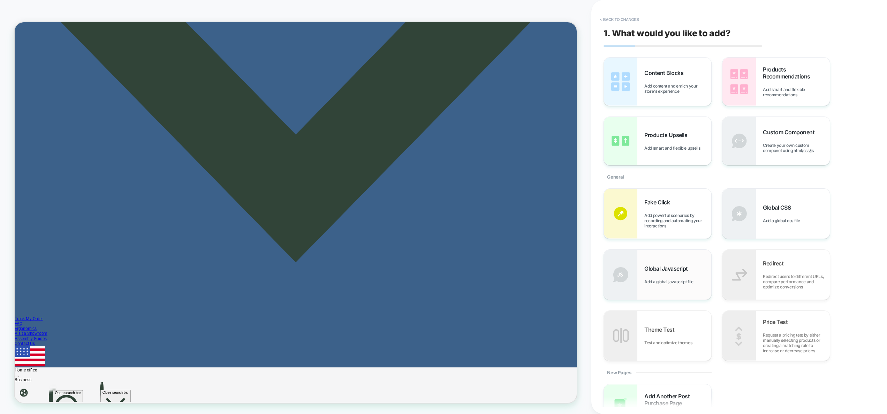
click at [678, 276] on div "Global Javascript Add a global javascript file" at bounding box center [678, 274] width 67 height 19
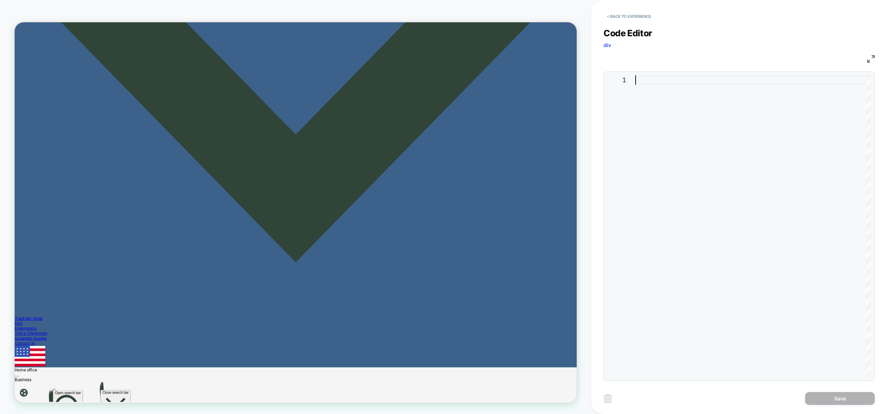
click at [732, 187] on div at bounding box center [753, 226] width 236 height 302
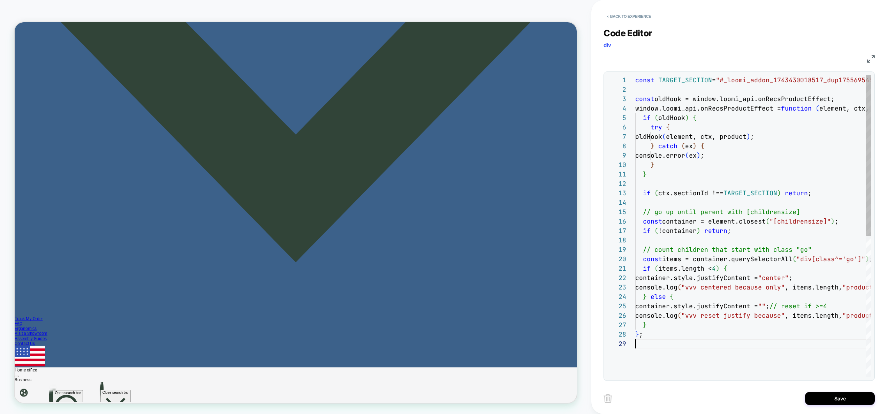
scroll to position [75, 0]
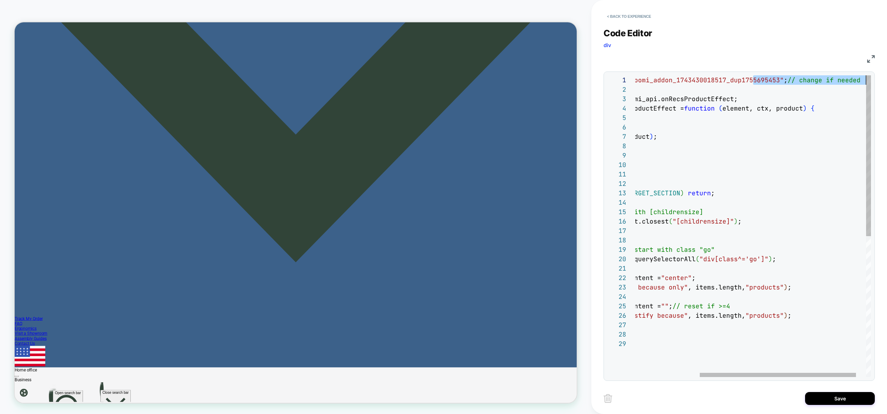
drag, startPoint x: 851, startPoint y: 81, endPoint x: 901, endPoint y: 81, distance: 50.2
click at [886, 81] on div "const TARGET_SECTION = "#_loomi_addon_1743430018517_dup1755695453" ; // change …" at bounding box center [713, 357] width 348 height 565
click at [814, 82] on div "const TARGET_SECTION = "#_loomi_addon_1743430018517_dup1755695453" ; // change …" at bounding box center [713, 357] width 348 height 565
drag, startPoint x: 795, startPoint y: 81, endPoint x: 881, endPoint y: 82, distance: 86.5
click at [881, 82] on div "const TARGET_SECTION = "#_loomi_addon_1743430018517_dup1755695453" ; // change …" at bounding box center [713, 357] width 348 height 565
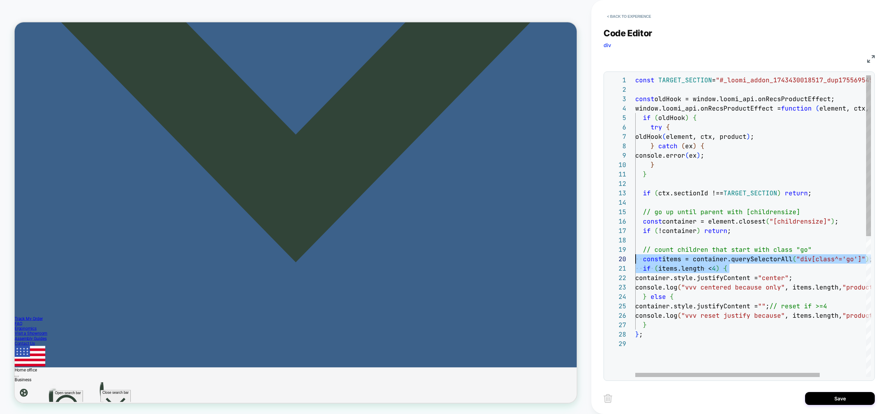
scroll to position [85, 0]
drag, startPoint x: 606, startPoint y: 263, endPoint x: 597, endPoint y: 265, distance: 9.2
click at [578, 264] on div "COLLECTION: Office Chairs (Category) COLLECTION: Office Chairs (Category) Theme…" at bounding box center [443, 207] width 887 height 414
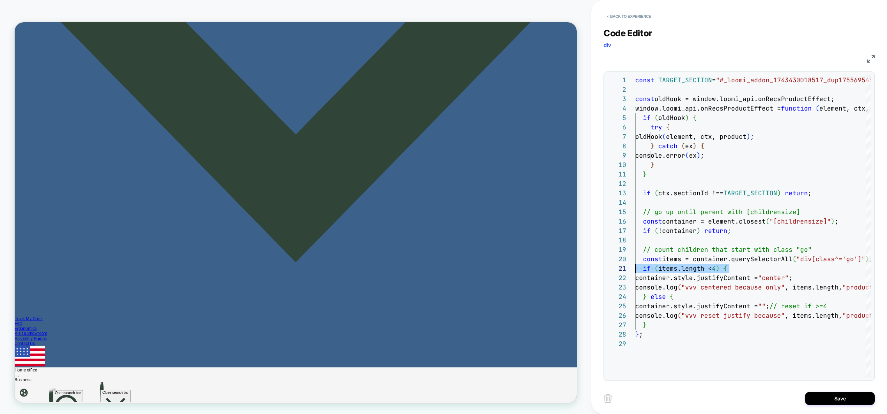
scroll to position [0, 0]
click at [731, 269] on div "const TARGET_SECTION = "#_loomi_addon_1743430018517_dup1755695453" ; const oldH…" at bounding box center [782, 357] width 295 height 565
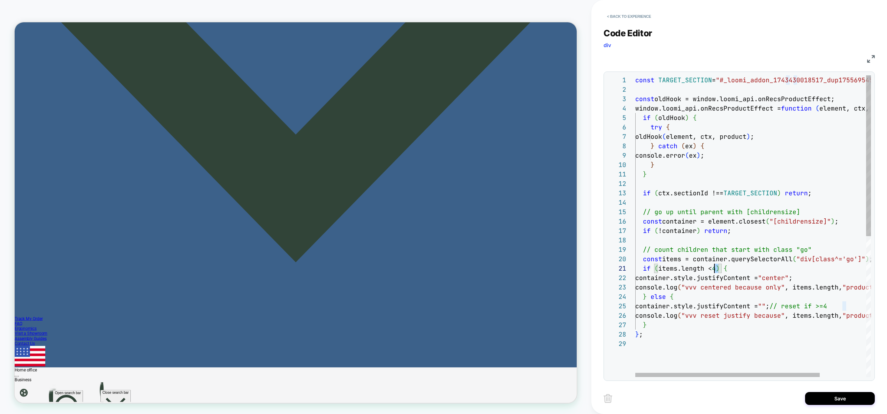
click at [715, 270] on div "const TARGET_SECTION = "#_loomi_addon_1743430018517_dup1755695453" ; const oldH…" at bounding box center [782, 357] width 295 height 565
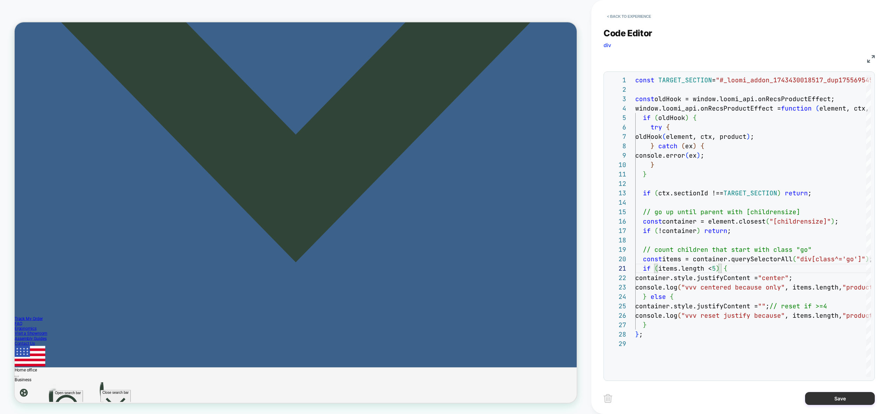
type textarea "**********"
click at [829, 397] on button "Save" at bounding box center [840, 398] width 70 height 13
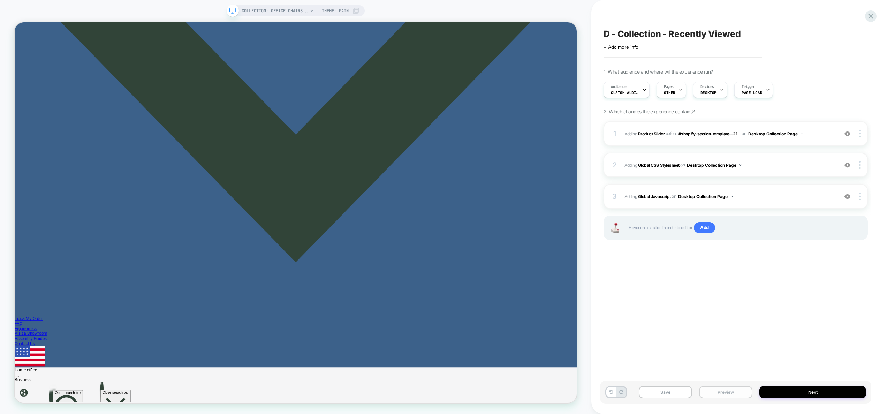
click at [732, 394] on button "Preview" at bounding box center [725, 392] width 53 height 12
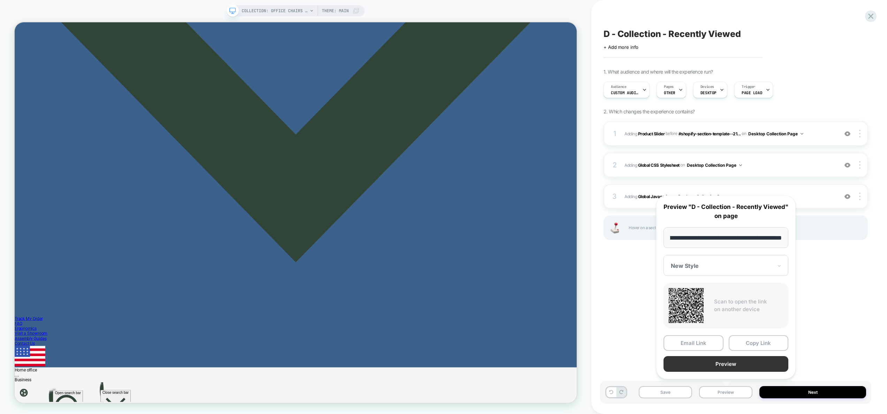
scroll to position [0, 0]
click at [732, 365] on button "Preview" at bounding box center [726, 364] width 125 height 16
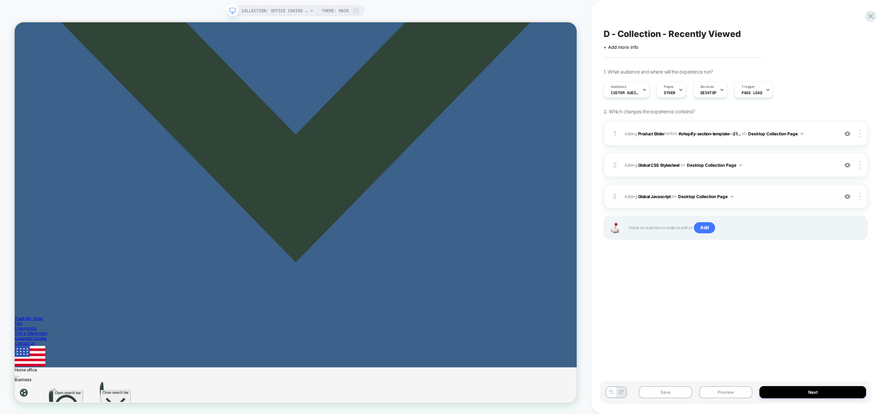
click at [763, 189] on div "3 Adding Global Javascript on Desktop Collection Page Add Before Add After Copy…" at bounding box center [736, 196] width 264 height 24
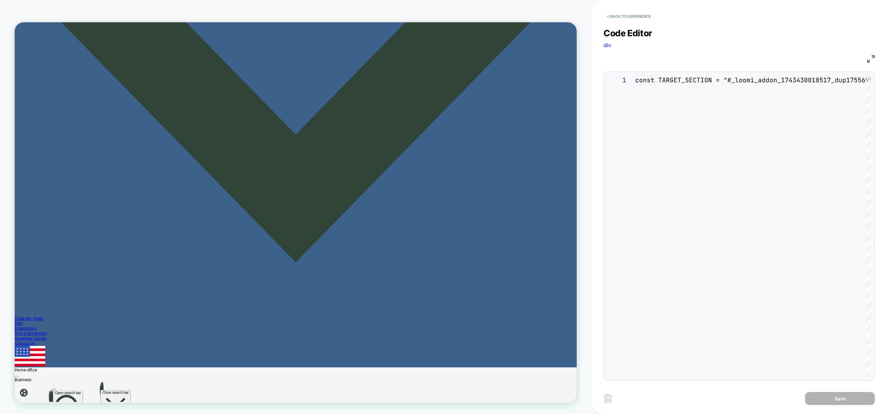
scroll to position [94, 0]
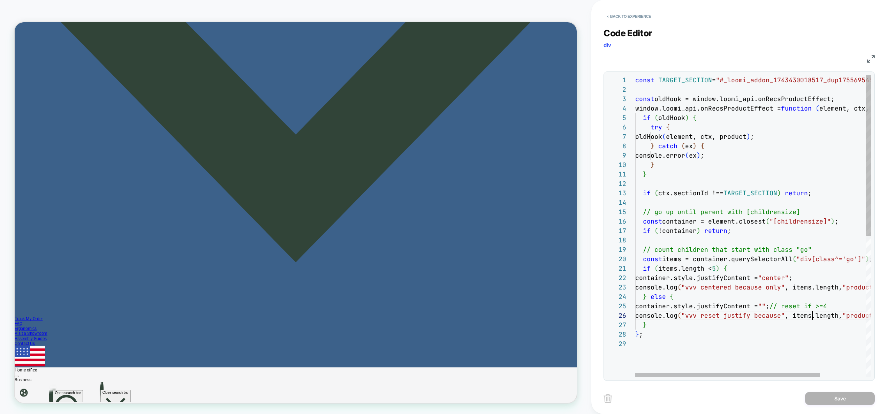
click at [814, 311] on div "const TARGET_SECTION = "#_loomi_addon_1743430018517_dup1755695453" ; const oldH…" at bounding box center [782, 357] width 295 height 565
click at [732, 240] on div "const TARGET_SECTION = "#_loomi_addon_1743430018517_dup1755695453" ; const oldH…" at bounding box center [782, 357] width 295 height 565
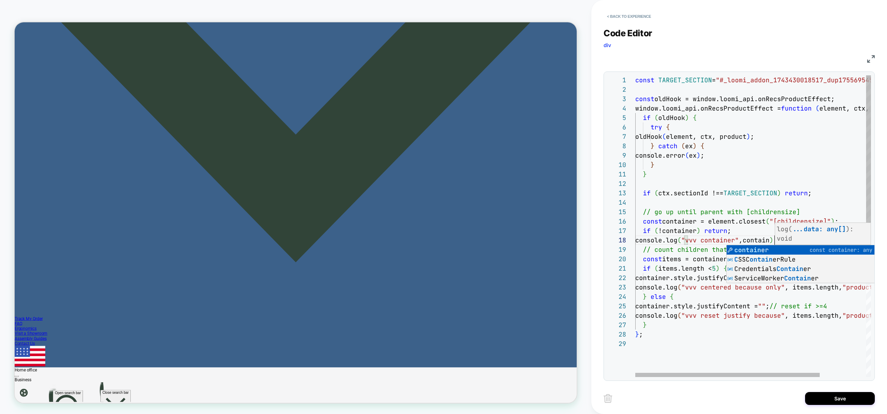
scroll to position [66, 147]
click at [821, 352] on div "const TARGET_SECTION = "#_loomi_addon_1743430018517_dup1755695453" ; const oldH…" at bounding box center [782, 357] width 295 height 565
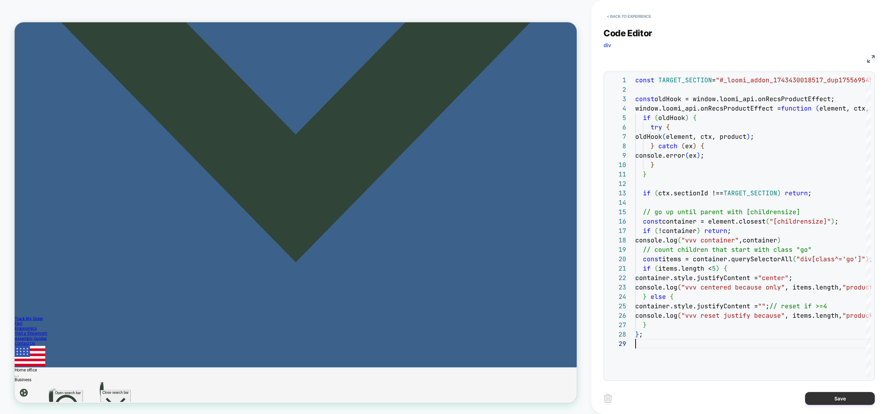
type textarea "**********"
click at [834, 391] on div "Save" at bounding box center [739, 398] width 271 height 17
click at [832, 397] on button "Save" at bounding box center [840, 398] width 70 height 13
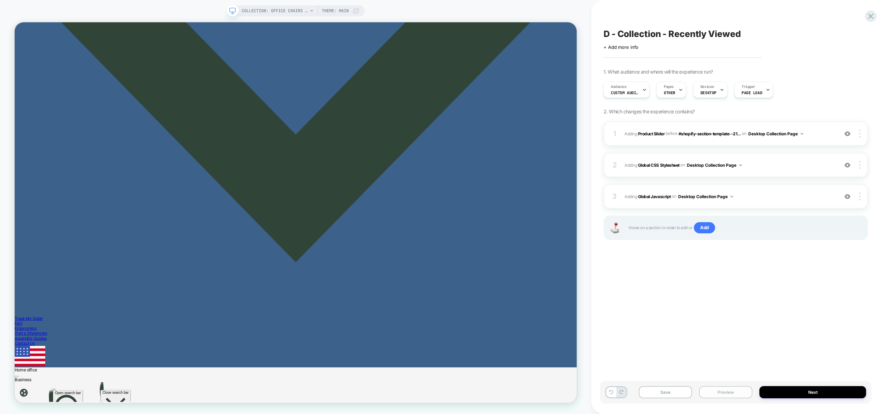
click at [724, 394] on button "Preview" at bounding box center [725, 392] width 53 height 12
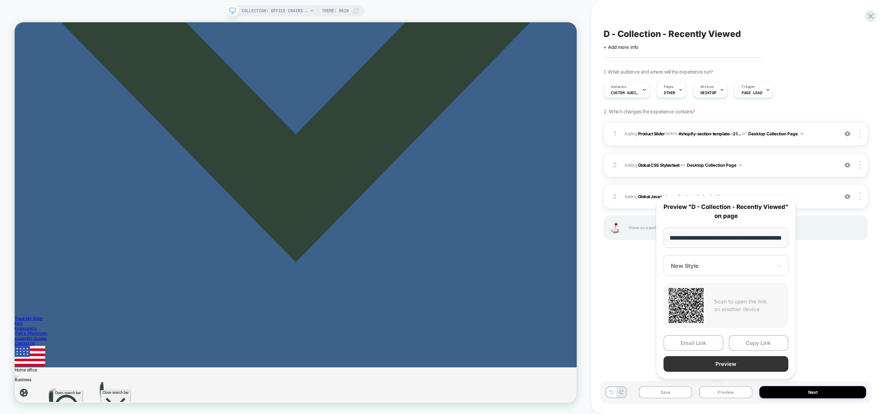
scroll to position [0, 0]
click at [731, 366] on button "Preview" at bounding box center [726, 364] width 125 height 16
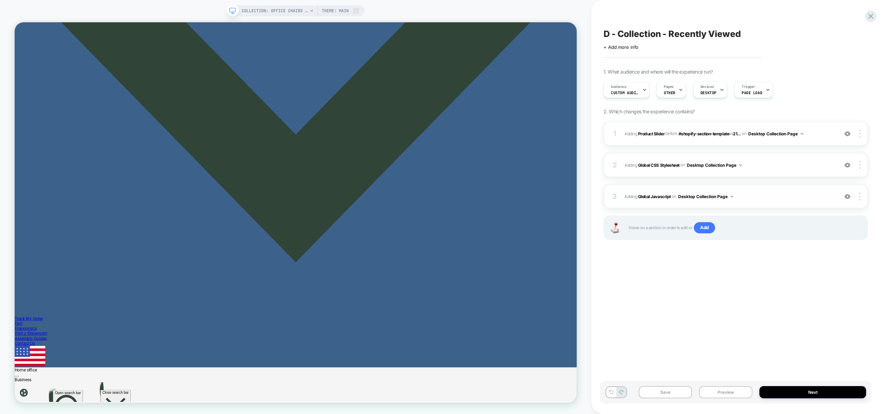
click at [778, 192] on span "Adding Global Javascript on Desktop Collection Page" at bounding box center [730, 196] width 210 height 9
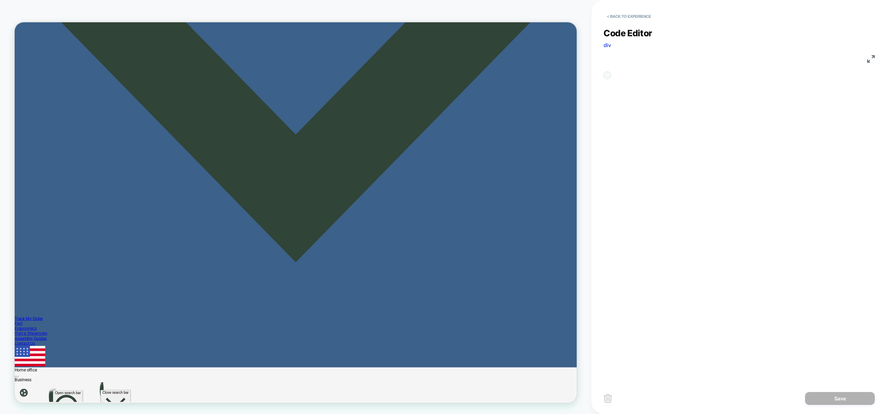
scroll to position [94, 0]
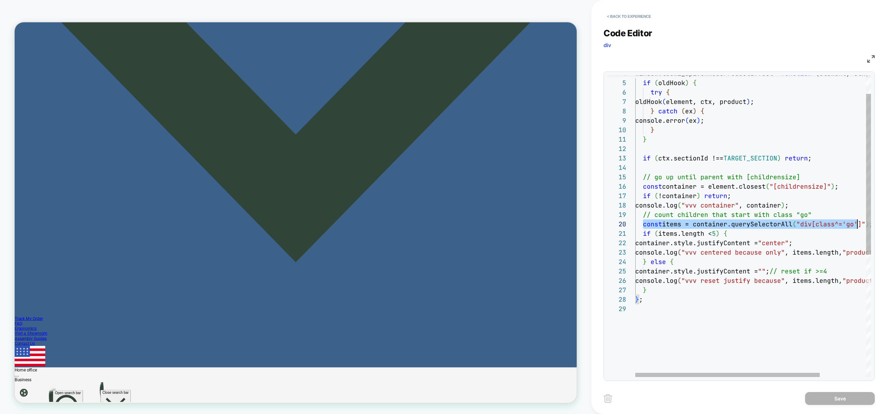
scroll to position [85, 237]
drag, startPoint x: 643, startPoint y: 225, endPoint x: 882, endPoint y: 224, distance: 238.9
click at [882, 224] on div "window.loomi_api.onRecsProductEffect = function ( element, ctx, product ) { if …" at bounding box center [776, 322] width 295 height 565
click at [704, 225] on div "window.loomi_api.onRecsProductEffect = function ( element, ctx, product ) { if …" at bounding box center [776, 322] width 295 height 565
click at [688, 225] on div "window.loomi_api.onRecsProductEffect = function ( element, ctx, product ) { if …" at bounding box center [776, 322] width 295 height 565
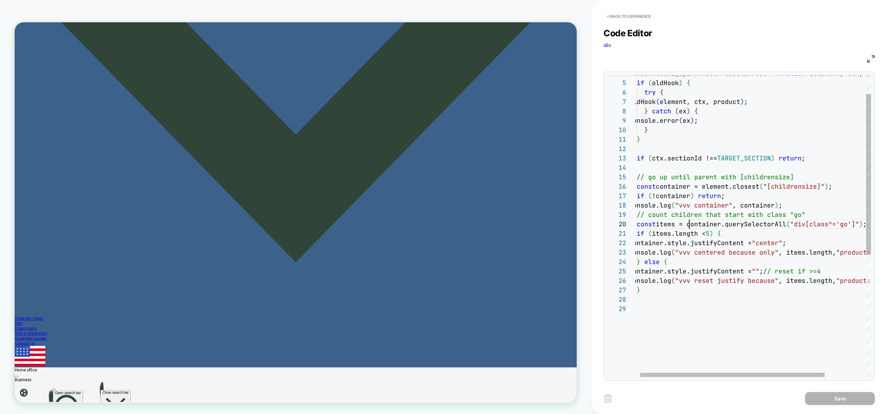
scroll to position [85, 60]
click at [702, 225] on div "window.loomi_api.onRecsProductEffect = function ( element, ctx, product ) { if …" at bounding box center [776, 322] width 295 height 565
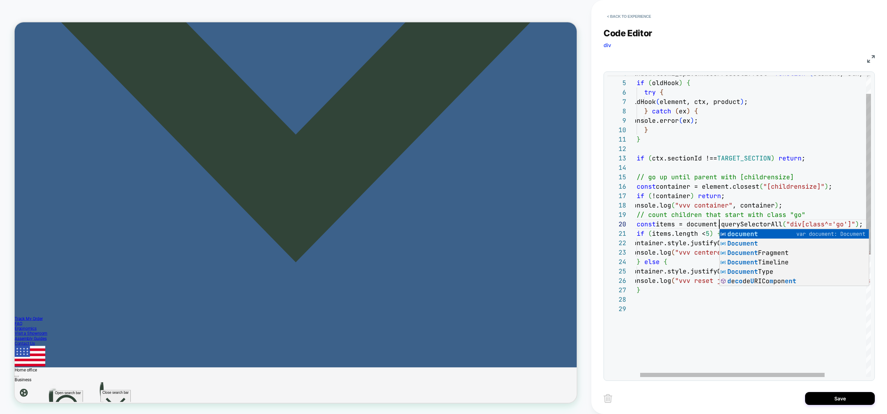
scroll to position [85, 90]
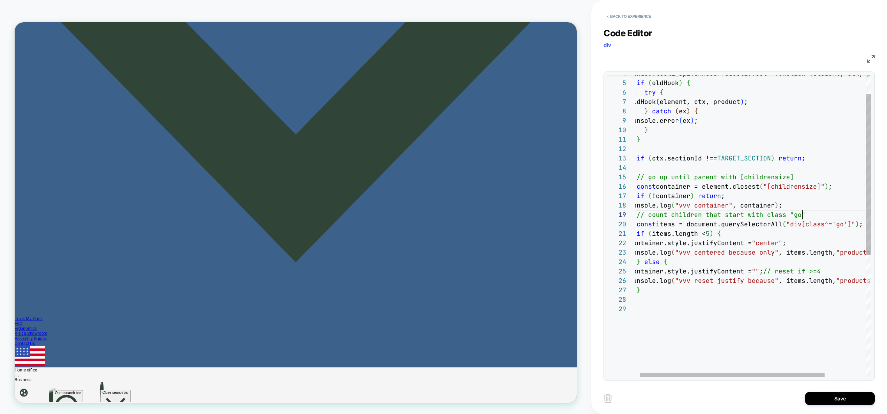
click at [808, 216] on div "window.loomi_api.onRecsProductEffect = function ( element, ctx, product ) { if …" at bounding box center [776, 322] width 295 height 565
drag, startPoint x: 791, startPoint y: 225, endPoint x: 850, endPoint y: 227, distance: 59.0
click at [850, 227] on div "window.loomi_api.onRecsProductEffect = function ( element, ctx, product ) { if …" at bounding box center [776, 322] width 295 height 565
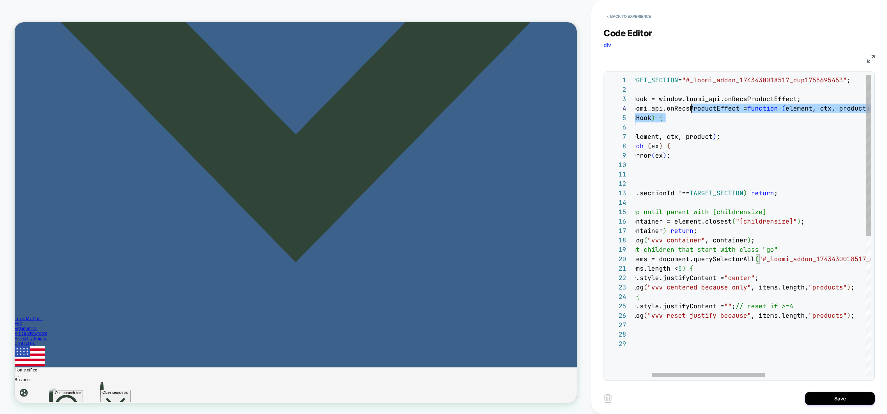
scroll to position [9, 0]
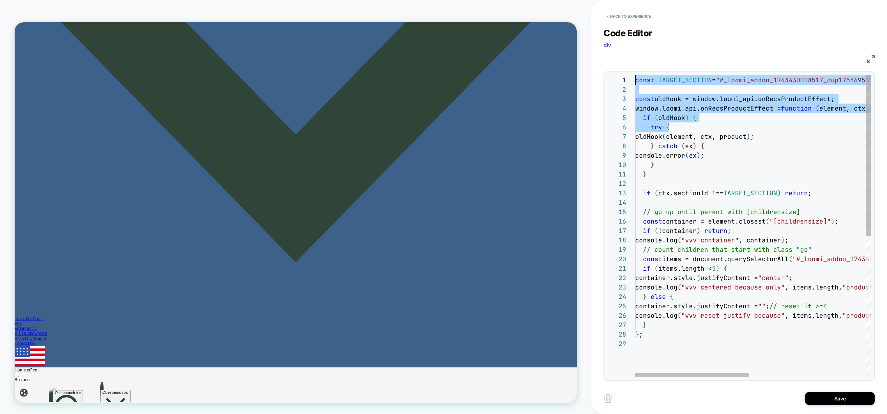
drag, startPoint x: 700, startPoint y: 113, endPoint x: 778, endPoint y: 106, distance: 79.1
click at [635, 75] on div "window.loomi_api.onRecsProductEffect = function ( element, ctx, product ) { if …" at bounding box center [875, 357] width 480 height 565
drag, startPoint x: 844, startPoint y: 116, endPoint x: 826, endPoint y: 113, distance: 18.2
click at [844, 116] on div "window.loomi_api.onRecsProductEffect = function ( element, ctx, product ) { if …" at bounding box center [875, 357] width 480 height 565
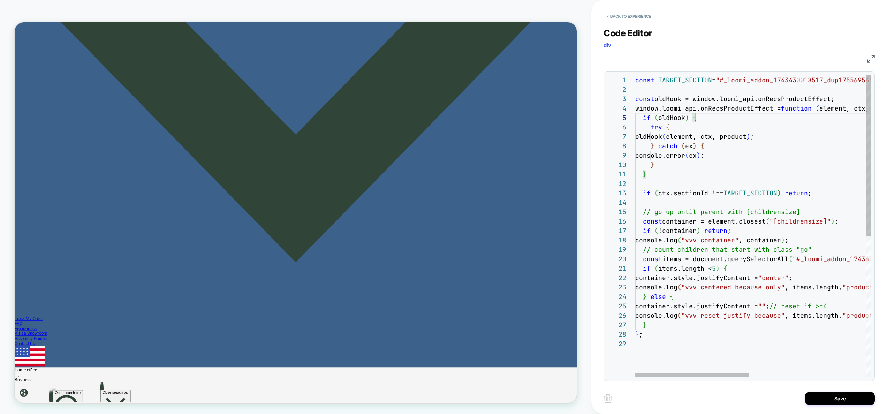
click at [691, 81] on div "window.loomi_api.onRecsProductEffect = function ( element, ctx, product ) { if …" at bounding box center [875, 357] width 480 height 565
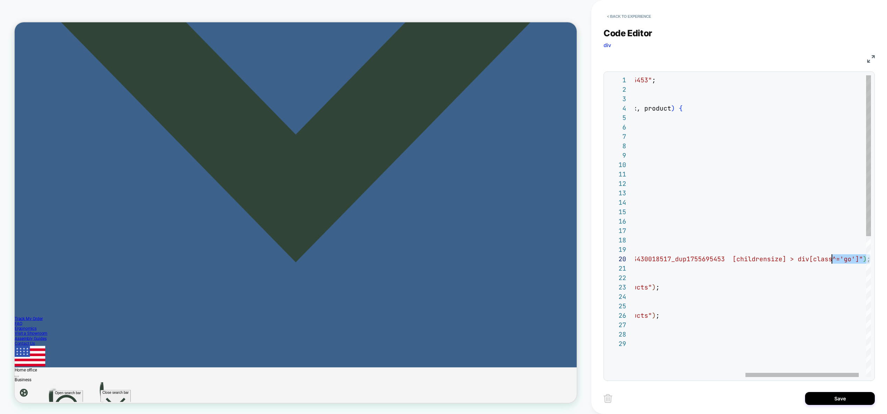
scroll to position [0, 94]
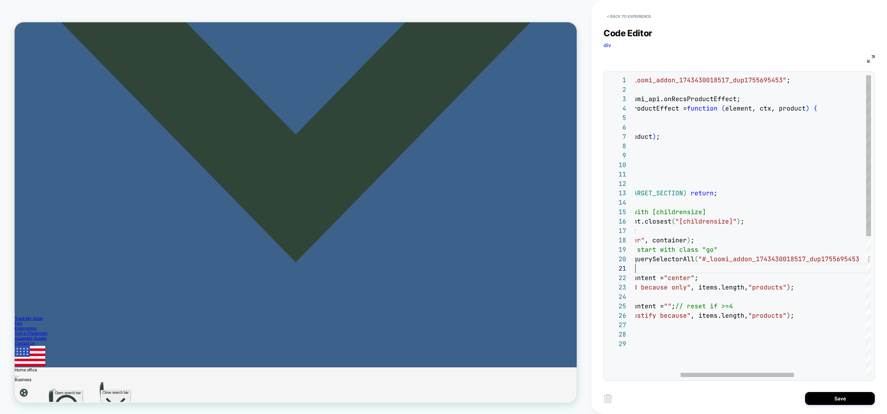
drag, startPoint x: 784, startPoint y: 267, endPoint x: 800, endPoint y: 259, distance: 18.7
click at [853, 264] on div "window.loomi_api.onRecsProductEffect = function ( element, ctx, product ) { if …" at bounding box center [781, 357] width 480 height 565
click at [787, 255] on div "window.loomi_api.onRecsProductEffect = function ( element, ctx, product ) { if …" at bounding box center [781, 357] width 480 height 565
drag, startPoint x: 859, startPoint y: 259, endPoint x: 704, endPoint y: 262, distance: 154.9
click at [704, 262] on div "window.loomi_api.onRecsProductEffect = function ( element, ctx, product ) { if …" at bounding box center [781, 357] width 480 height 565
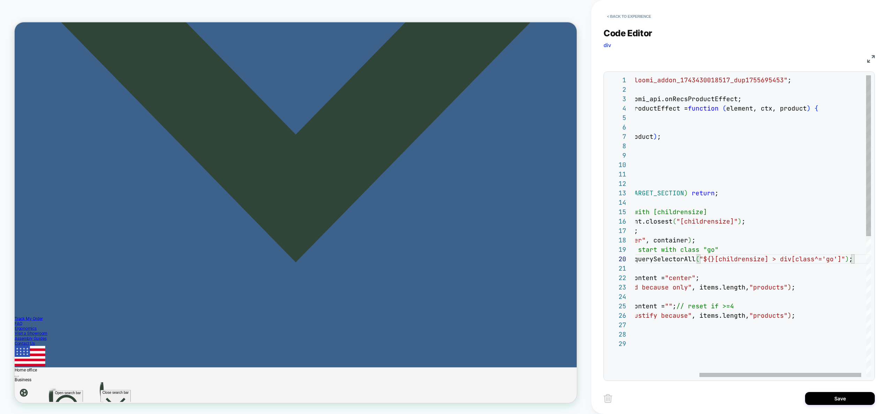
scroll to position [85, 222]
drag, startPoint x: 704, startPoint y: 259, endPoint x: 700, endPoint y: 259, distance: 4.2
click at [718, 270] on div "window.loomi_api.onRecsProductEffect = function ( element, ctx, product ) { if …" at bounding box center [735, 357] width 389 height 565
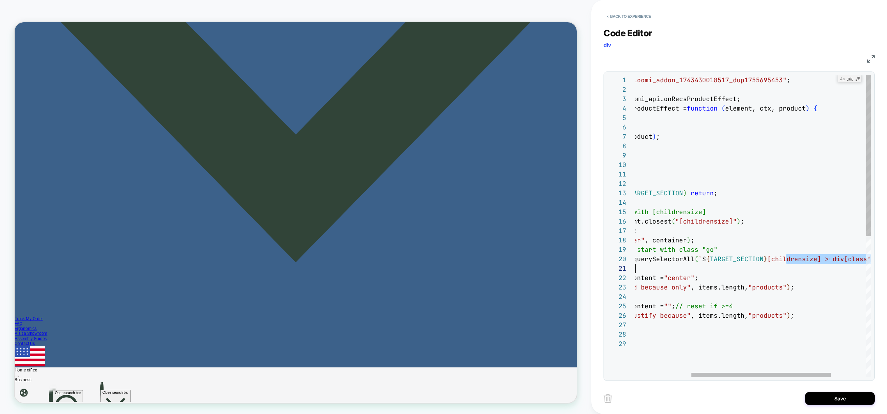
drag, startPoint x: 819, startPoint y: 262, endPoint x: 881, endPoint y: 264, distance: 62.1
click at [882, 264] on div "window.loomi_api.onRecsProductEffect = function ( element, ctx, product ) { if …" at bounding box center [735, 357] width 389 height 565
click at [754, 270] on div "window.loomi_api.onRecsProductEffect = function ( element, ctx, product ) { if …" at bounding box center [735, 357] width 389 height 565
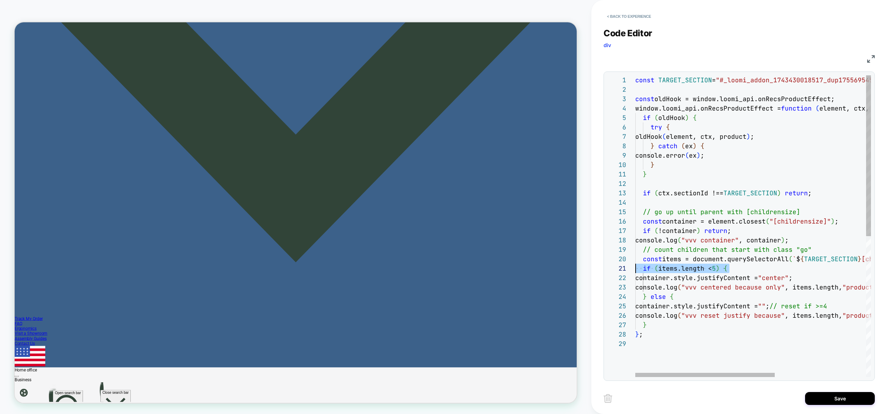
drag, startPoint x: 576, startPoint y: 270, endPoint x: 527, endPoint y: 270, distance: 49.2
click at [635, 270] on div "window.loomi_api.onRecsProductEffect = function ( element, ctx, product ) { if …" at bounding box center [829, 357] width 389 height 565
click at [788, 290] on div "window.loomi_api.onRecsProductEffect = function ( element, ctx, product ) { if …" at bounding box center [829, 357] width 389 height 565
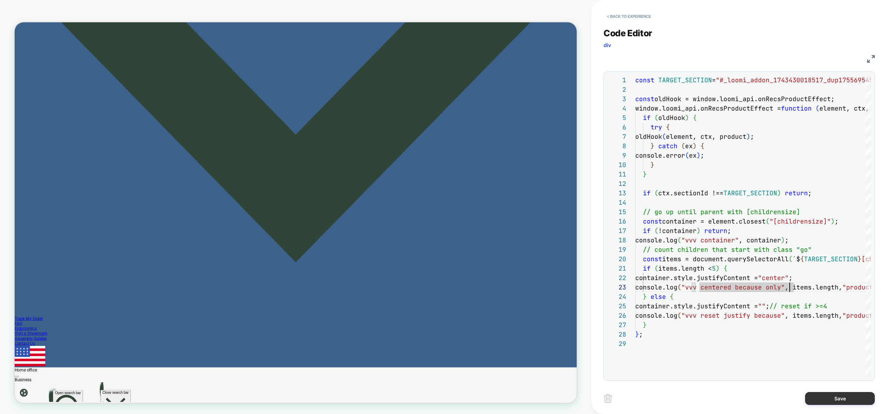
type textarea "**********"
click at [37, 398] on button "Save" at bounding box center [18, 395] width 37 height 7
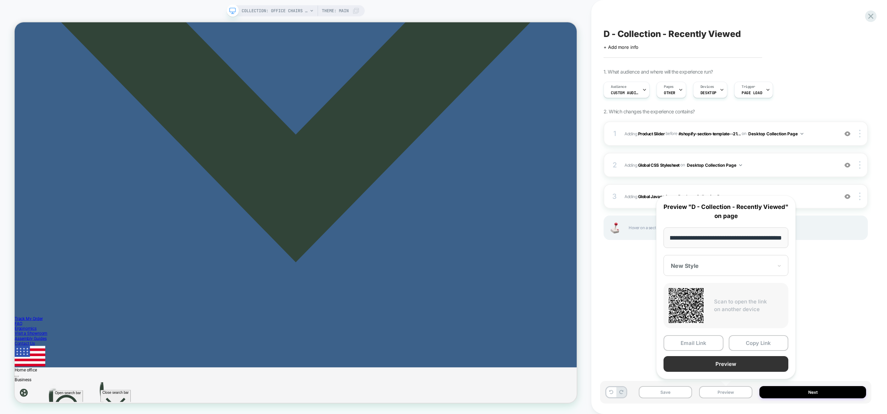
scroll to position [0, 0]
click at [0, 0] on button "Preview" at bounding box center [0, 0] width 0 height 0
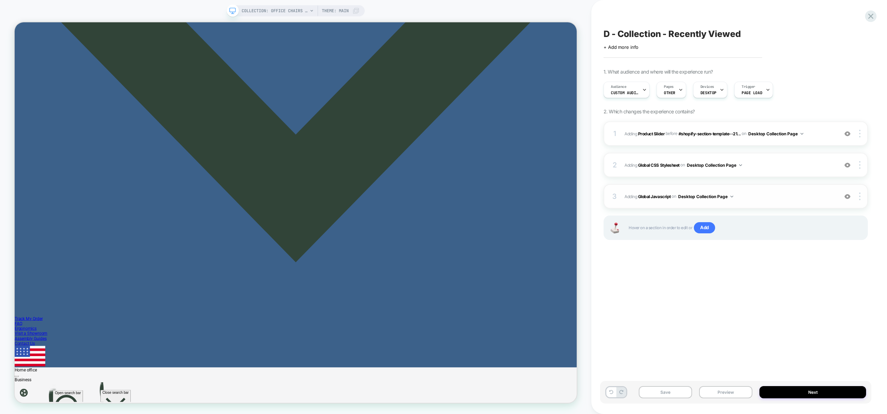
click at [772, 198] on span "Adding Global Javascript on Desktop Collection Page" at bounding box center [730, 196] width 210 height 9
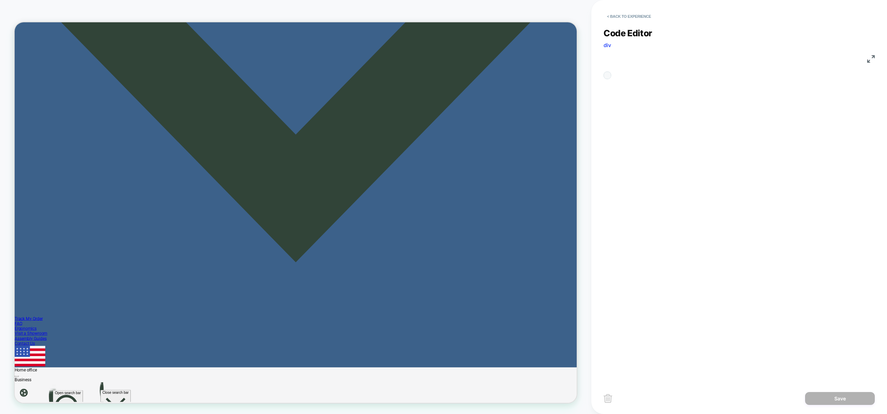
scroll to position [94, 0]
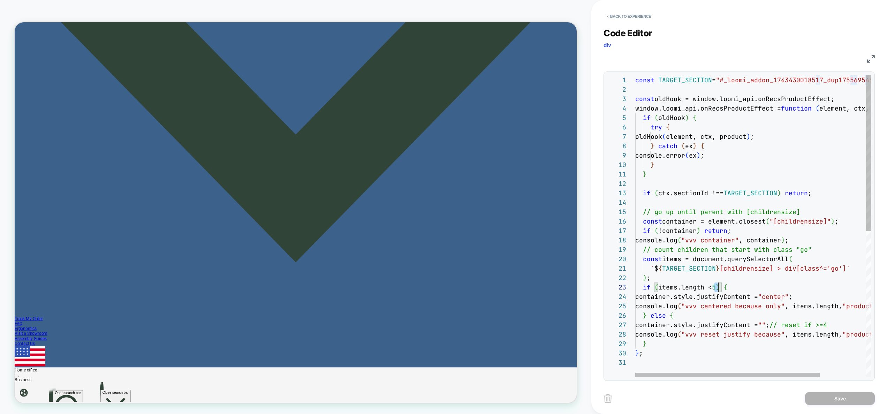
click at [0, 0] on div "const TARGET_SECTION = "#_loomi_addon_1743430018517_dup1755695453" ; const oldH…" at bounding box center [0, 0] width 0 height 0
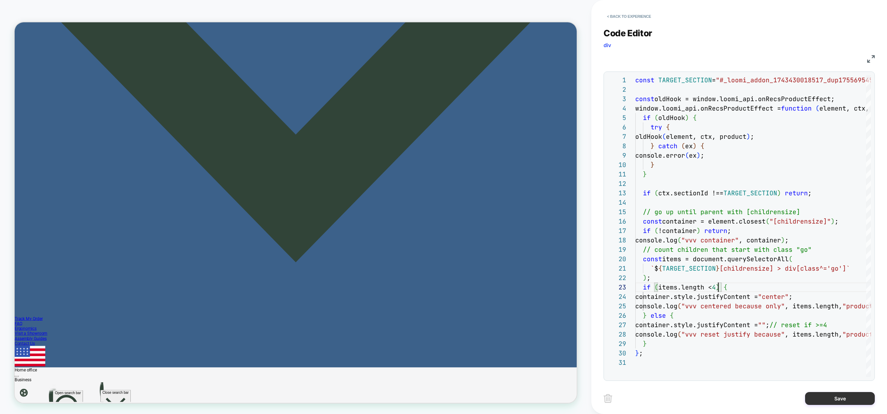
type textarea "**********"
click at [0, 0] on button "Save" at bounding box center [0, 0] width 0 height 0
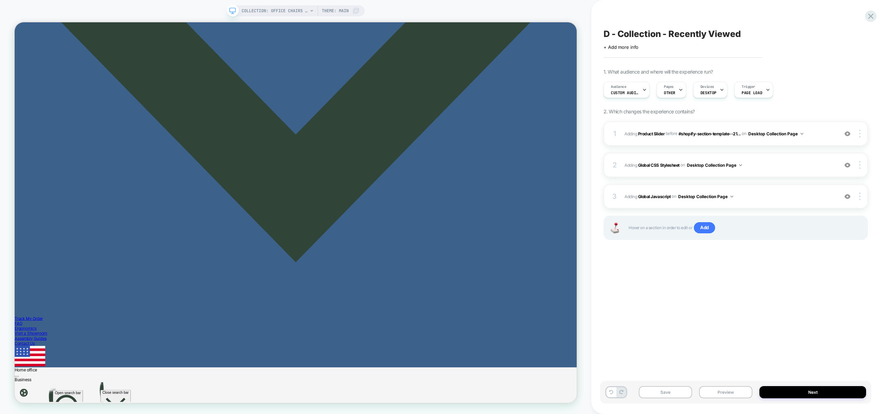
click at [736, 394] on button "Preview" at bounding box center [725, 392] width 53 height 12
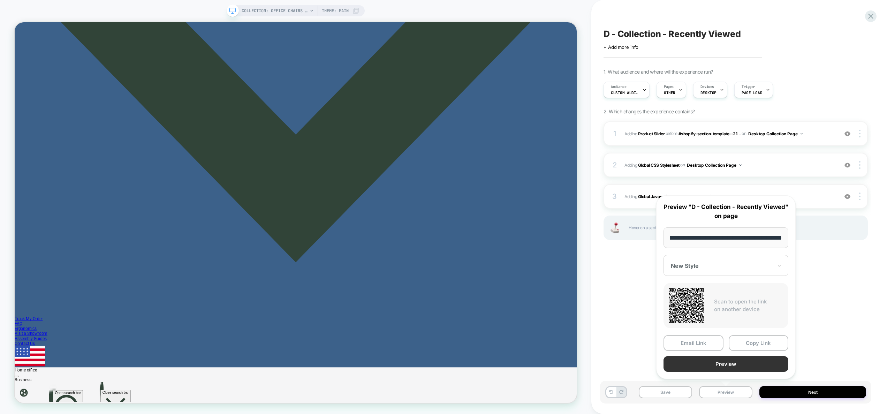
scroll to position [0, 0]
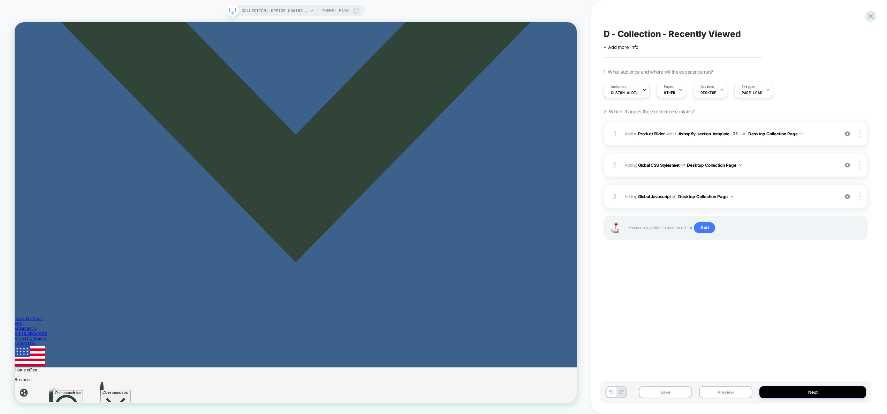
scroll to position [1267, 0]
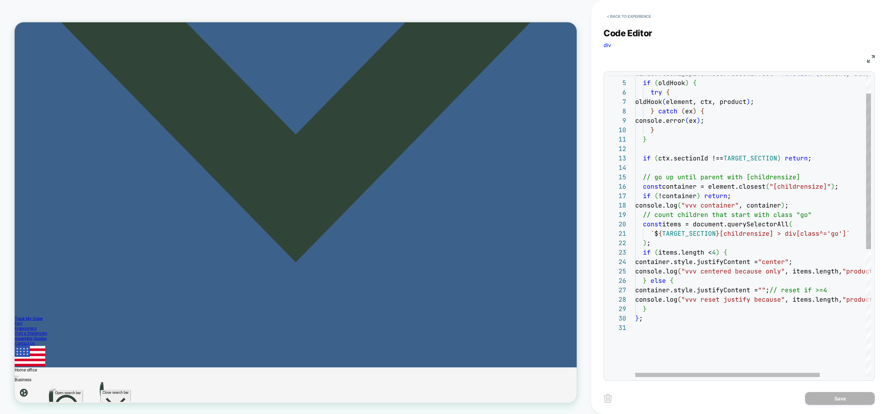
scroll to position [75, 173]
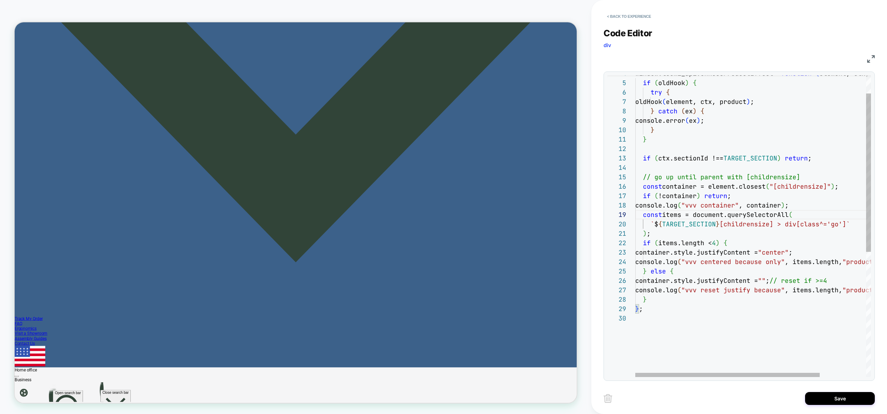
scroll to position [38, 162]
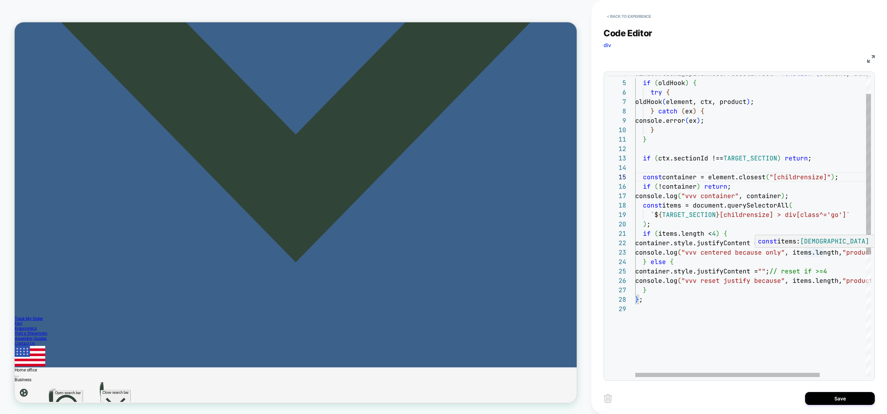
scroll to position [19, 83]
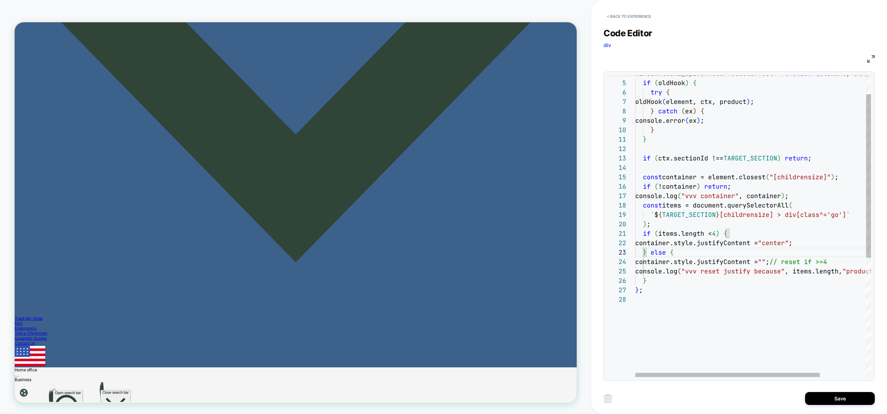
scroll to position [38, 90]
drag, startPoint x: 804, startPoint y: 263, endPoint x: 855, endPoint y: 262, distance: 50.6
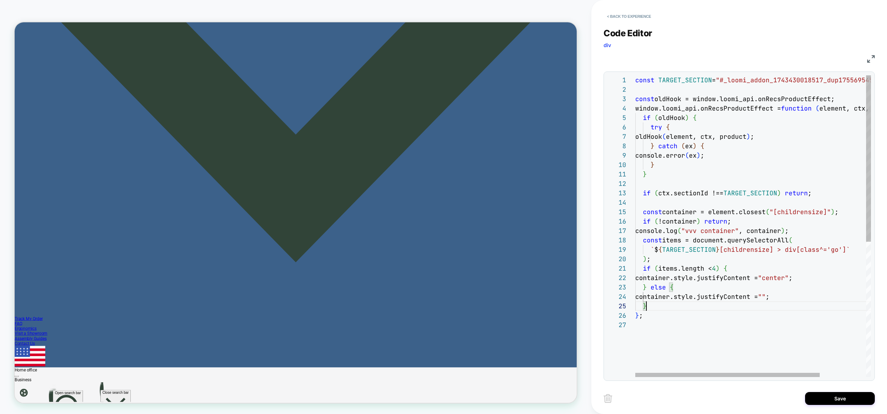
scroll to position [38, 11]
type textarea "**********"
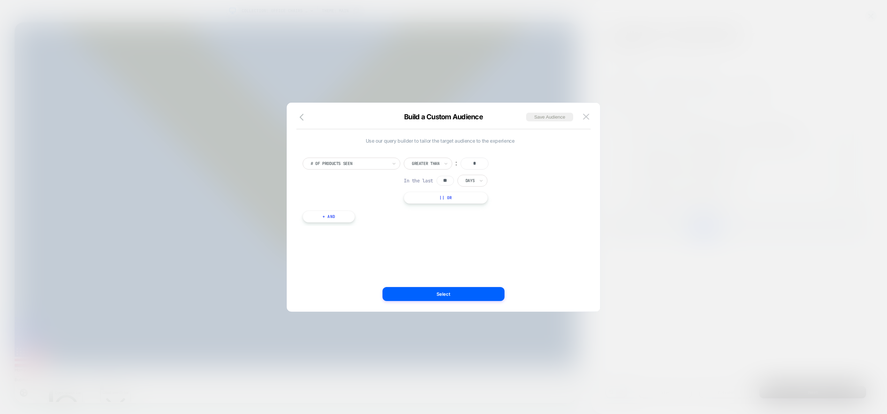
click at [0, 0] on div at bounding box center [0, 0] width 0 height 0
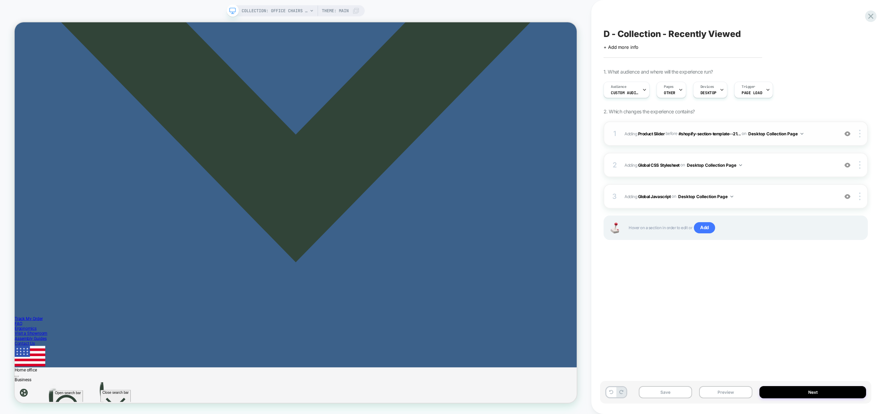
click at [0, 0] on img at bounding box center [0, 0] width 0 height 0
